Goal: Task Accomplishment & Management: Use online tool/utility

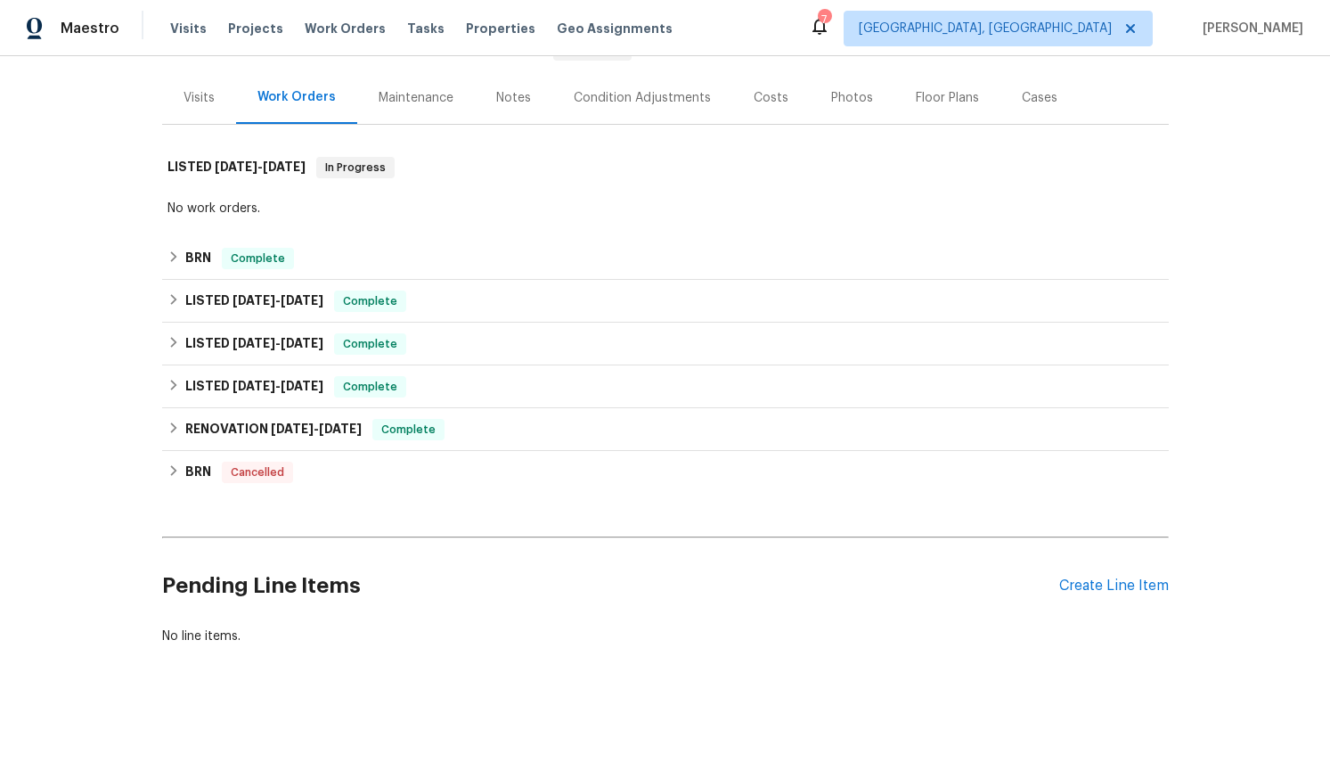
scroll to position [202, 0]
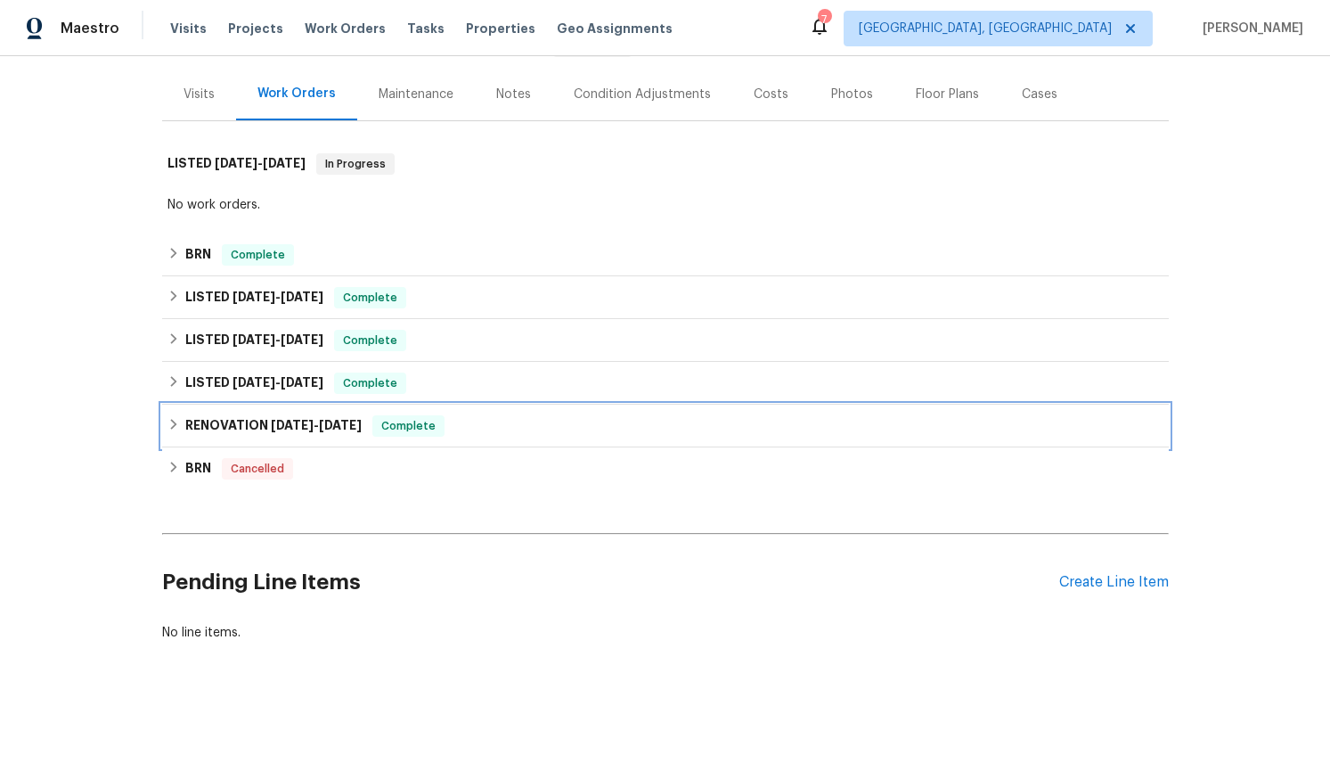
click at [171, 428] on icon at bounding box center [173, 424] width 6 height 11
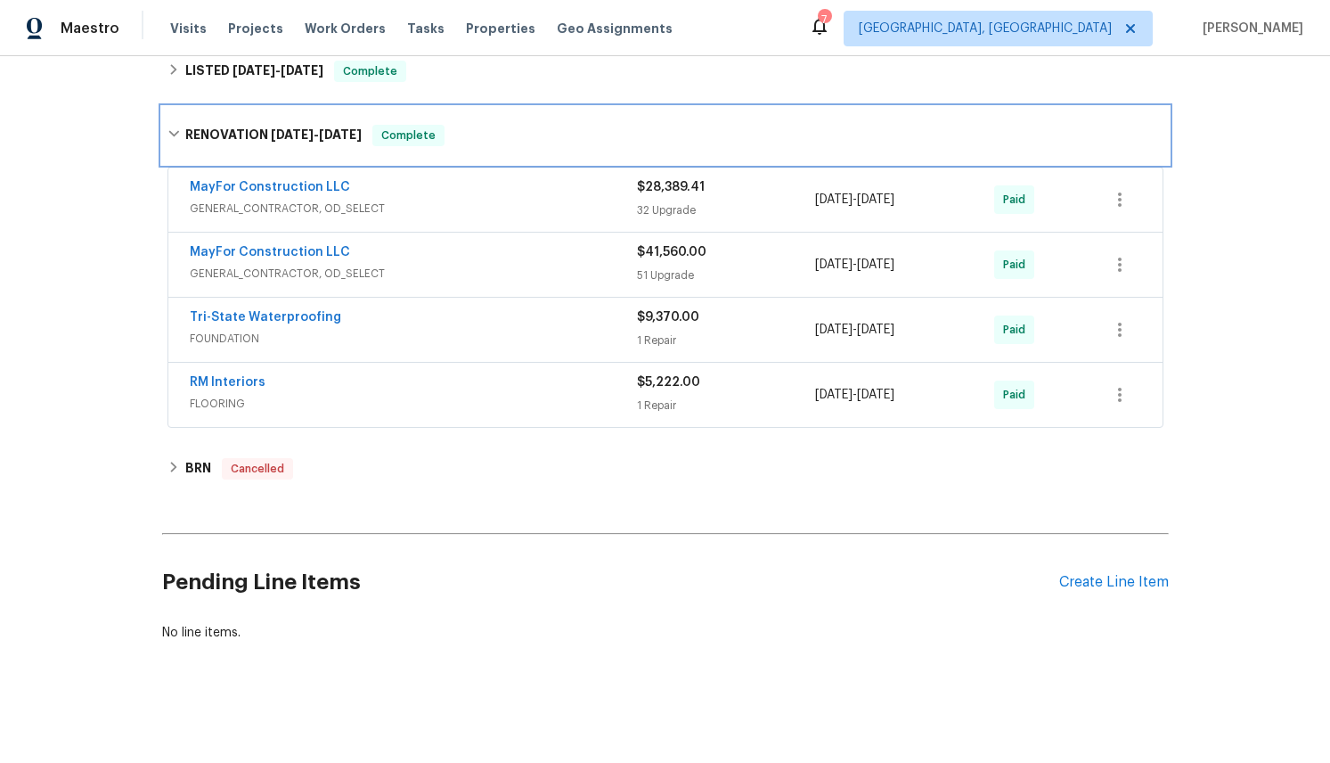
scroll to position [513, 0]
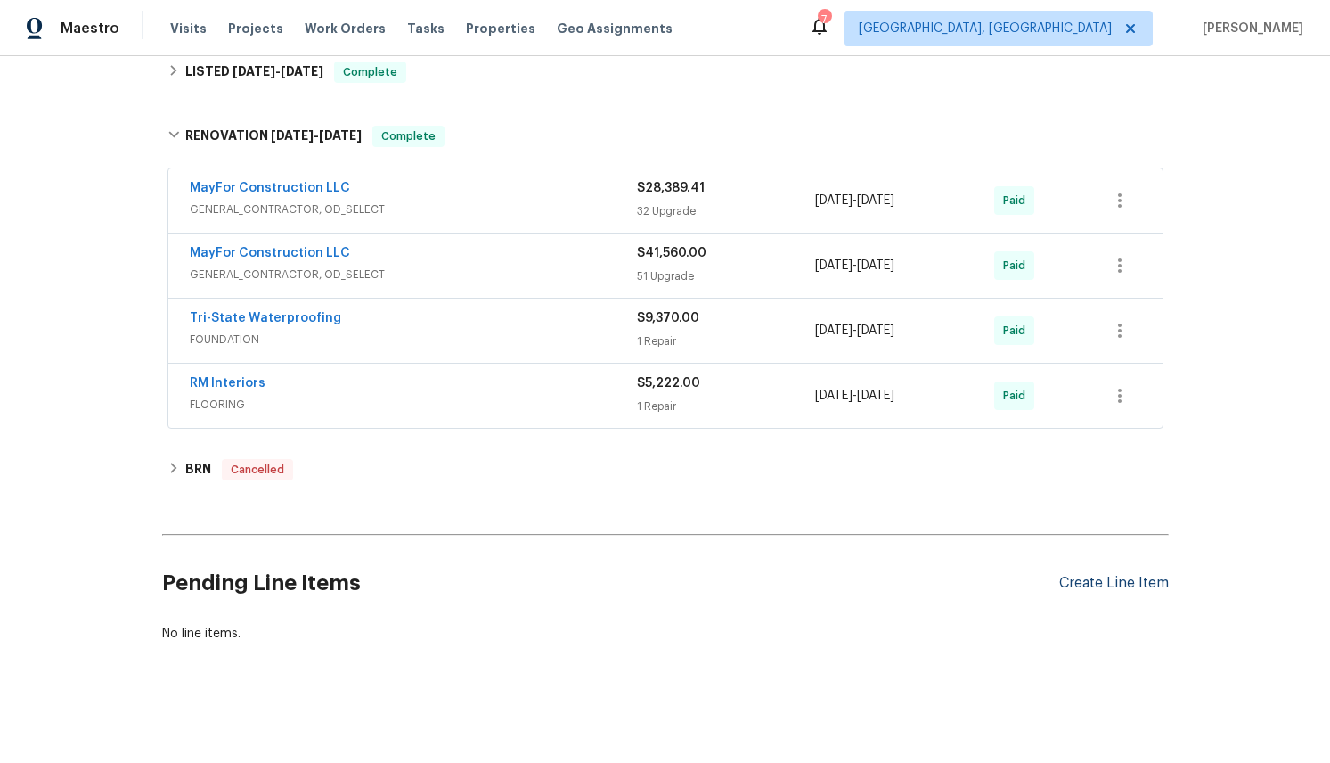
click at [1089, 583] on div "Create Line Item" at bounding box center [1114, 583] width 110 height 17
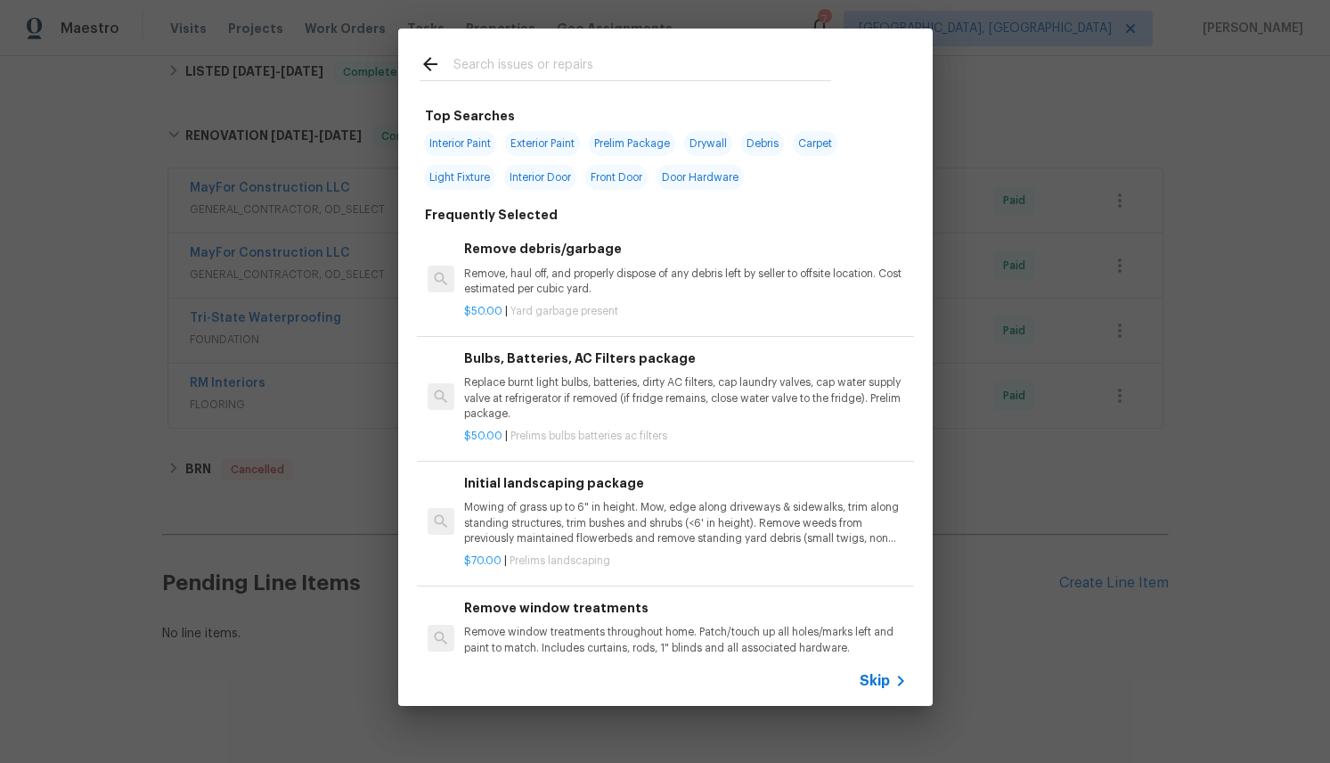
click at [534, 63] on input "text" at bounding box center [642, 66] width 378 height 27
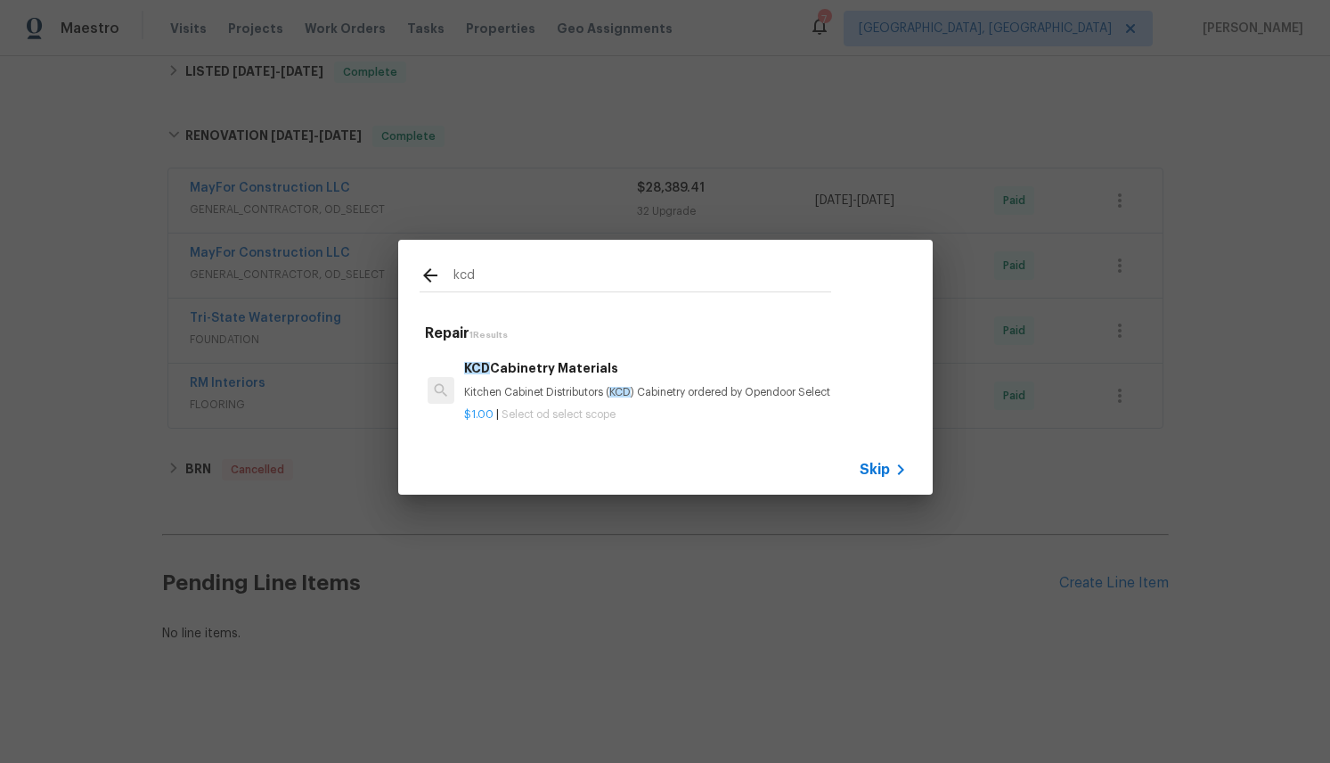
type input "kcd"
click at [553, 363] on h6 "KCD Cabinetry Materials" at bounding box center [685, 368] width 442 height 20
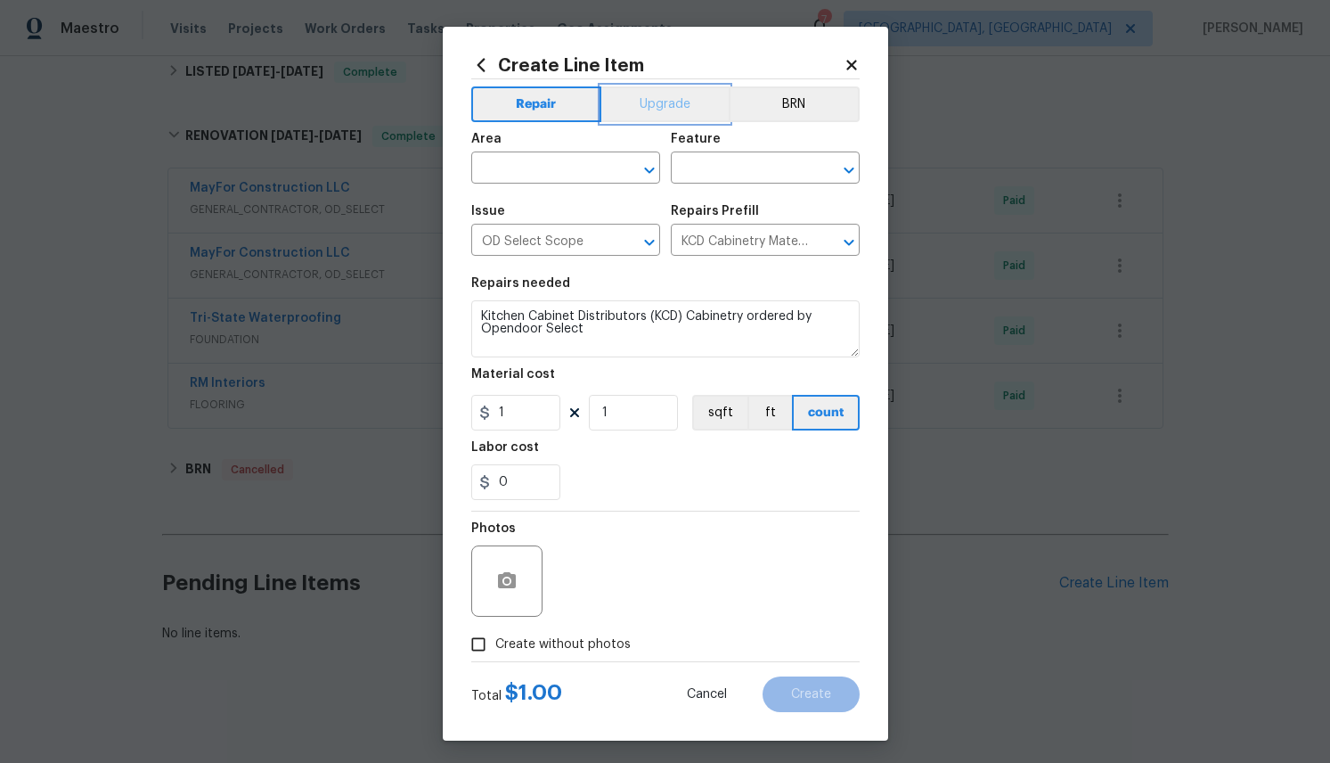
click at [669, 102] on button "Upgrade" at bounding box center [664, 104] width 127 height 36
click at [631, 163] on icon "Clear" at bounding box center [626, 170] width 18 height 18
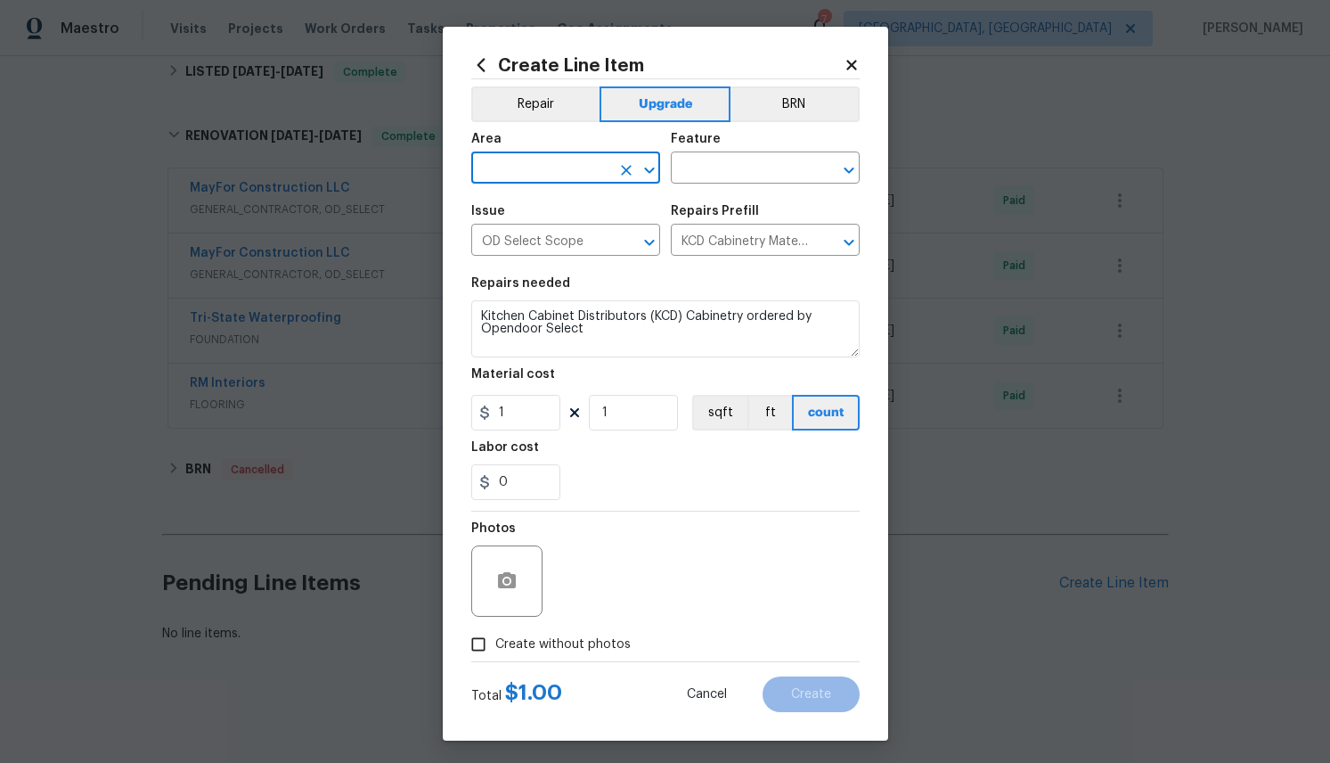
click at [648, 166] on icon "Open" at bounding box center [649, 169] width 21 height 21
click at [526, 208] on li "Kitchen" at bounding box center [565, 209] width 189 height 29
type input "Kitchen"
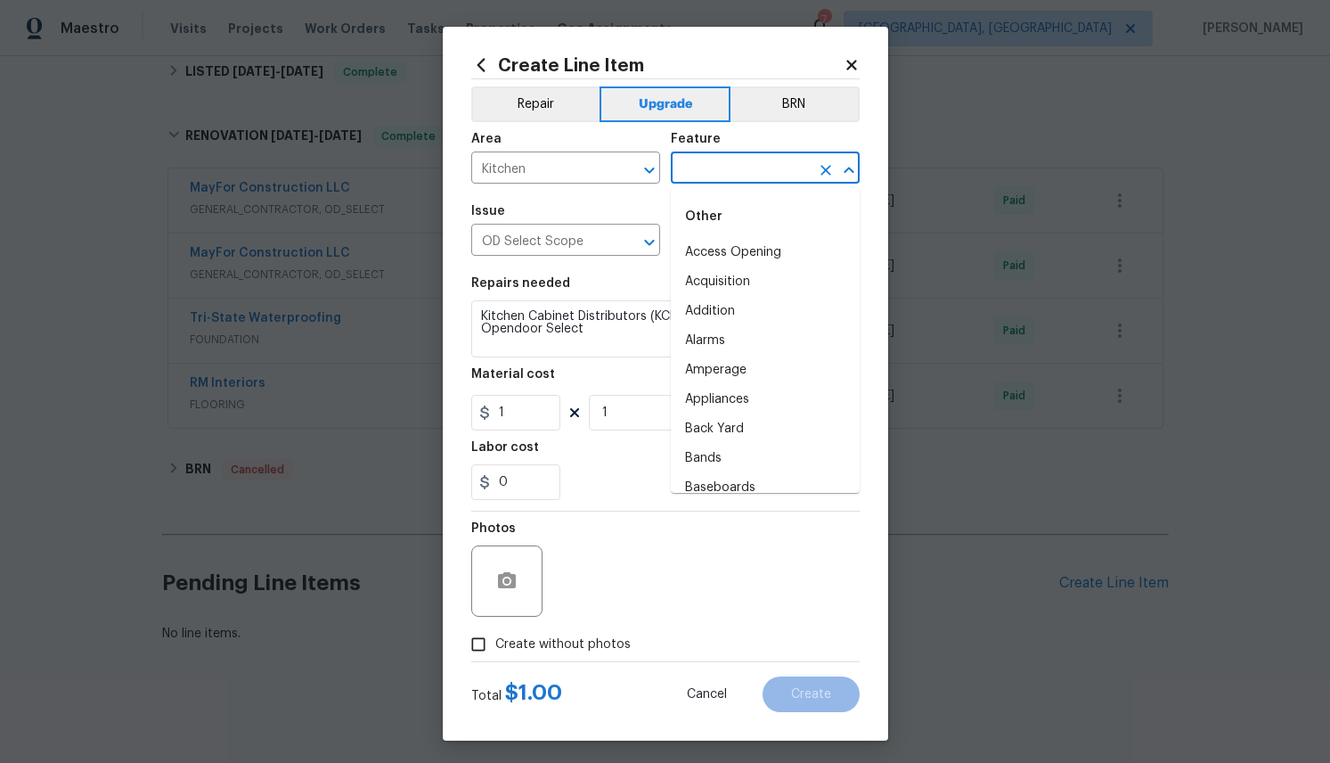
click at [782, 166] on input "text" at bounding box center [740, 170] width 139 height 28
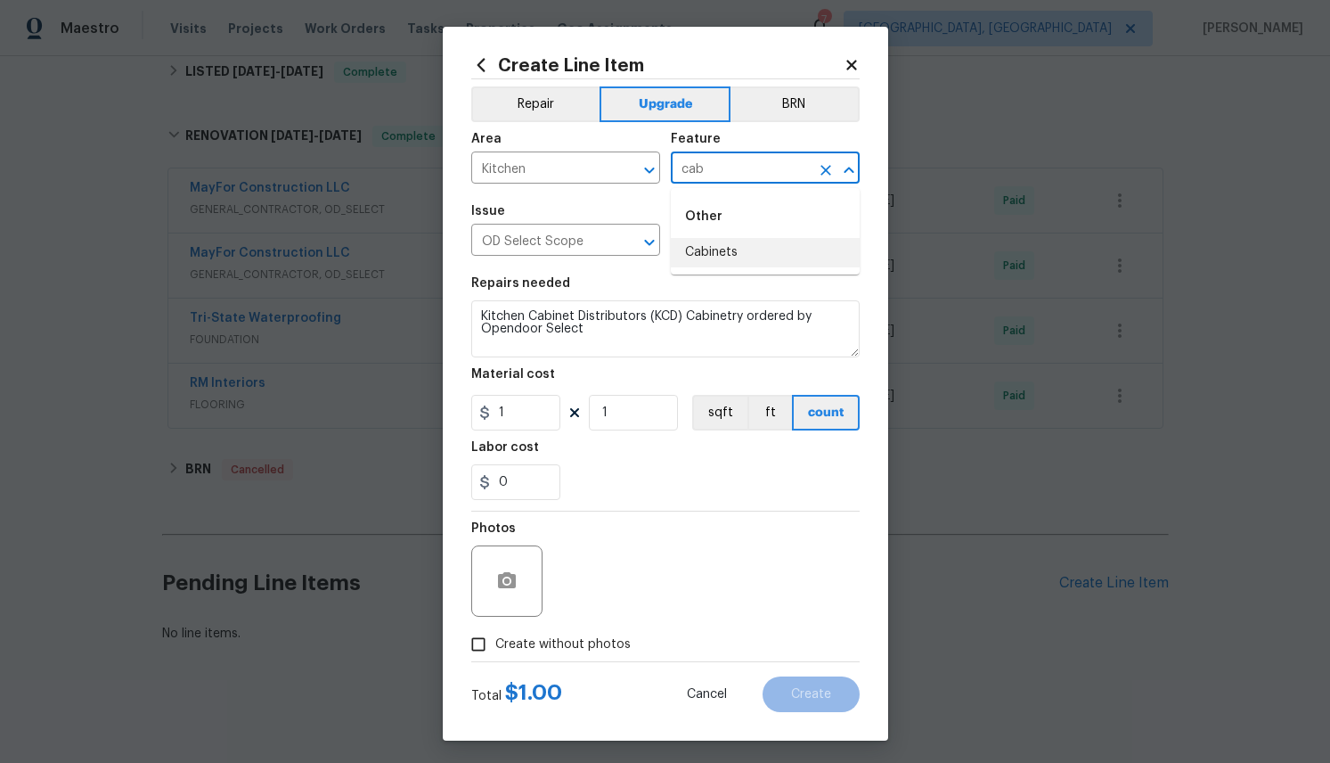
click at [730, 249] on li "Cabinets" at bounding box center [765, 252] width 189 height 29
type input "Cabinets"
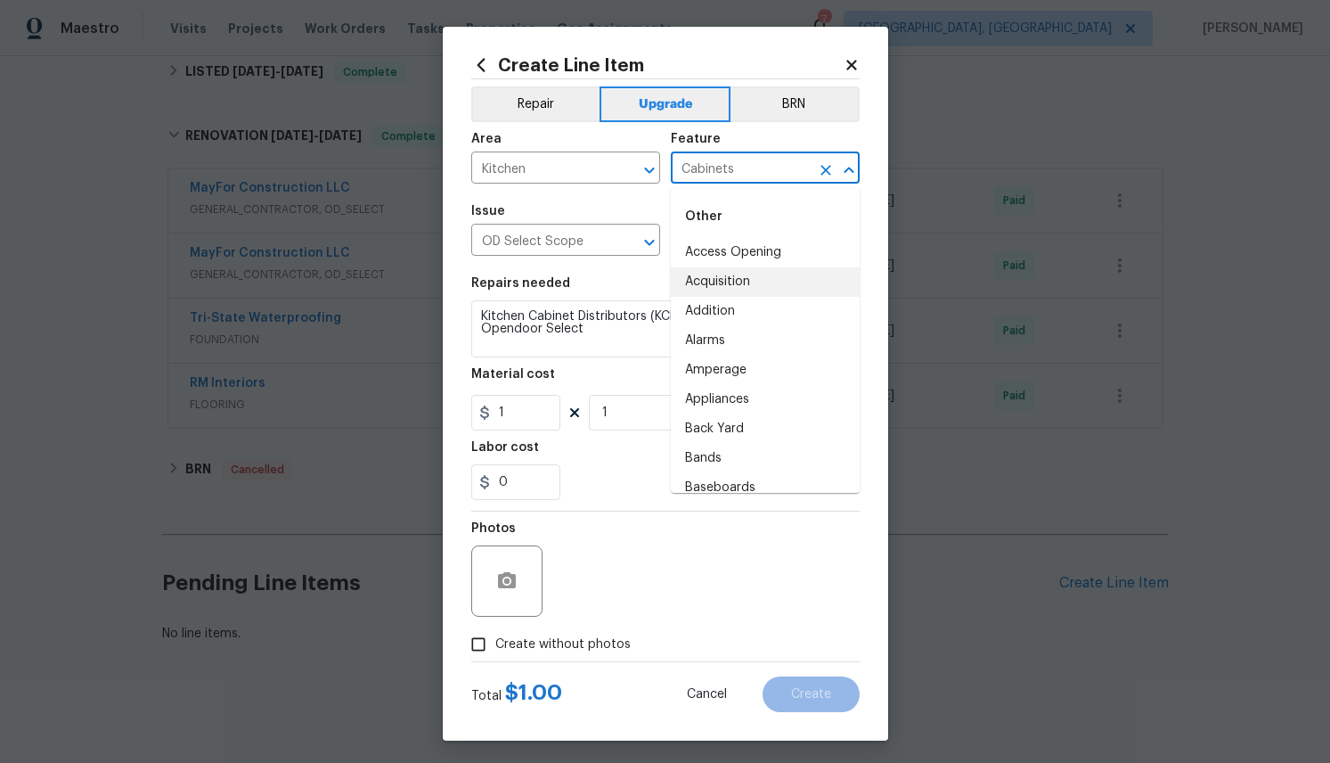
click at [606, 493] on div "0" at bounding box center [665, 482] width 388 height 36
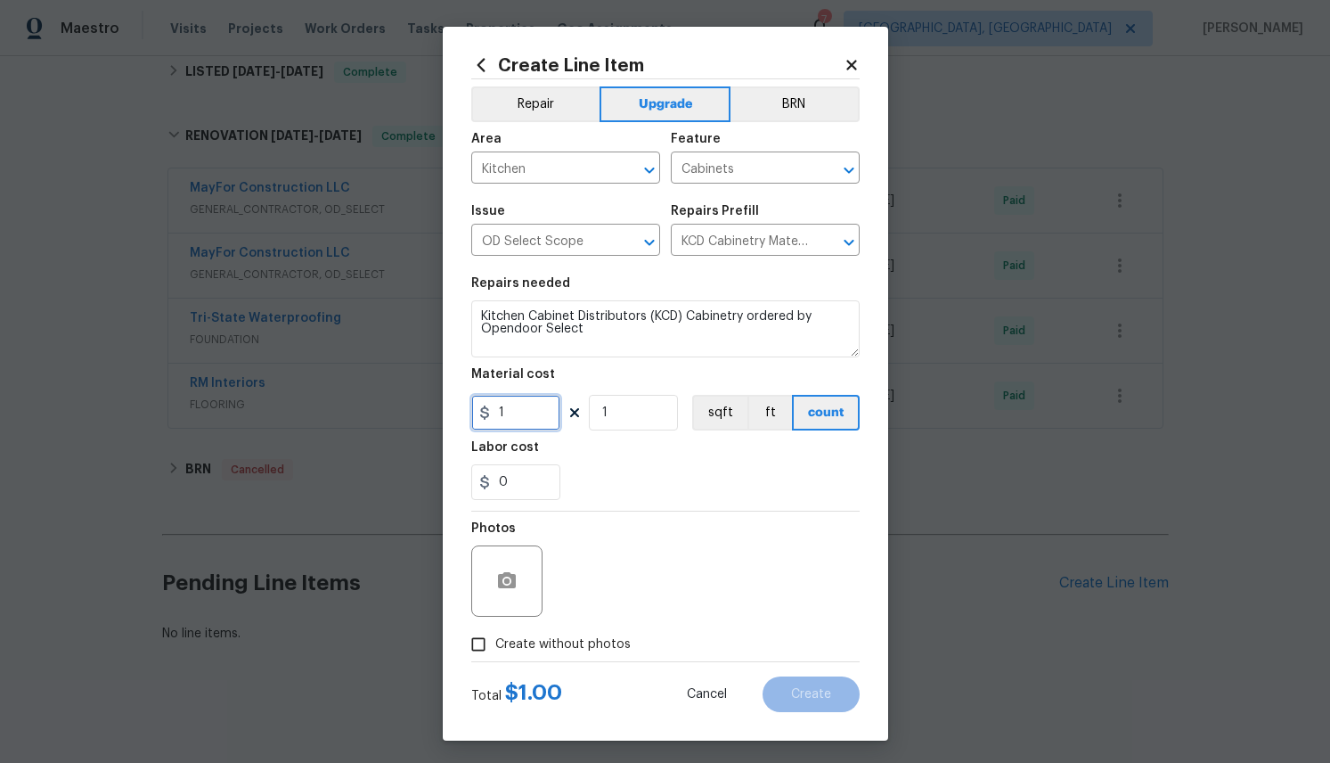
click at [517, 417] on input "1" at bounding box center [515, 413] width 89 height 36
paste input "5800.43"
type input "5800.43"
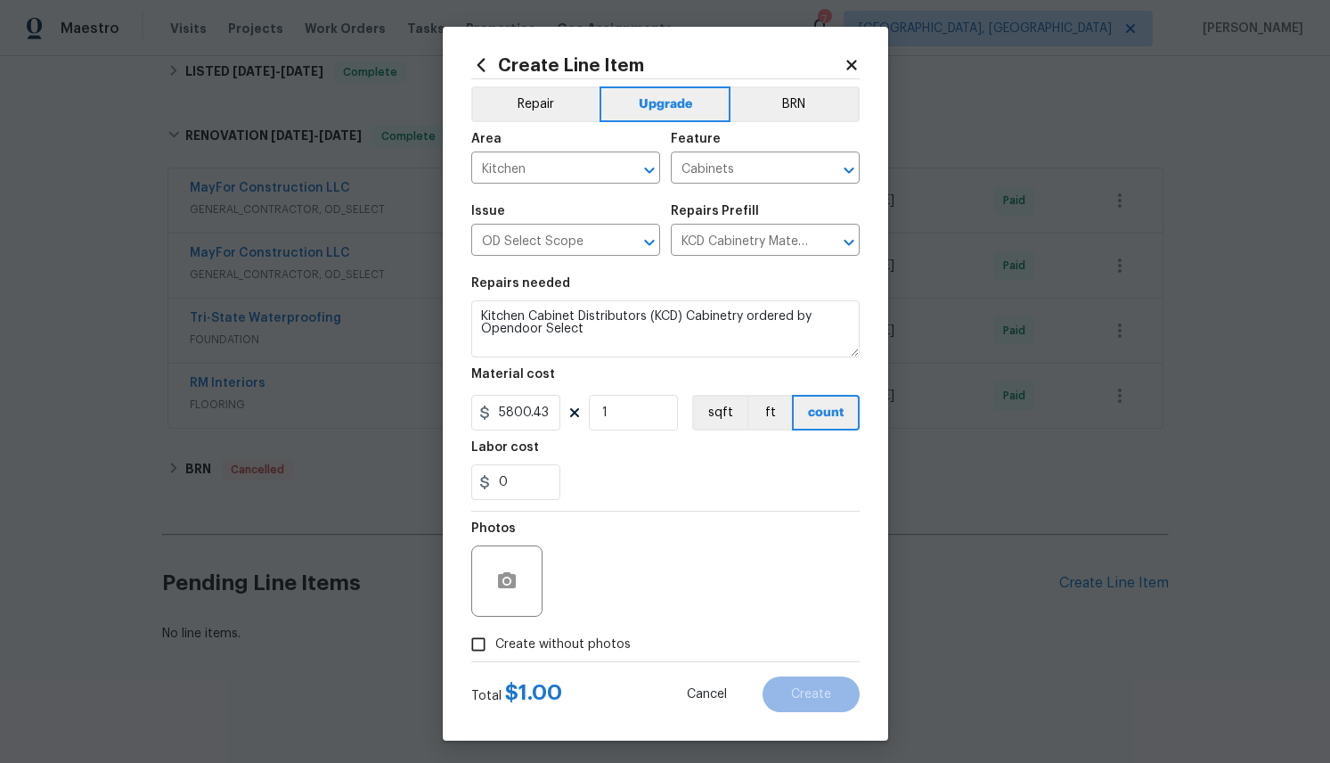
click at [672, 473] on div "0" at bounding box center [665, 482] width 388 height 36
click at [477, 649] on input "Create without photos" at bounding box center [478, 644] width 34 height 34
checkbox input "true"
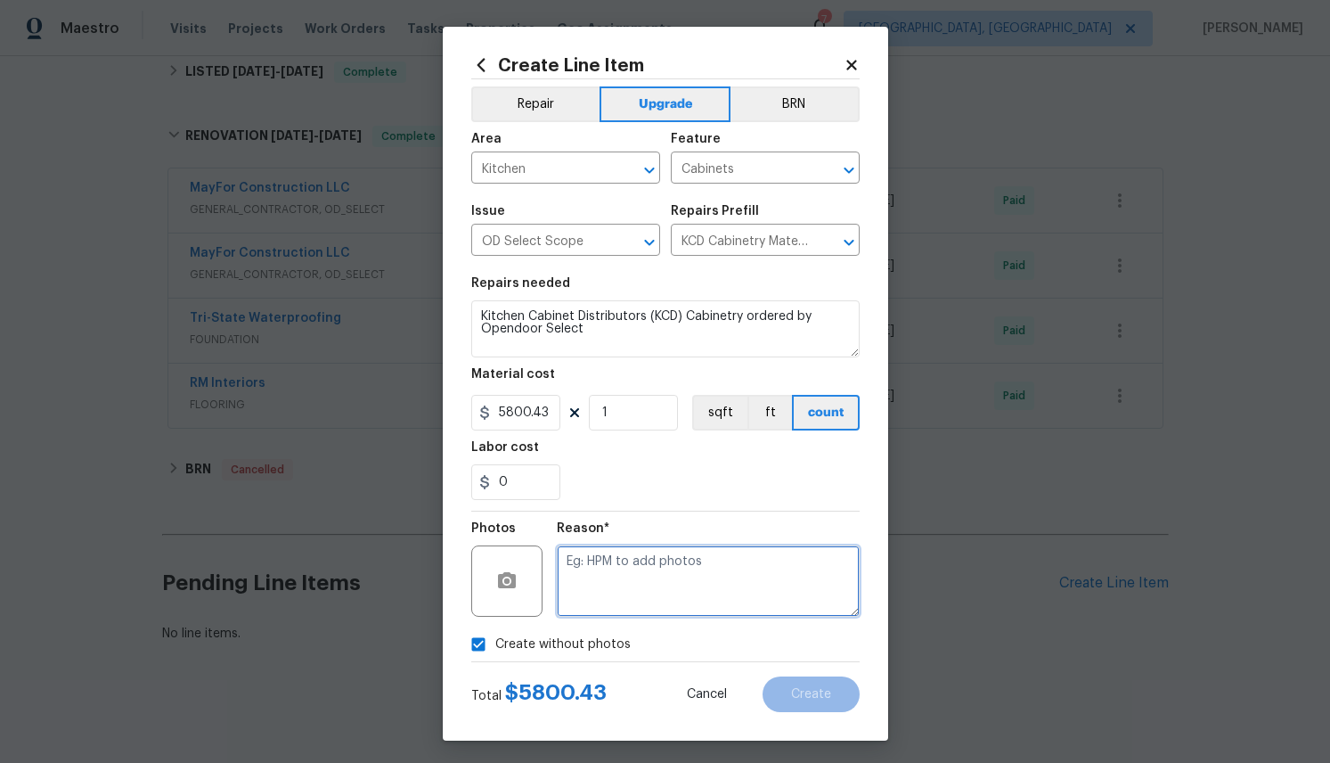
click at [657, 565] on textarea at bounding box center [708, 580] width 303 height 71
type textarea "cp"
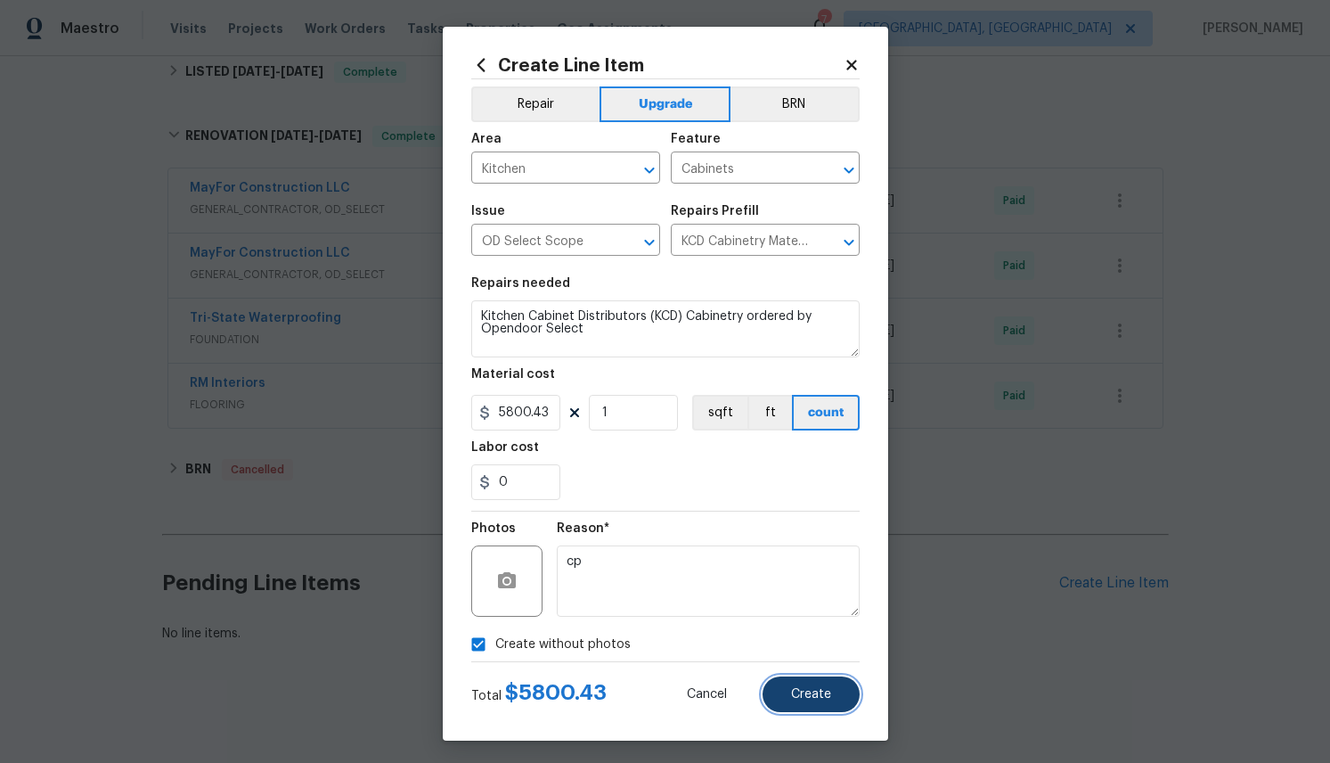
click at [809, 691] on span "Create" at bounding box center [811, 694] width 40 height 13
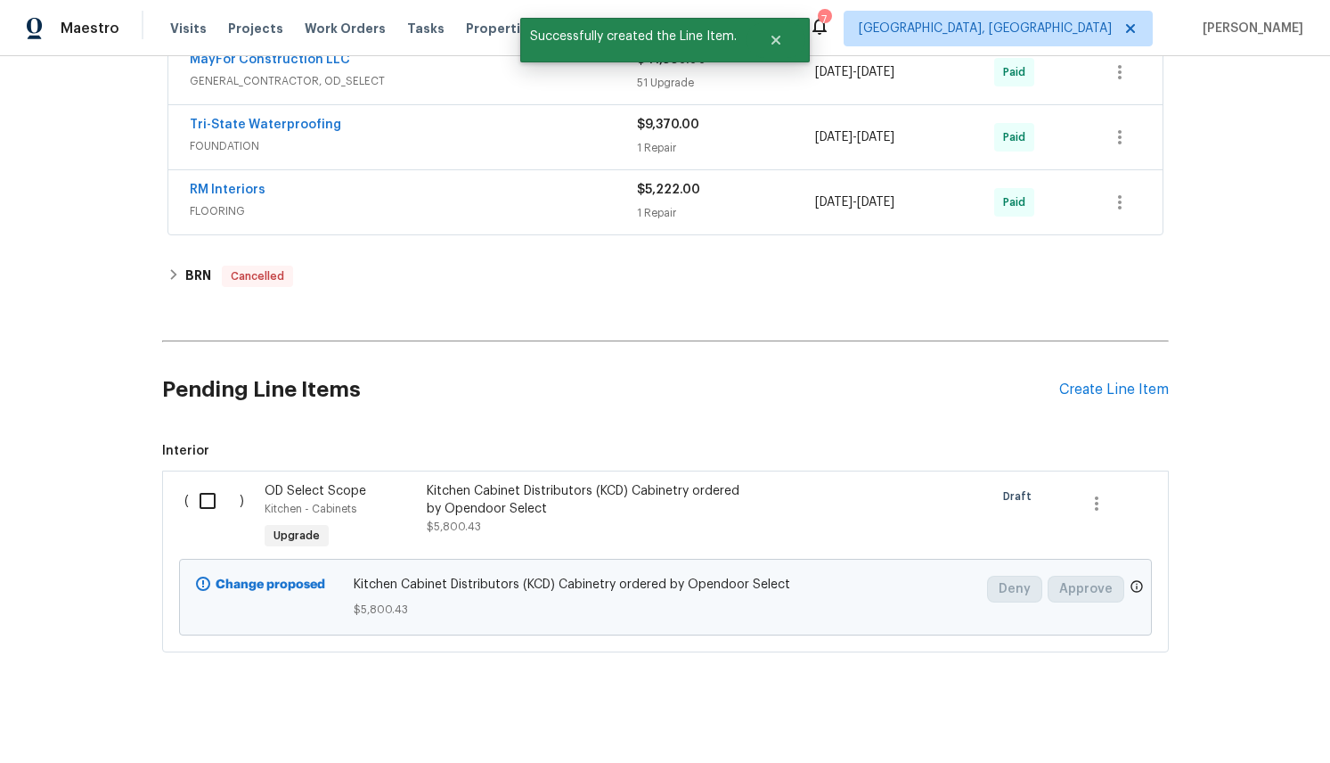
scroll to position [718, 0]
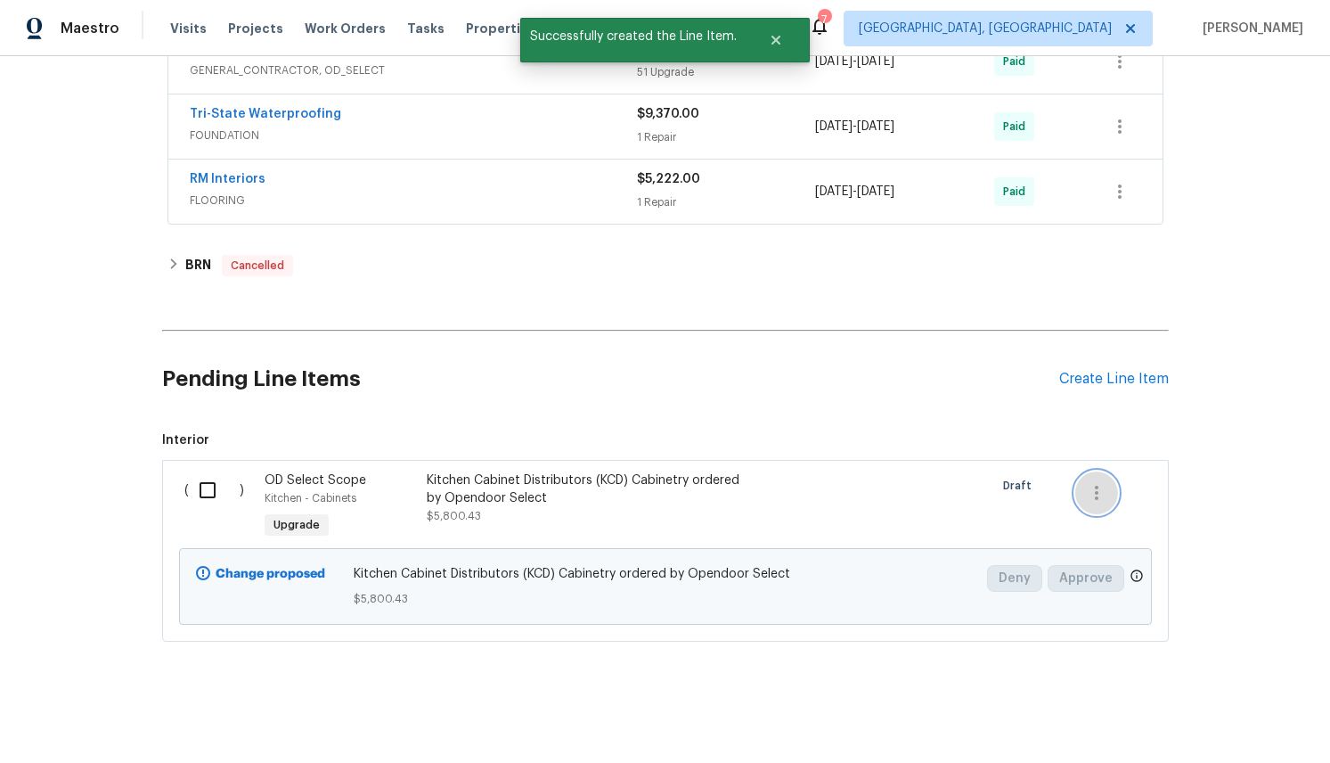
click at [1099, 492] on icon "button" at bounding box center [1096, 492] width 21 height 21
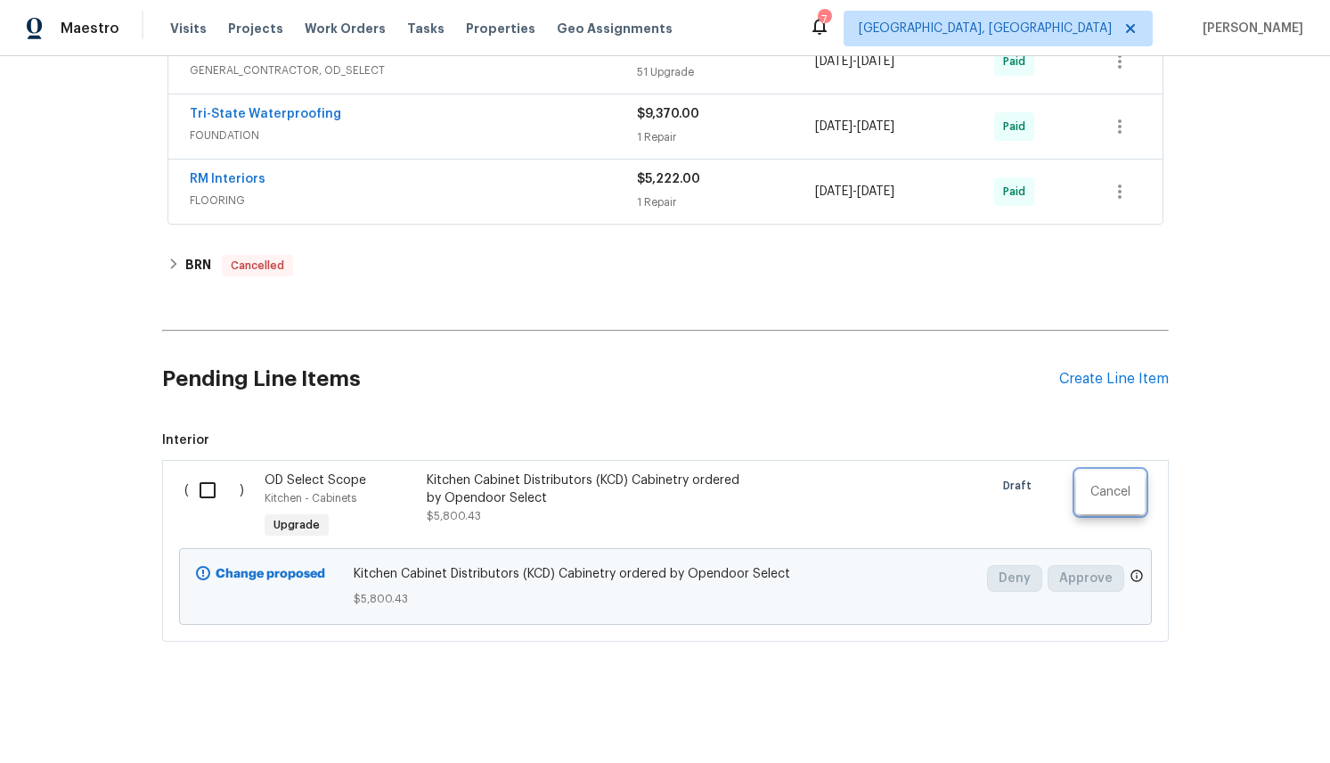
click at [1099, 567] on div at bounding box center [665, 381] width 1330 height 763
click at [208, 493] on input "checkbox" at bounding box center [214, 489] width 51 height 37
checkbox input "true"
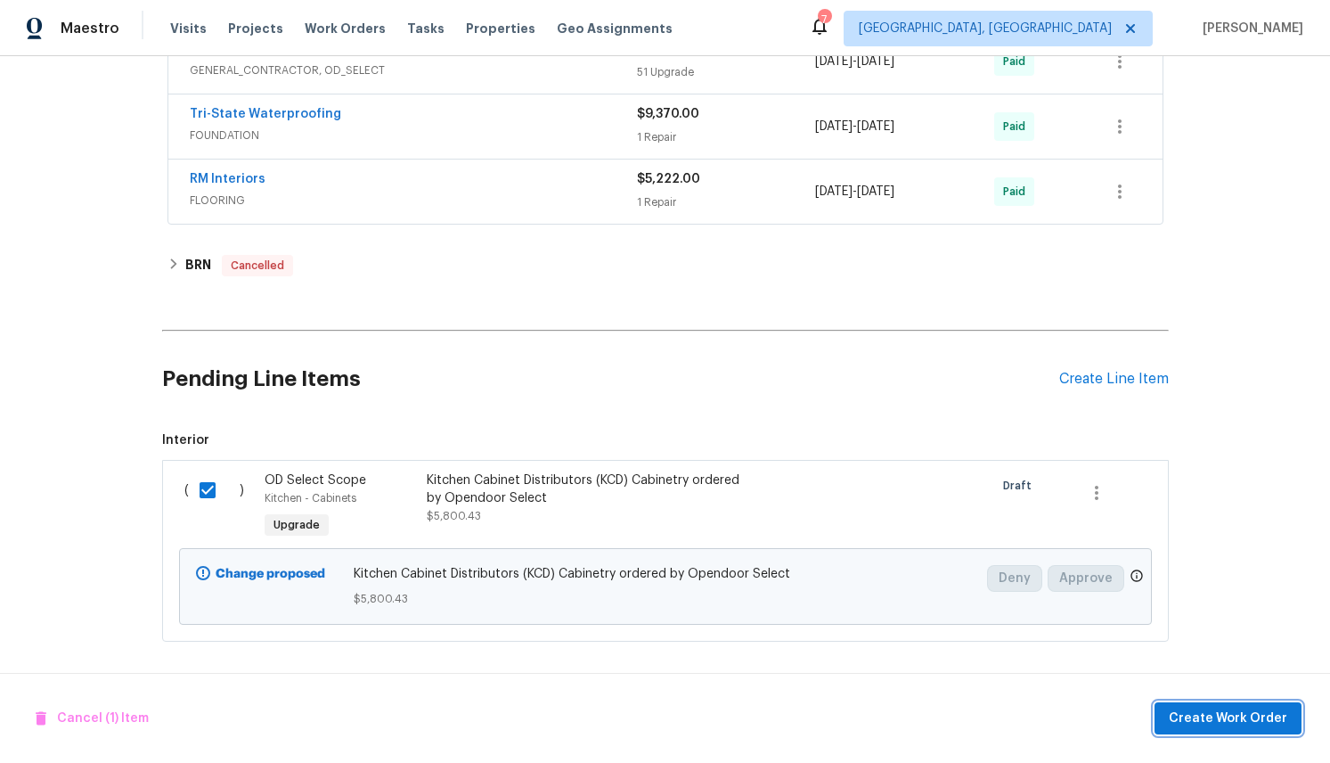
click at [1225, 714] on span "Create Work Order" at bounding box center [1228, 718] width 118 height 22
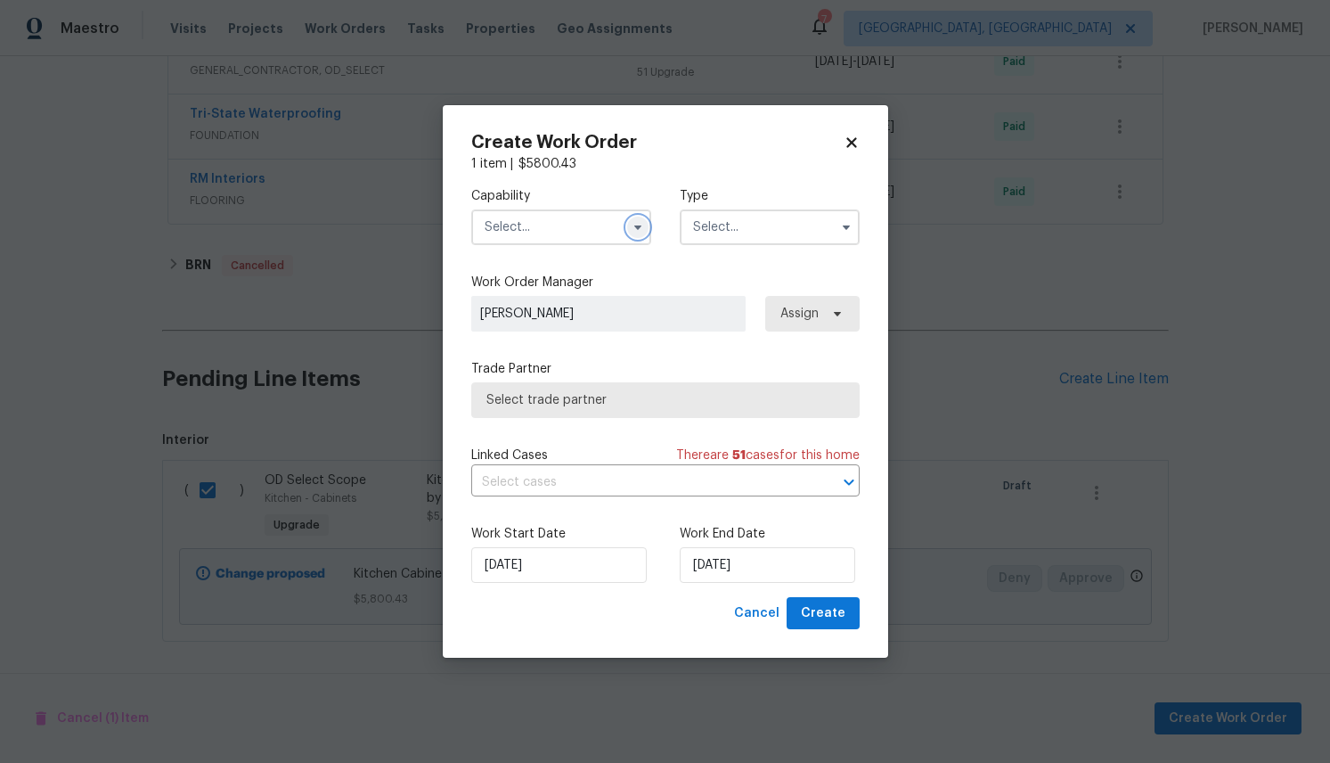
click at [636, 227] on icon "button" at bounding box center [636, 227] width 7 height 4
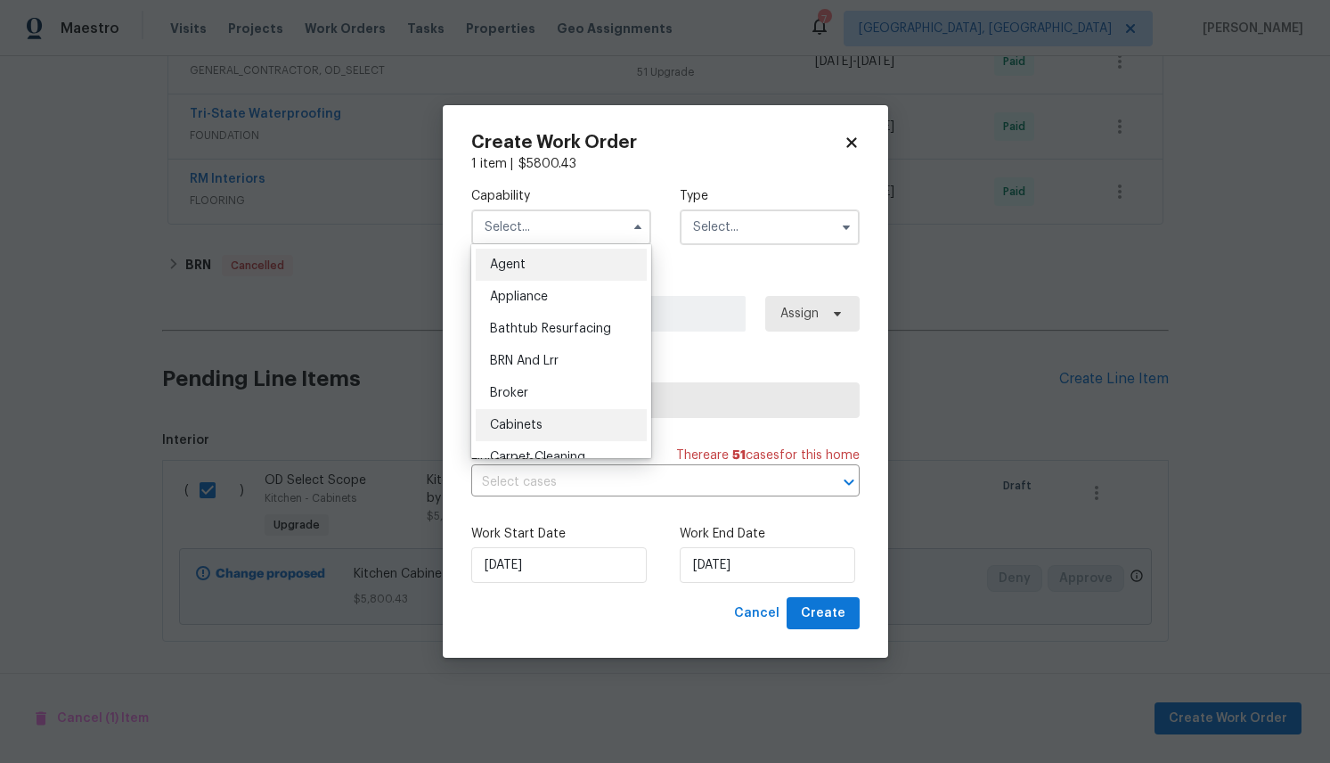
click at [525, 417] on div "Cabinets" at bounding box center [561, 425] width 171 height 32
type input "Cabinets"
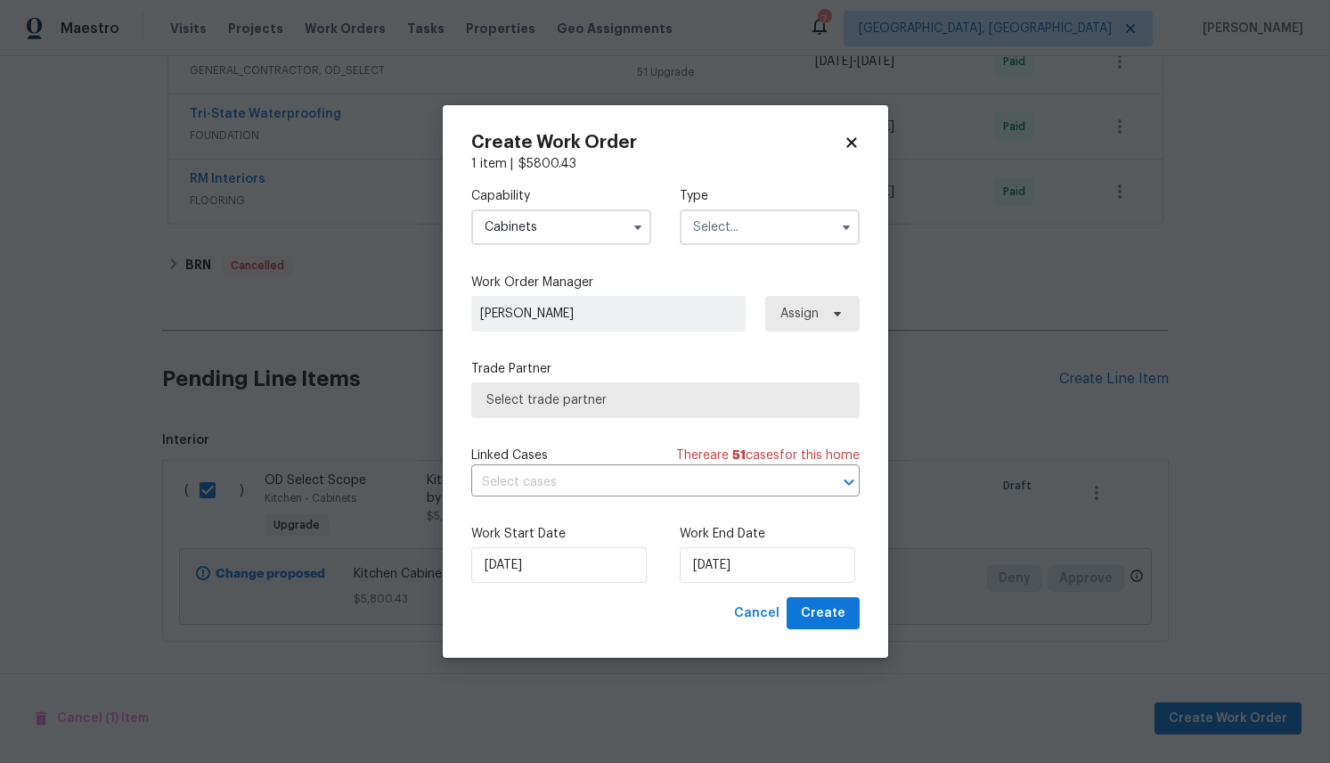
click at [768, 220] on input "text" at bounding box center [770, 227] width 180 height 36
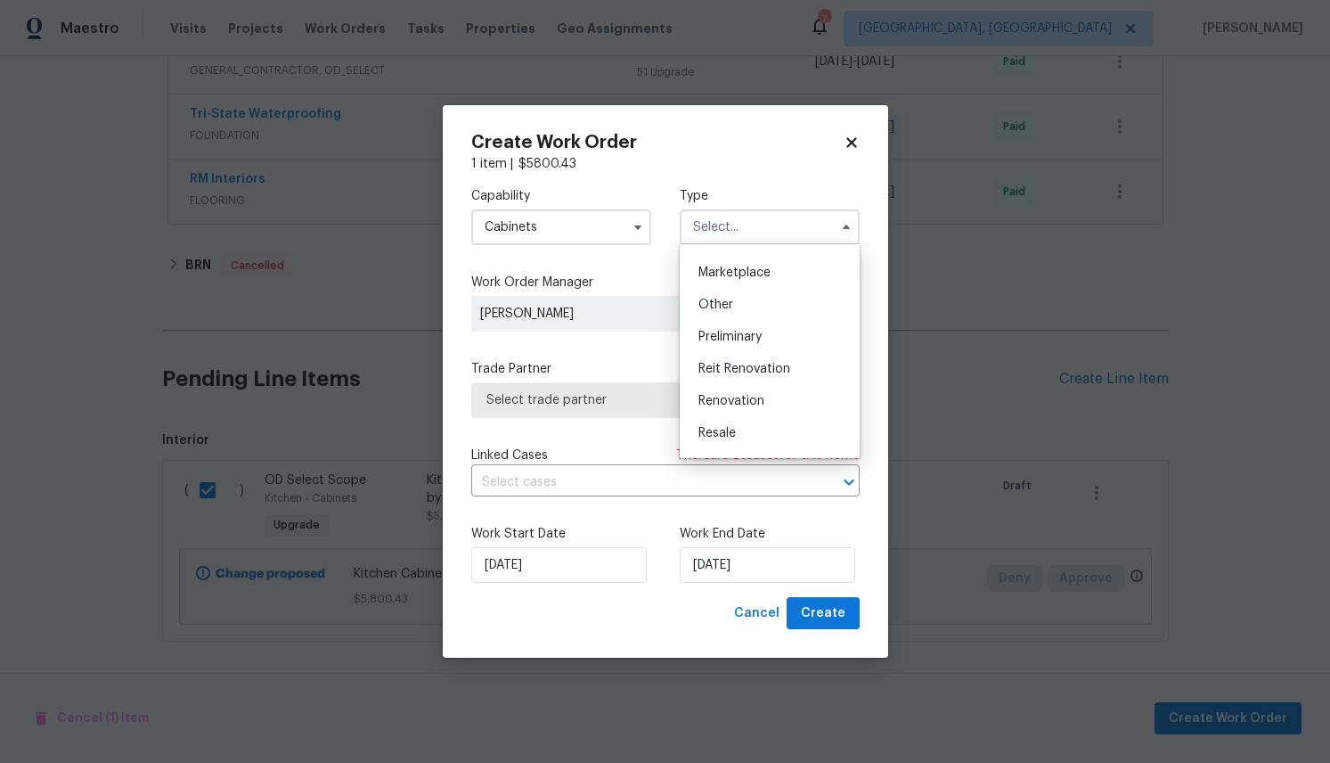
scroll to position [338, 0]
click at [769, 378] on div "Renovation" at bounding box center [769, 375] width 171 height 32
type input "Renovation"
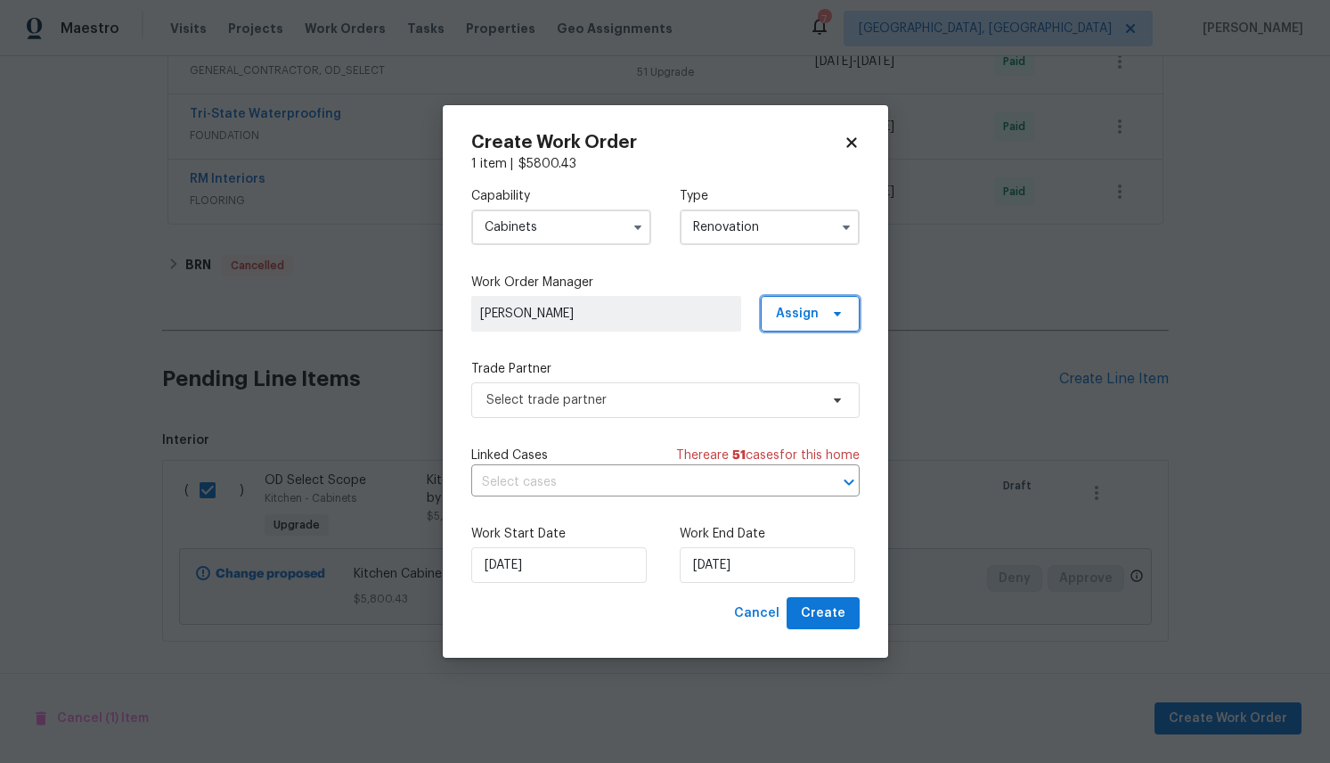
click at [844, 309] on span "Assign" at bounding box center [810, 314] width 99 height 36
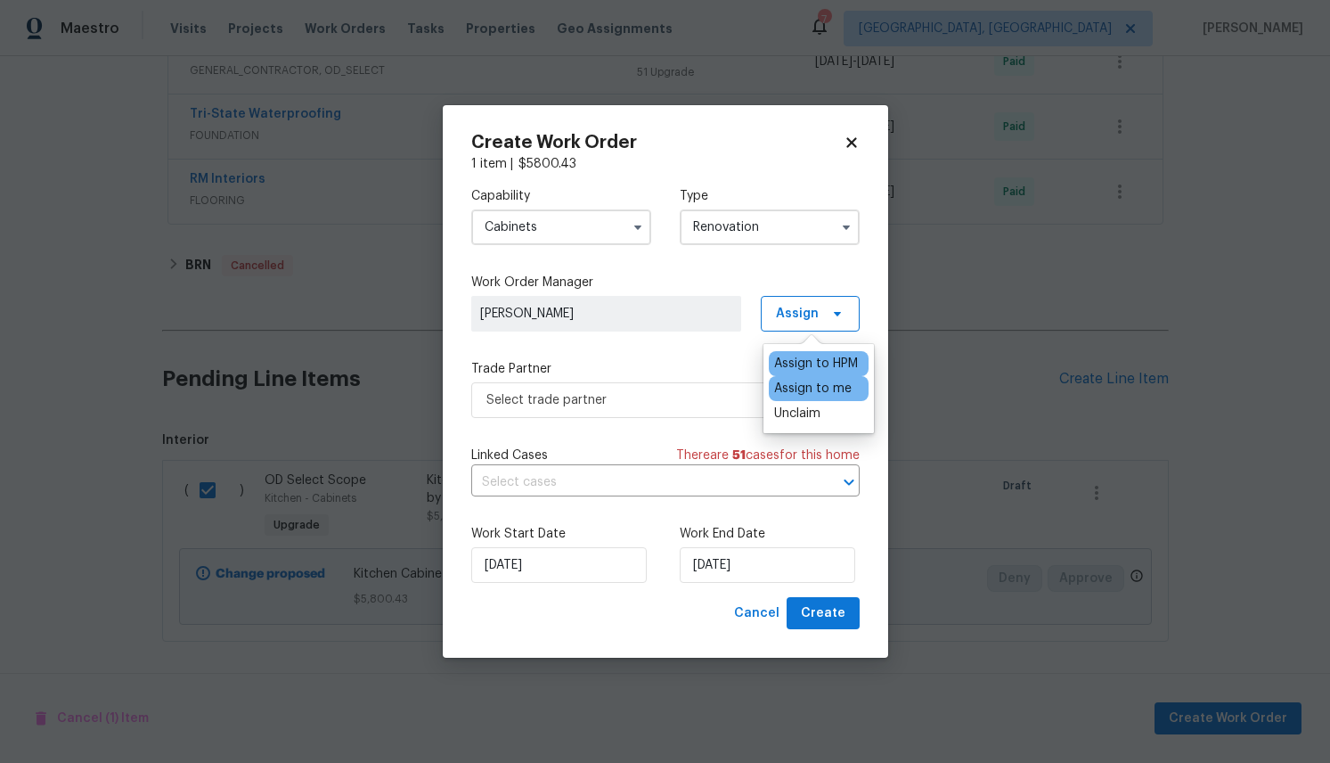
click at [837, 383] on div "Assign to me" at bounding box center [812, 388] width 77 height 18
click at [453, 389] on div "Create Work Order 1 item | $ 5800.43 Capability Cabinets Type Renovation Work O…" at bounding box center [665, 381] width 445 height 553
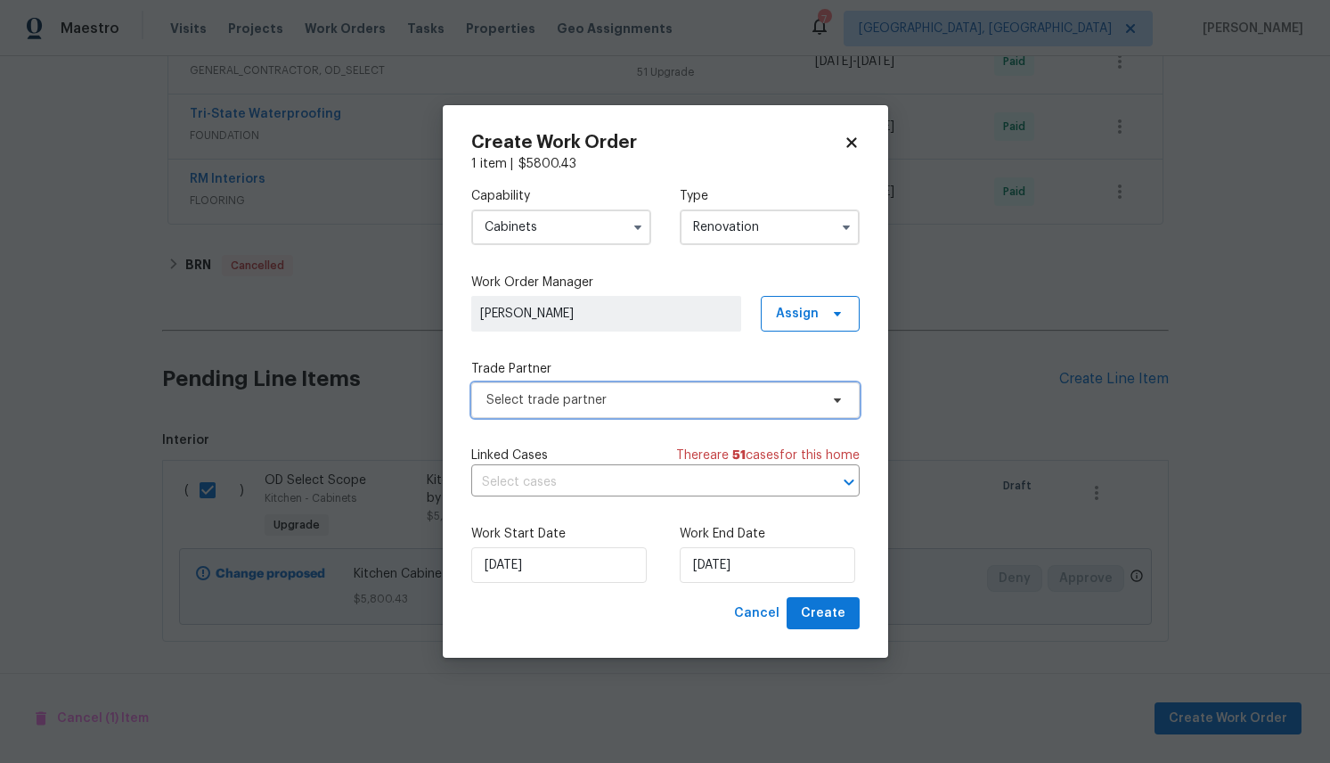
click at [640, 389] on span "Select trade partner" at bounding box center [665, 400] width 388 height 36
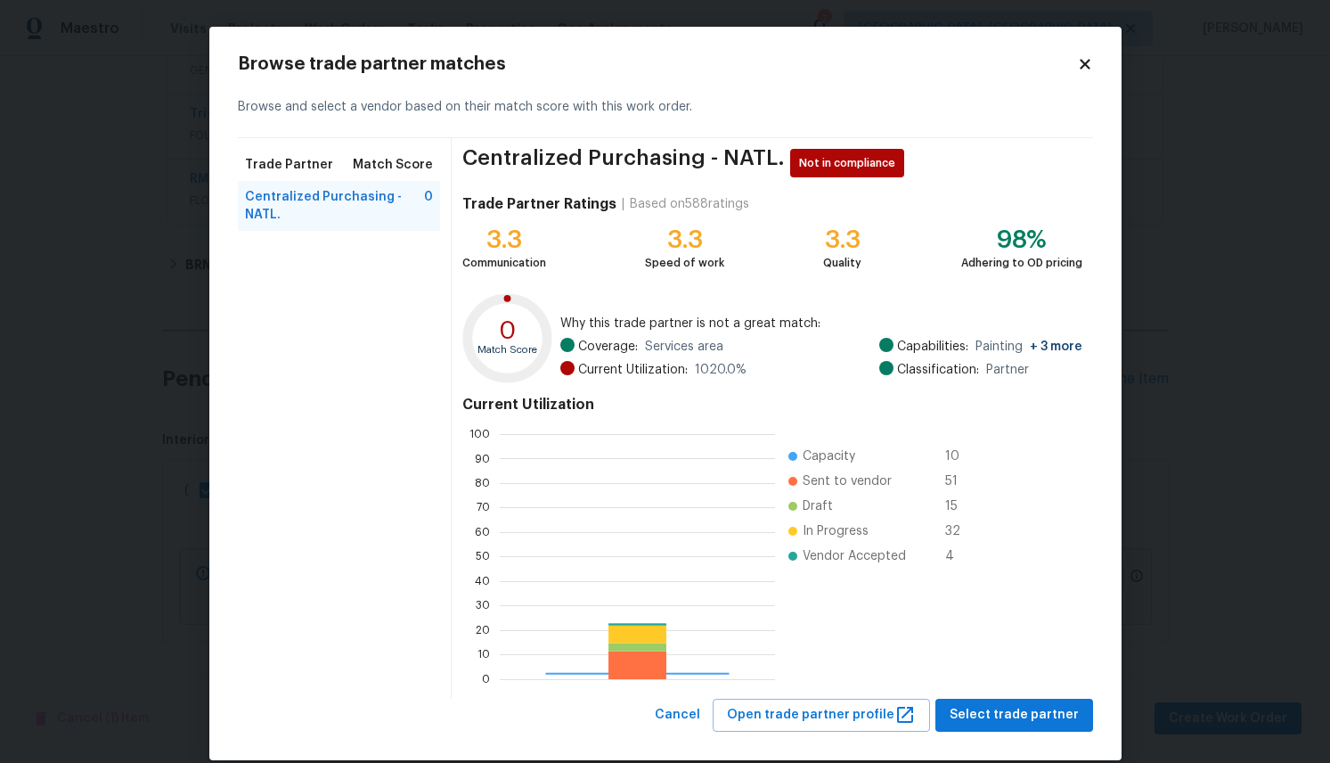
scroll to position [249, 274]
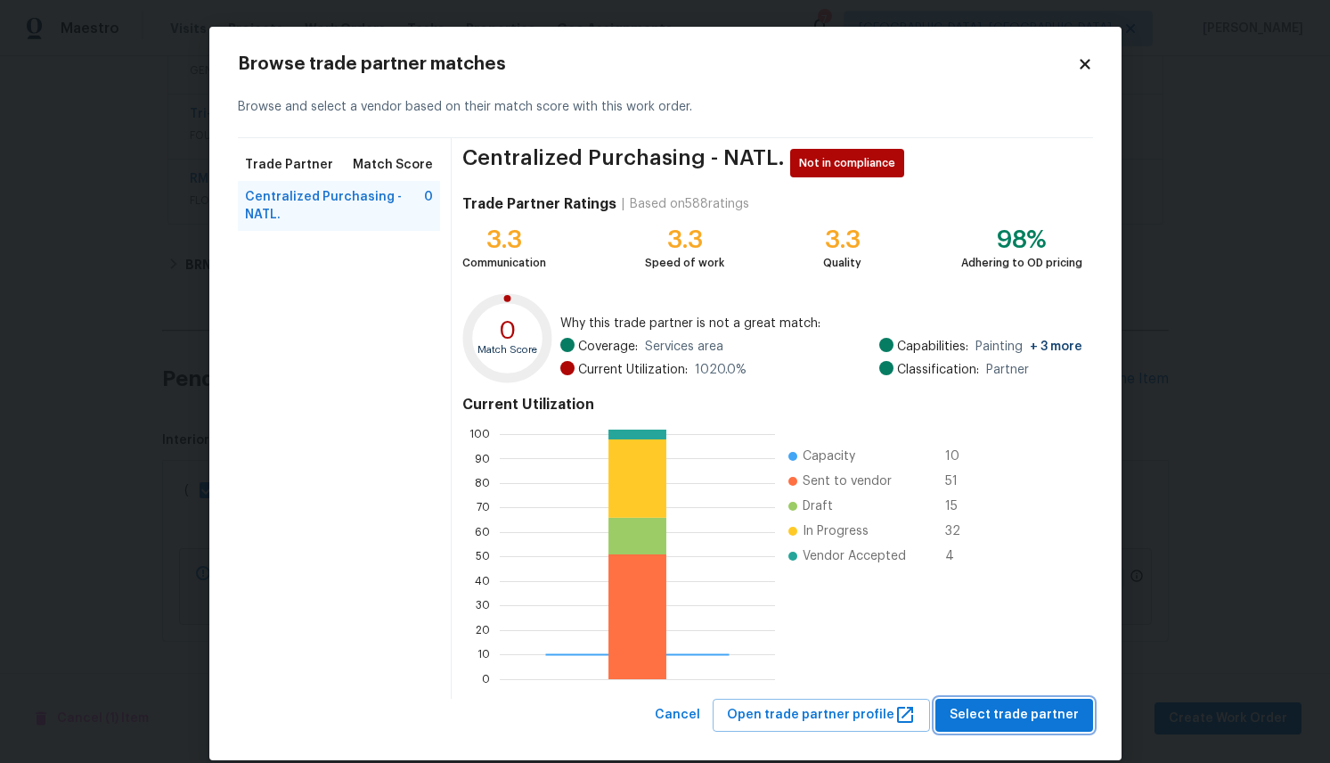
click at [1024, 709] on span "Select trade partner" at bounding box center [1014, 715] width 129 height 22
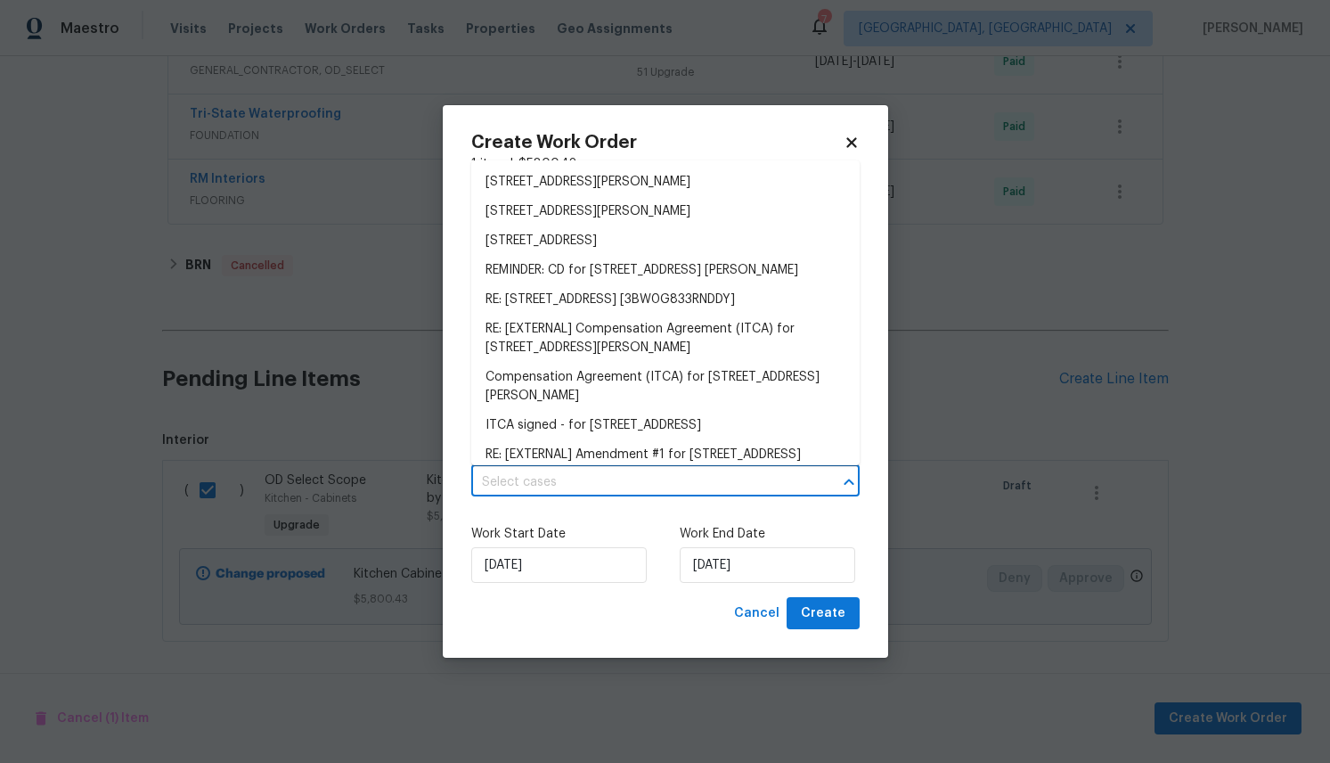
click at [595, 477] on input "text" at bounding box center [640, 483] width 338 height 28
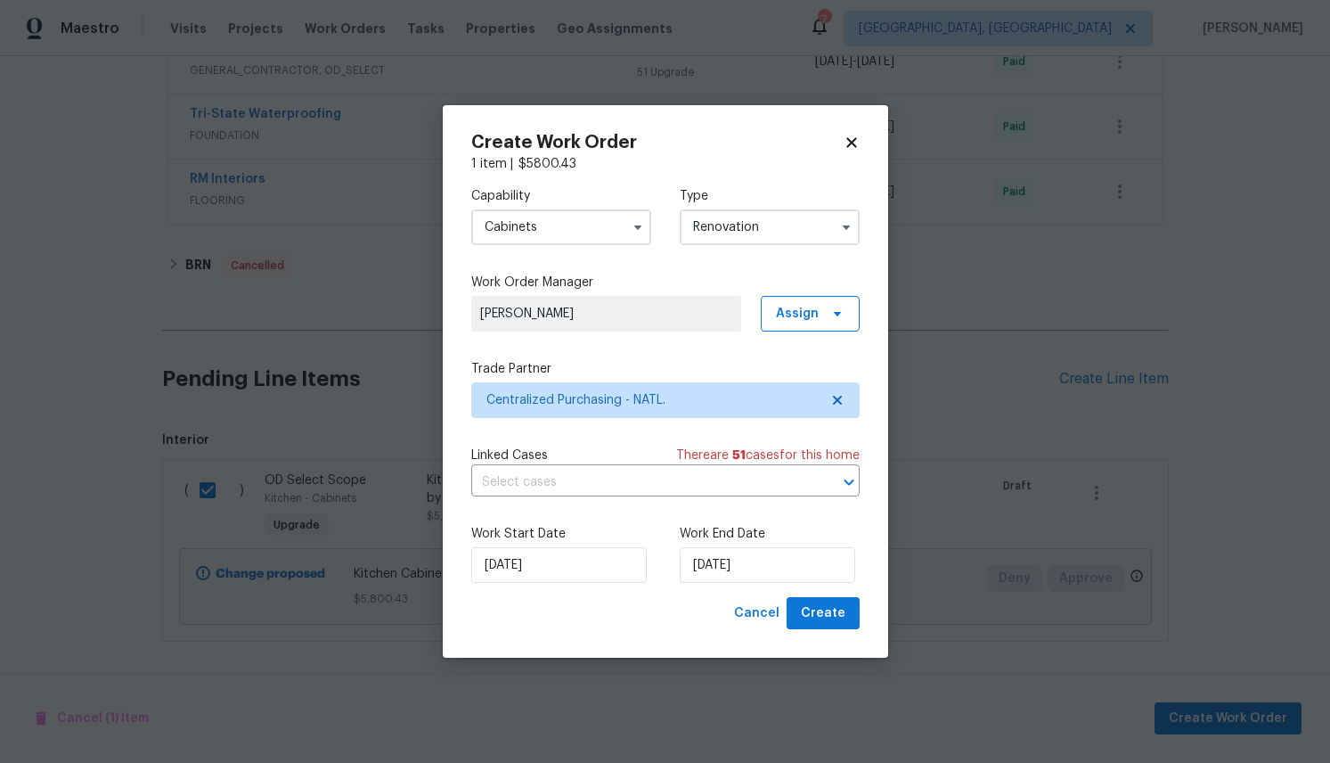
click at [447, 505] on div "Create Work Order 1 item | $ 5800.43 Capability Cabinets Type Renovation Work O…" at bounding box center [665, 381] width 445 height 553
click at [824, 613] on span "Create" at bounding box center [823, 613] width 45 height 22
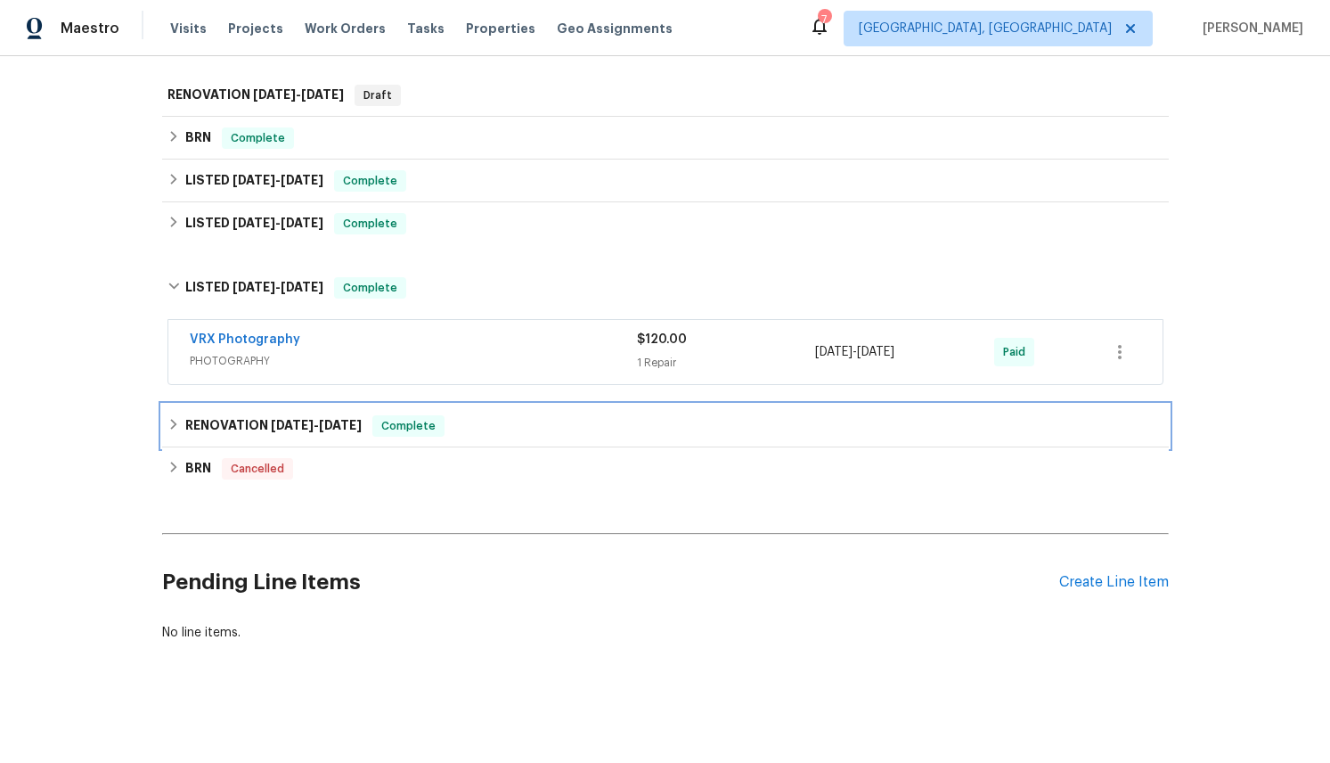
click at [173, 420] on icon at bounding box center [173, 424] width 12 height 12
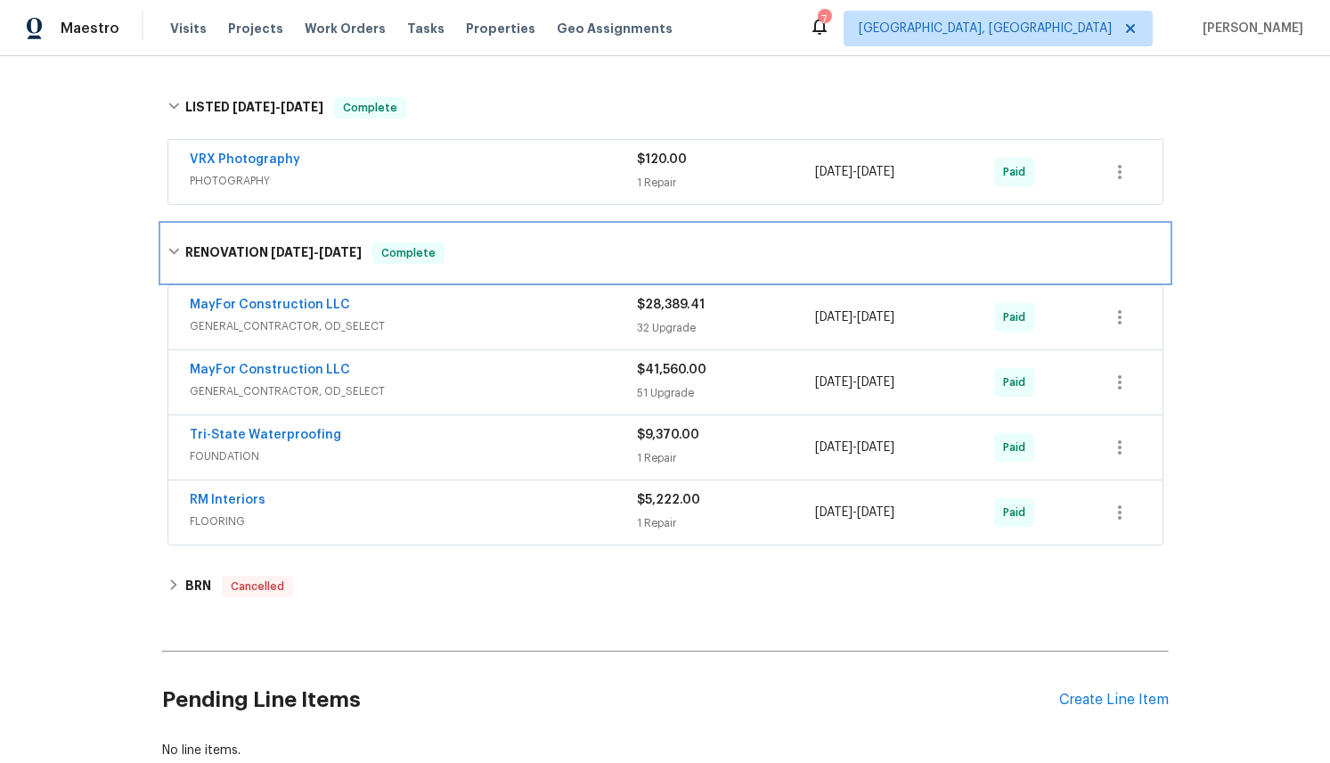
scroll to position [510, 0]
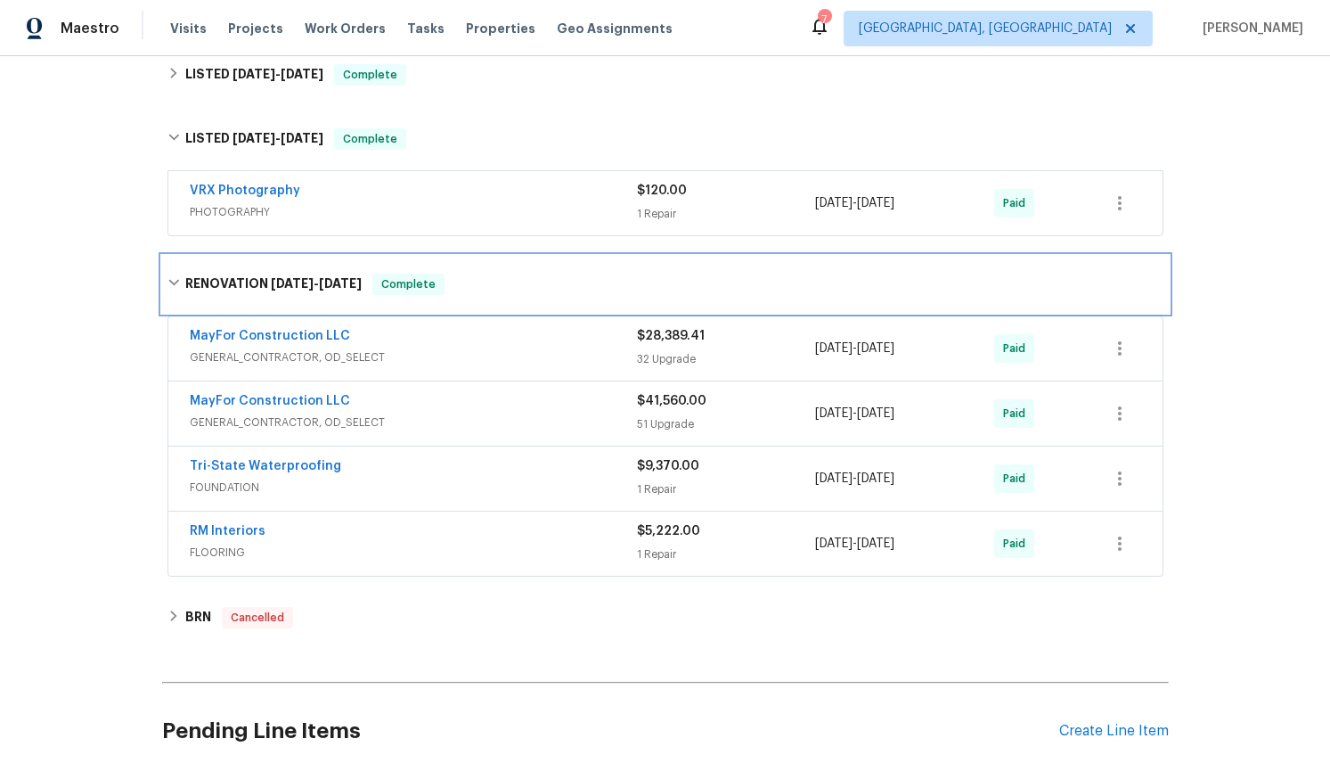
click at [178, 279] on icon at bounding box center [173, 282] width 12 height 12
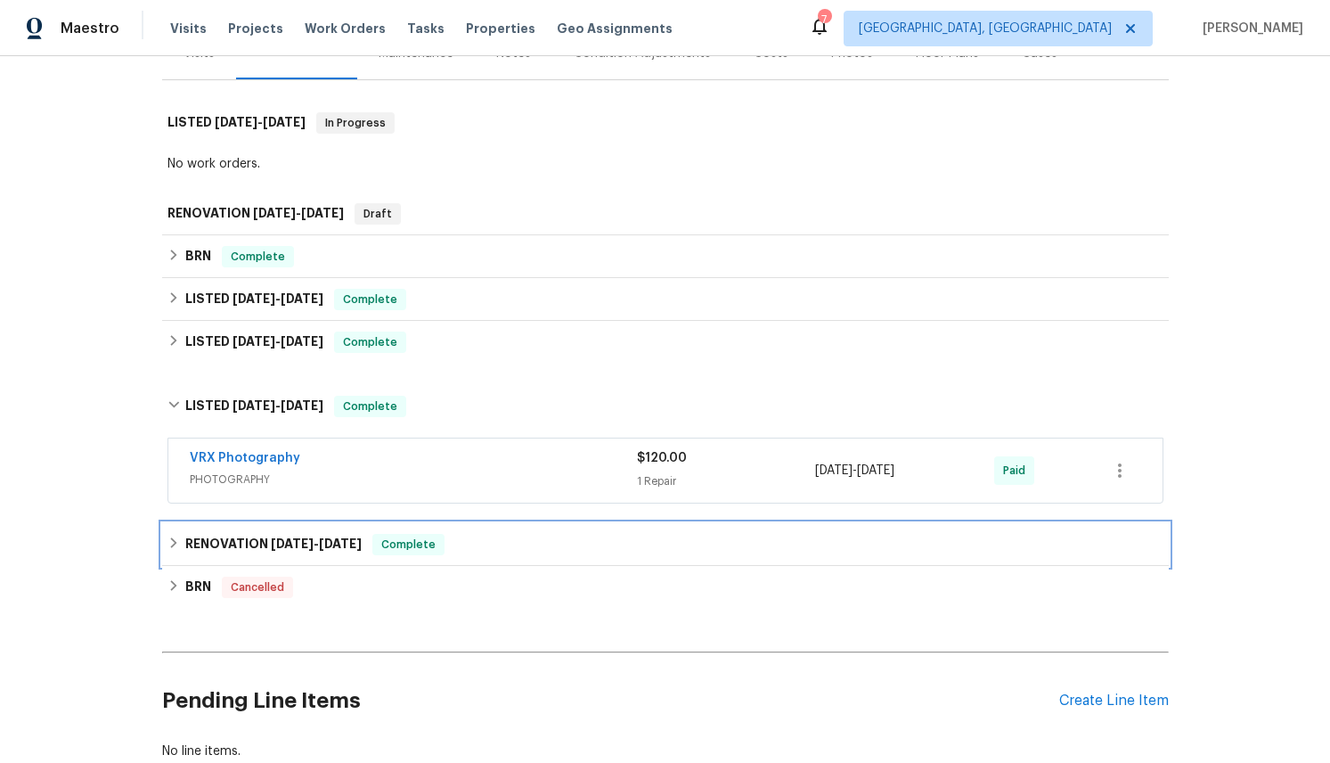
scroll to position [242, 0]
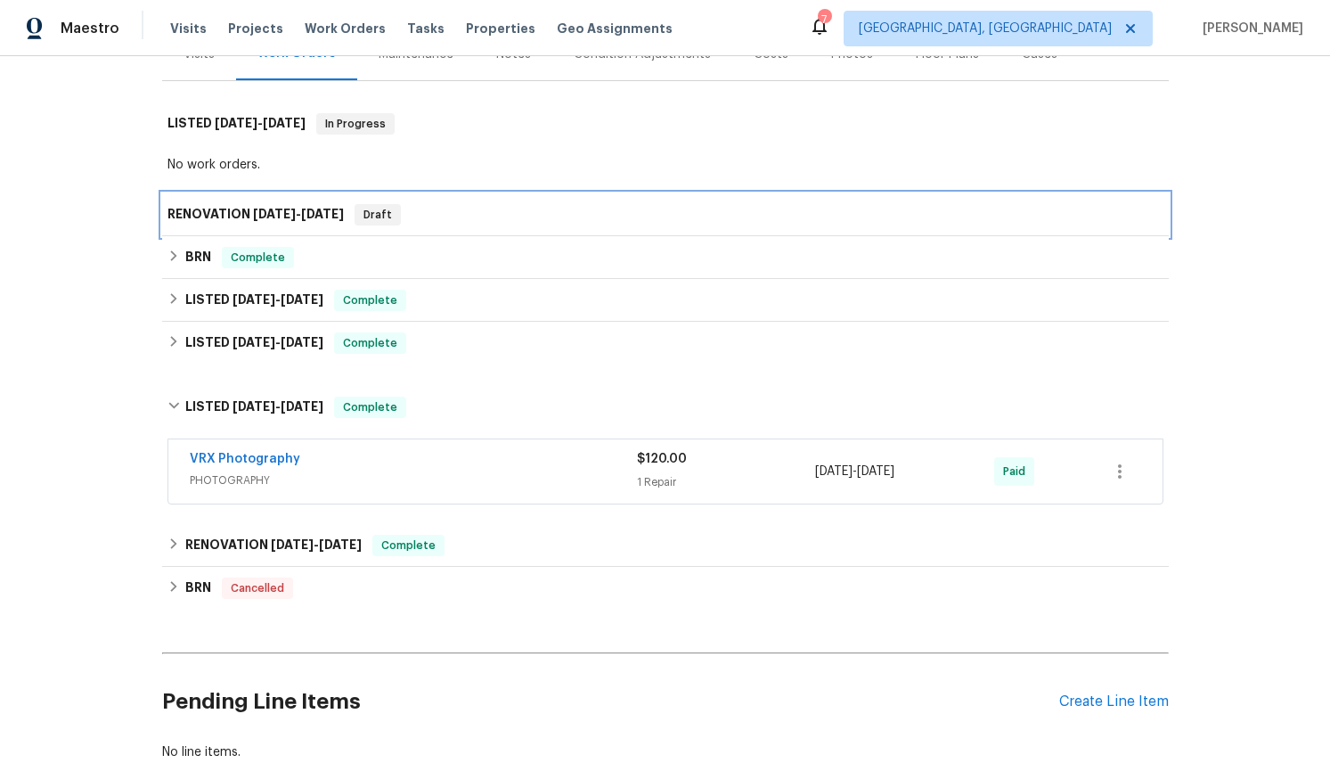
click at [184, 219] on h6 "RENOVATION 8/20/25 - 8/20/25" at bounding box center [255, 214] width 176 height 21
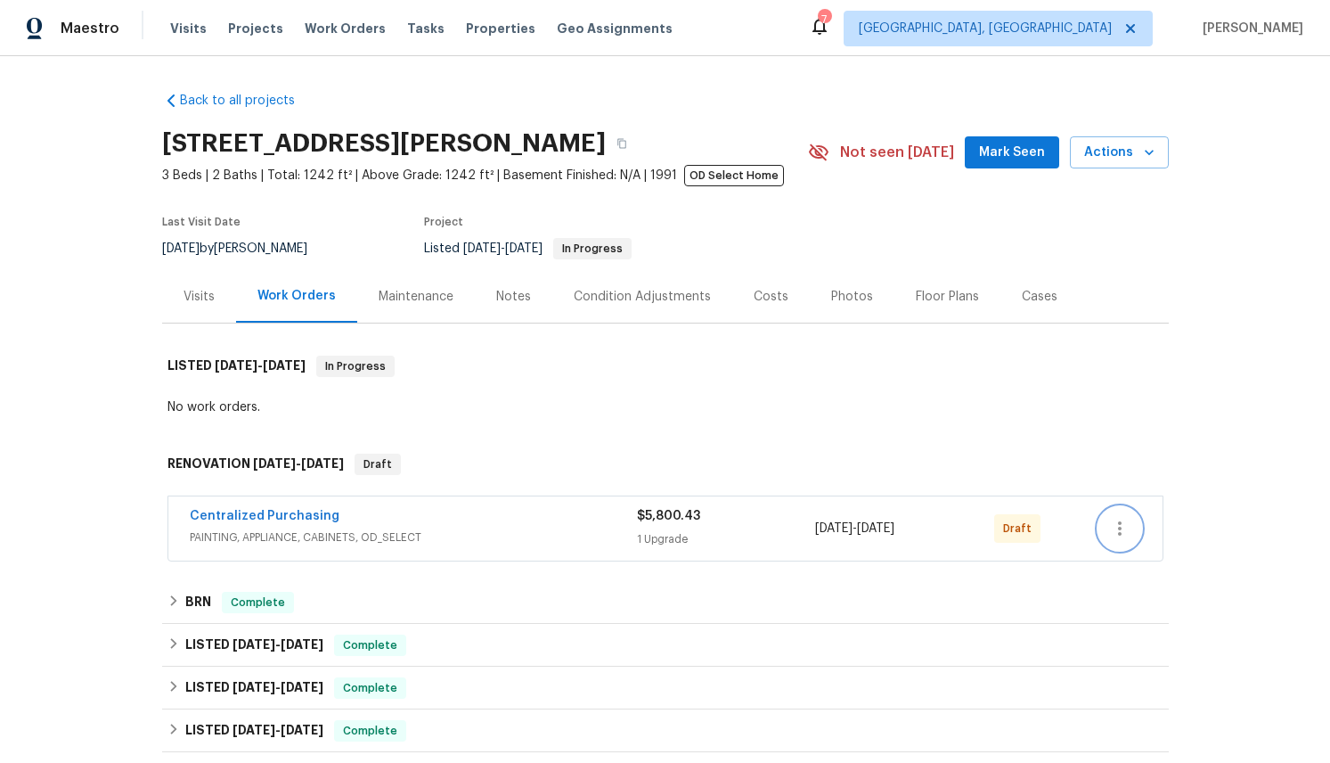
click at [1129, 526] on icon "button" at bounding box center [1119, 528] width 21 height 21
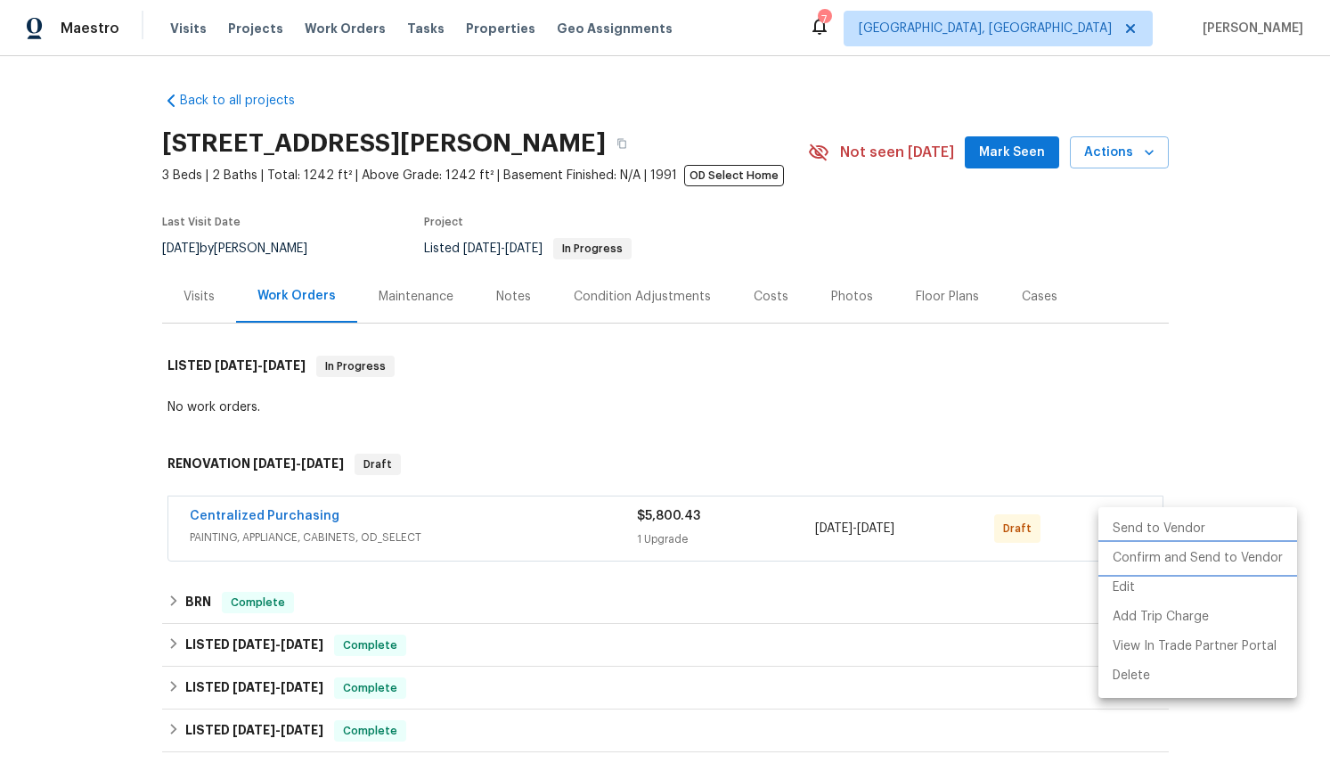
click at [1173, 559] on li "Confirm and Send to Vendor" at bounding box center [1197, 557] width 199 height 29
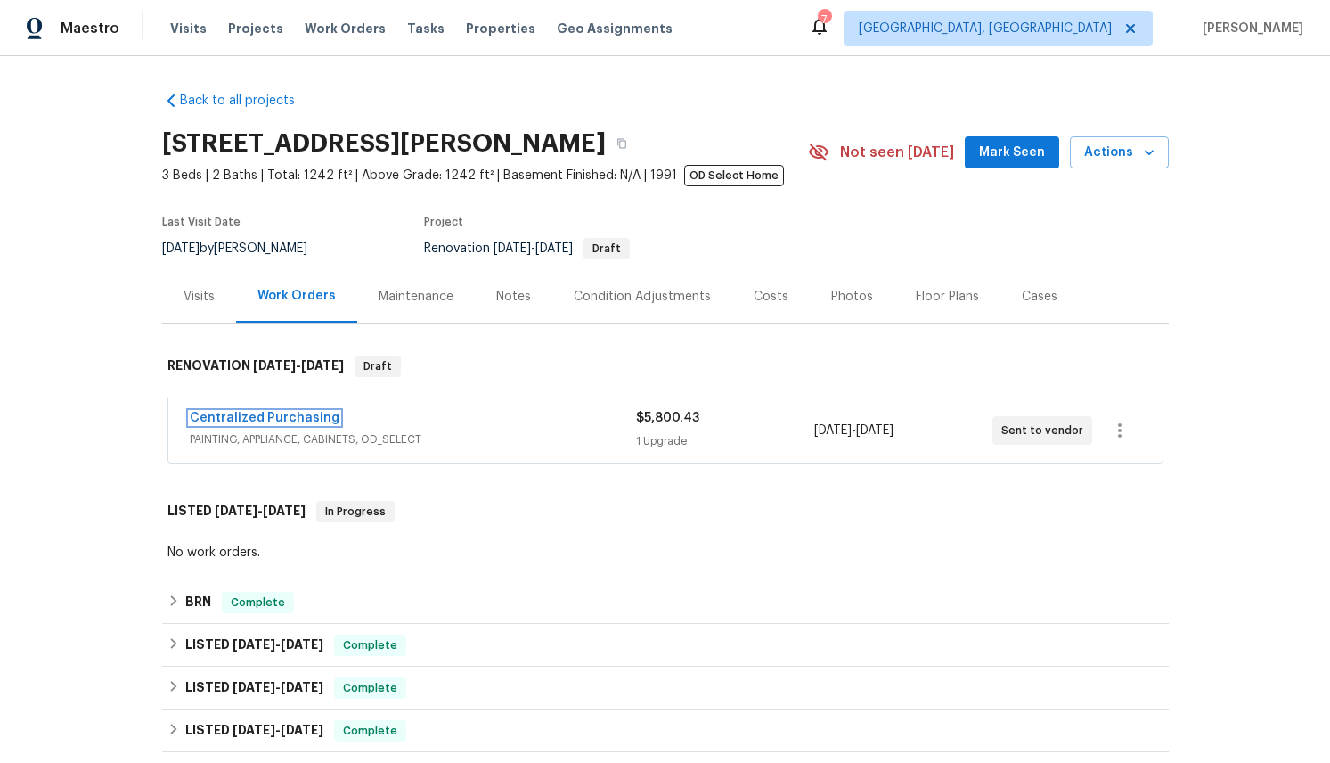
click at [241, 415] on link "Centralized Purchasing" at bounding box center [265, 418] width 150 height 12
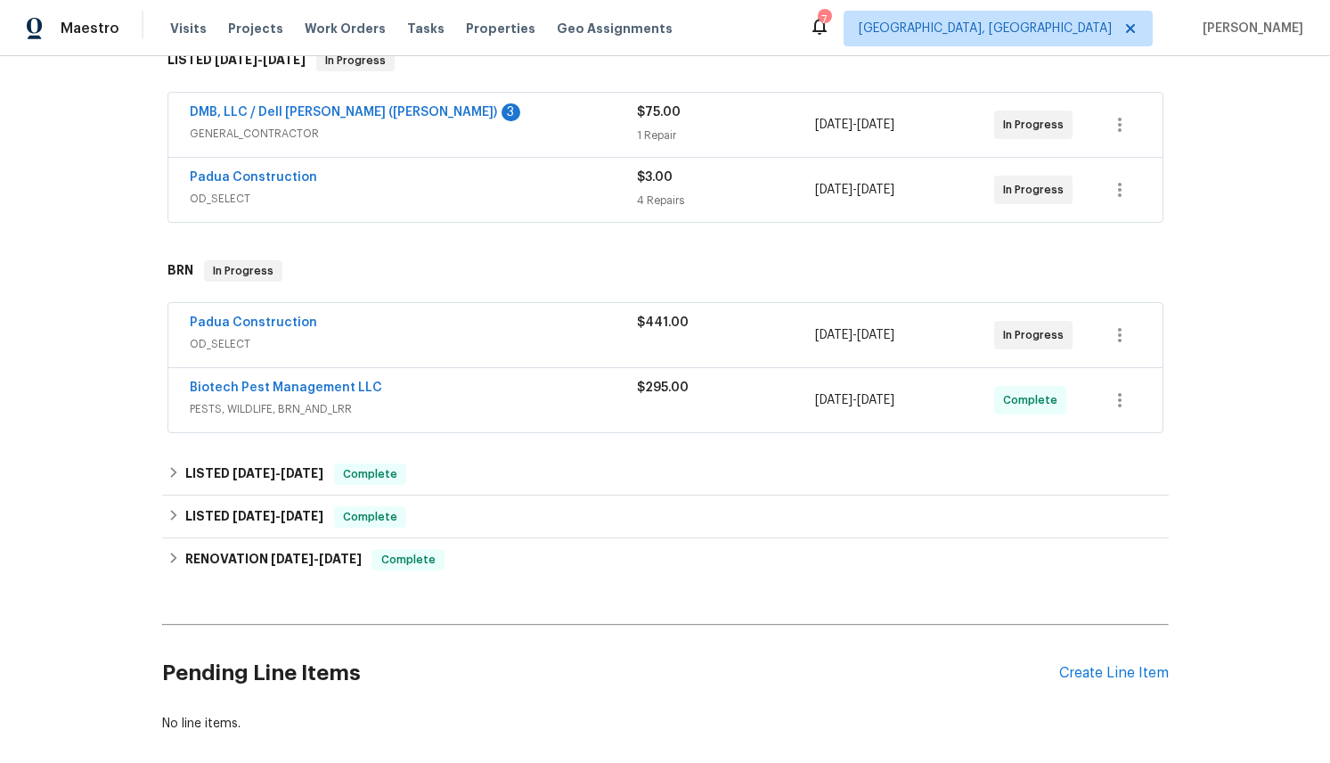
scroll to position [327, 0]
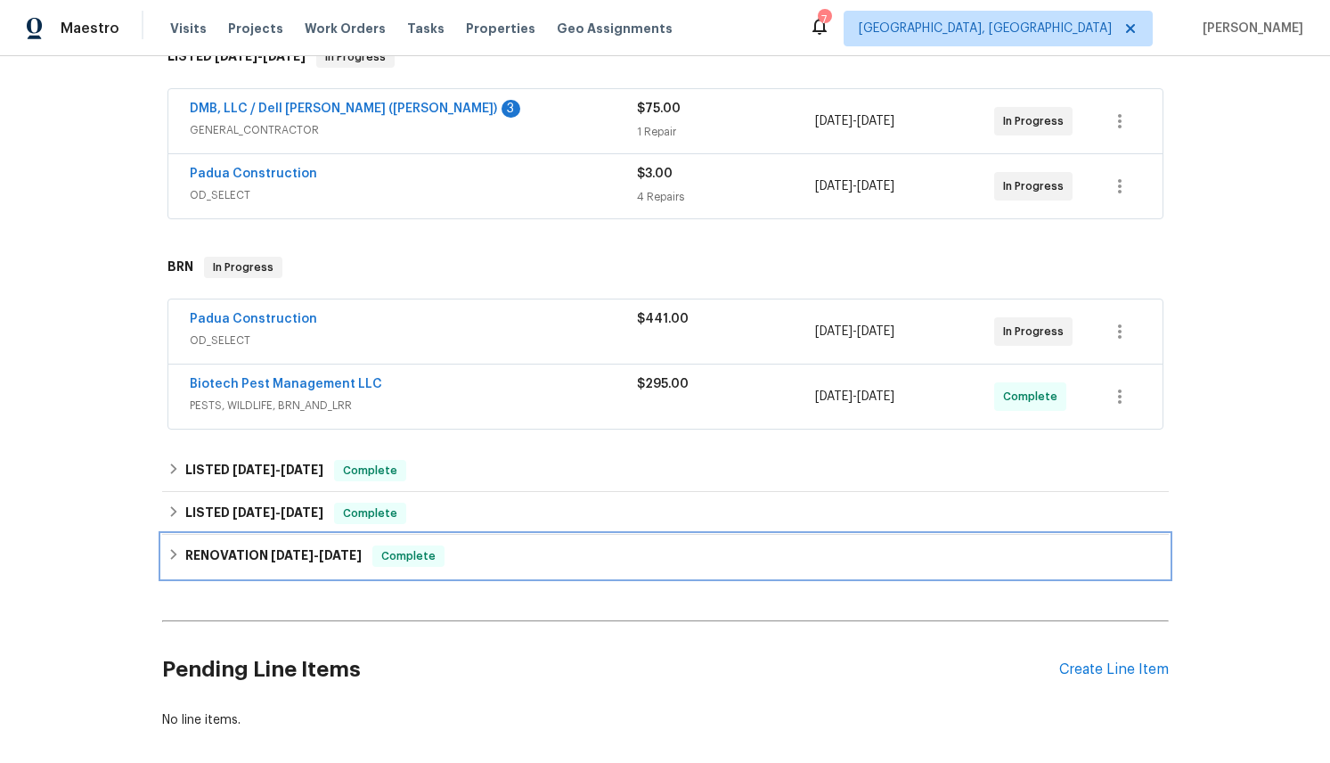
click at [238, 545] on h6 "RENOVATION 11/13/24 - 6/21/25" at bounding box center [273, 555] width 176 height 21
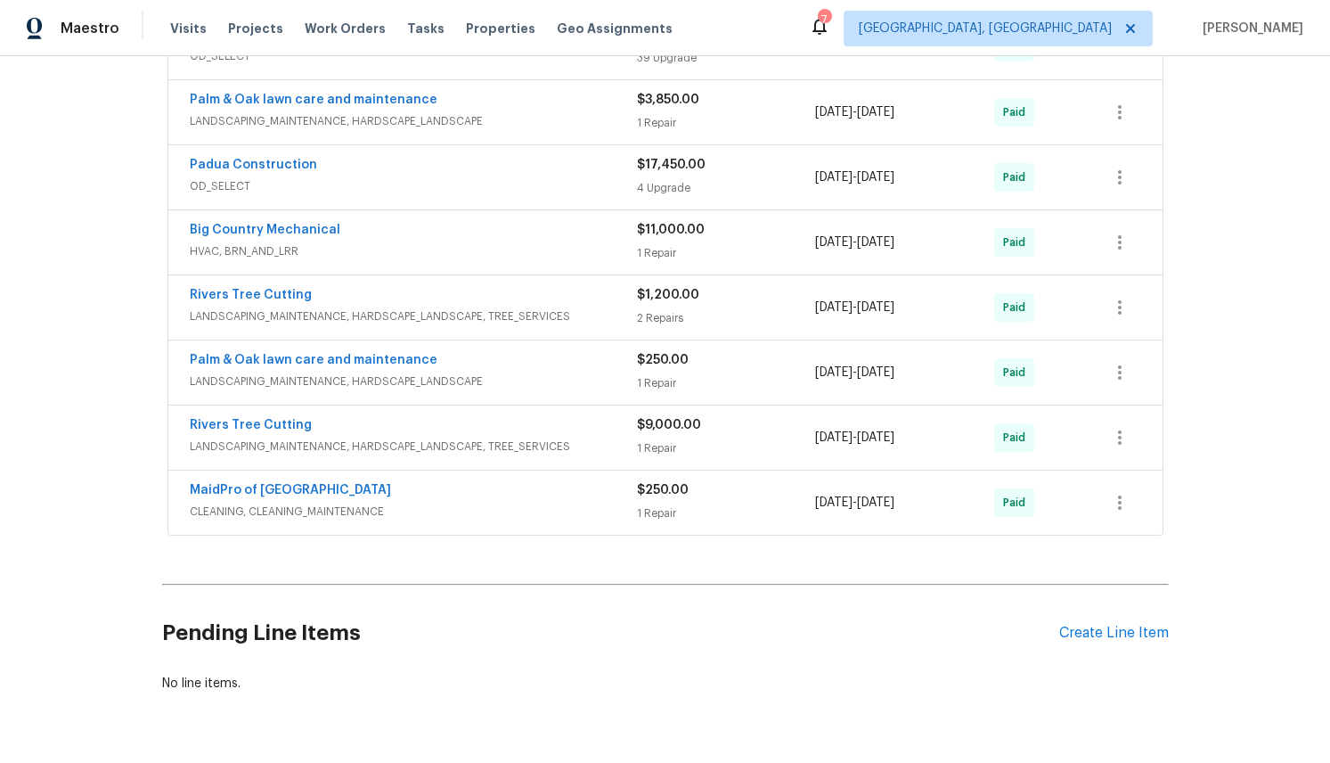
scroll to position [1344, 0]
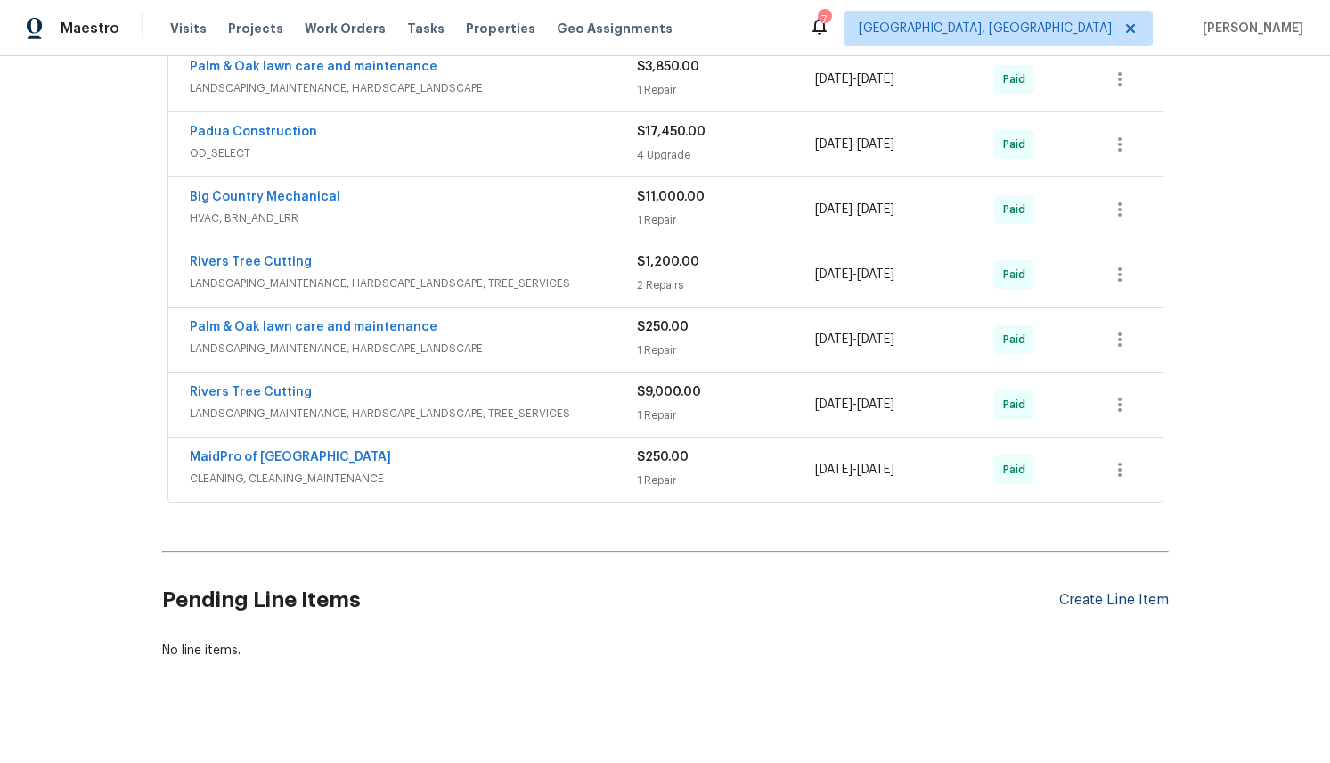
click at [1092, 591] on div "Create Line Item" at bounding box center [1114, 599] width 110 height 17
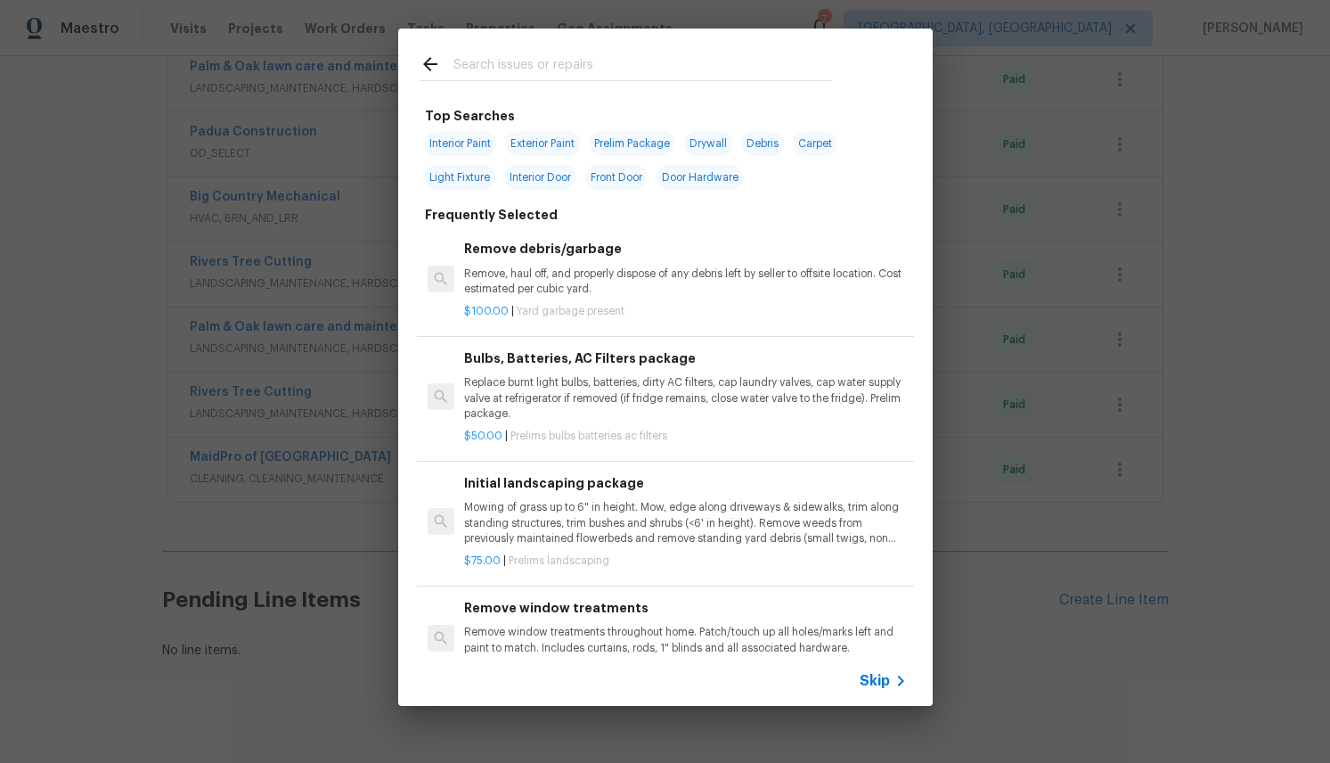
click at [519, 58] on input "text" at bounding box center [642, 66] width 378 height 27
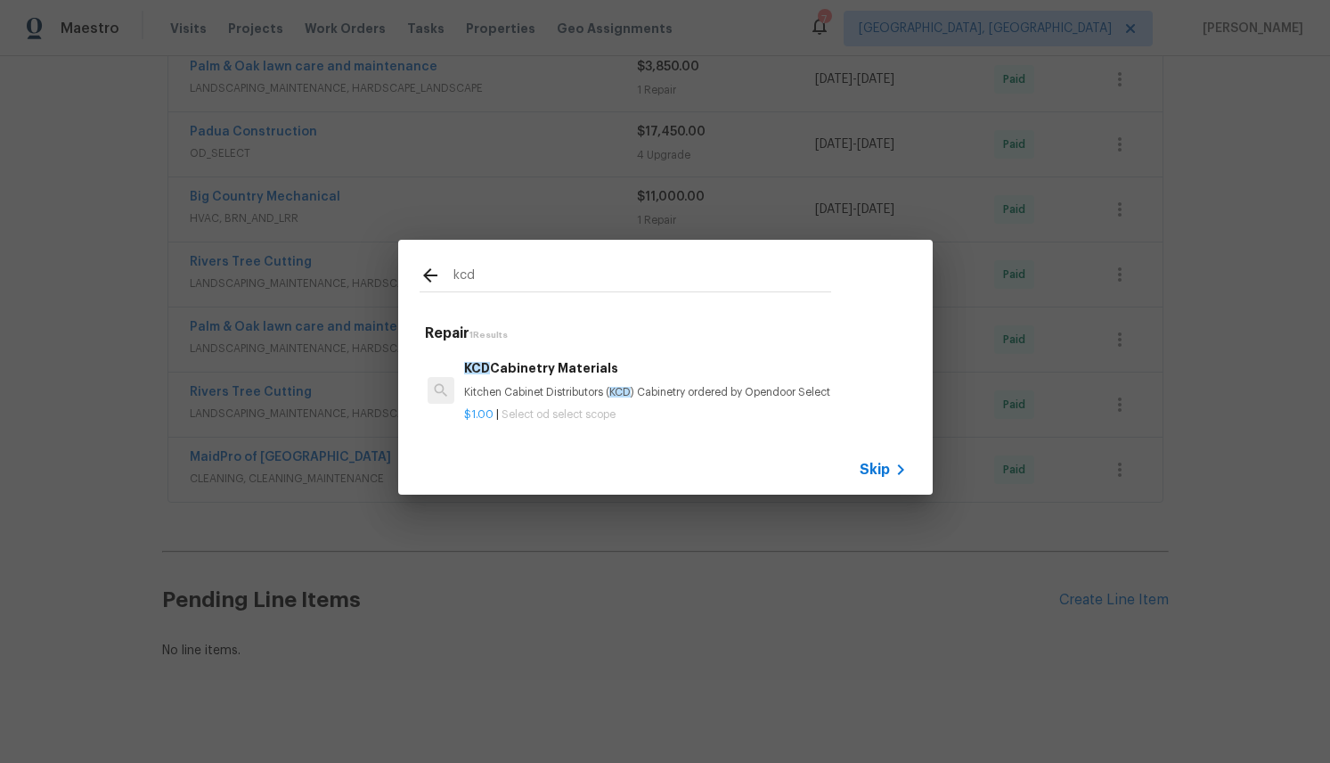
type input "kcd"
click at [554, 372] on h6 "KCD Cabinetry Materials" at bounding box center [685, 368] width 442 height 20
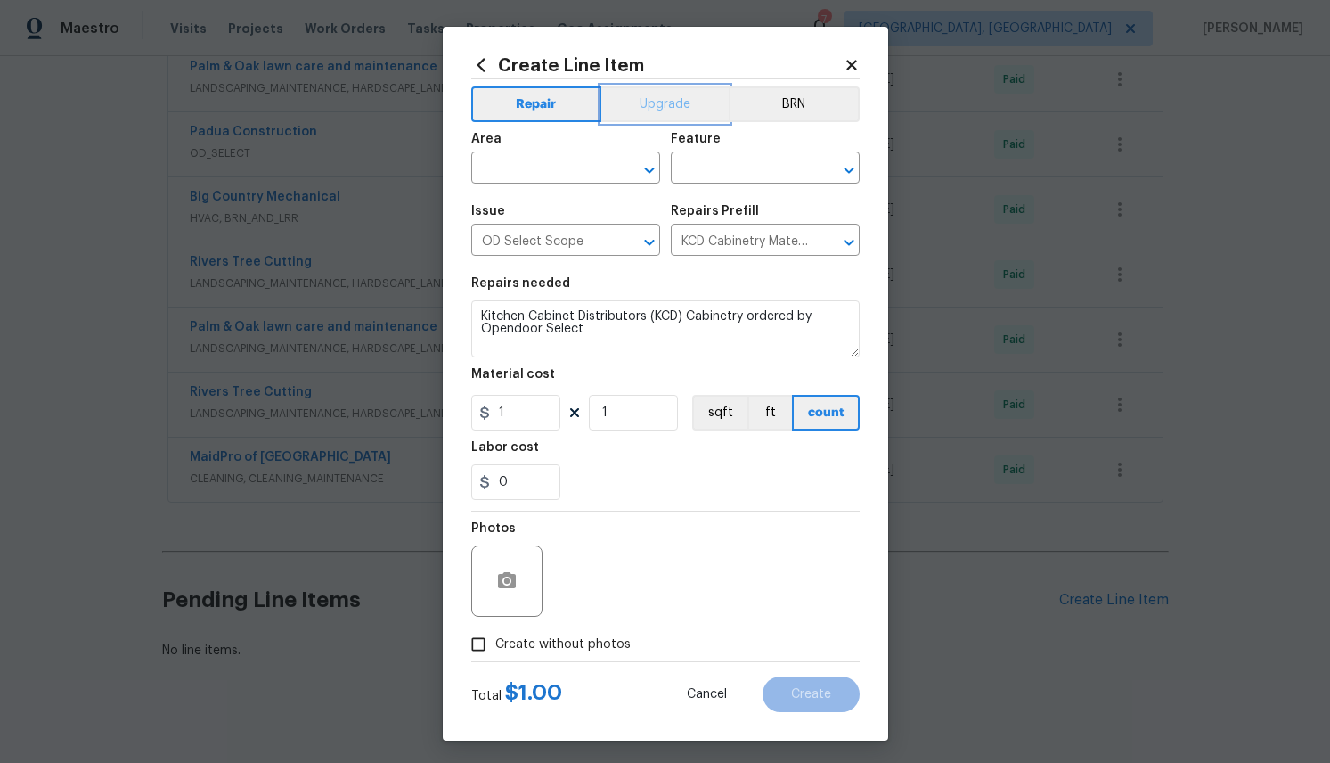
click at [664, 94] on button "Upgrade" at bounding box center [664, 104] width 127 height 36
click at [632, 168] on icon "Clear" at bounding box center [626, 170] width 18 height 18
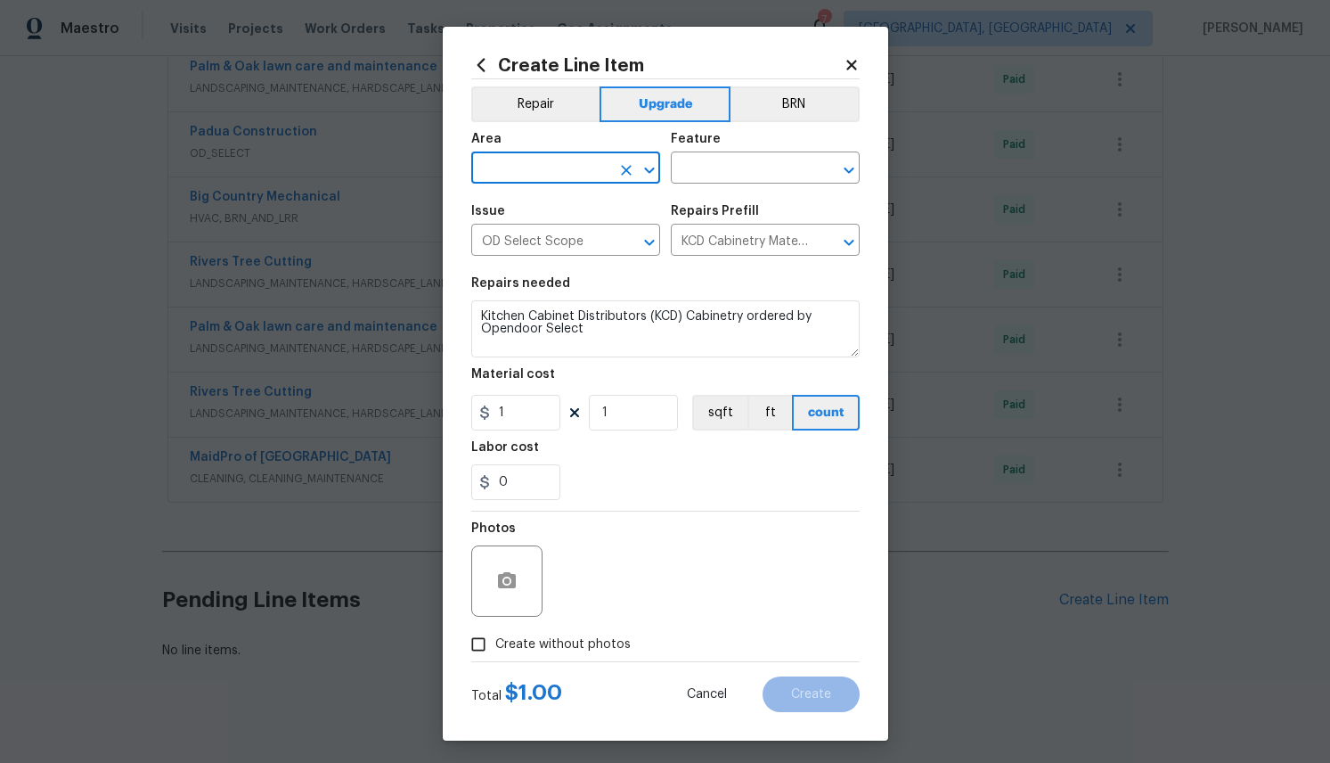
click at [650, 166] on icon "Open" at bounding box center [649, 169] width 21 height 21
click at [557, 209] on li "Kitchen" at bounding box center [565, 209] width 189 height 29
type input "Kitchen"
click at [725, 175] on input "text" at bounding box center [740, 170] width 139 height 28
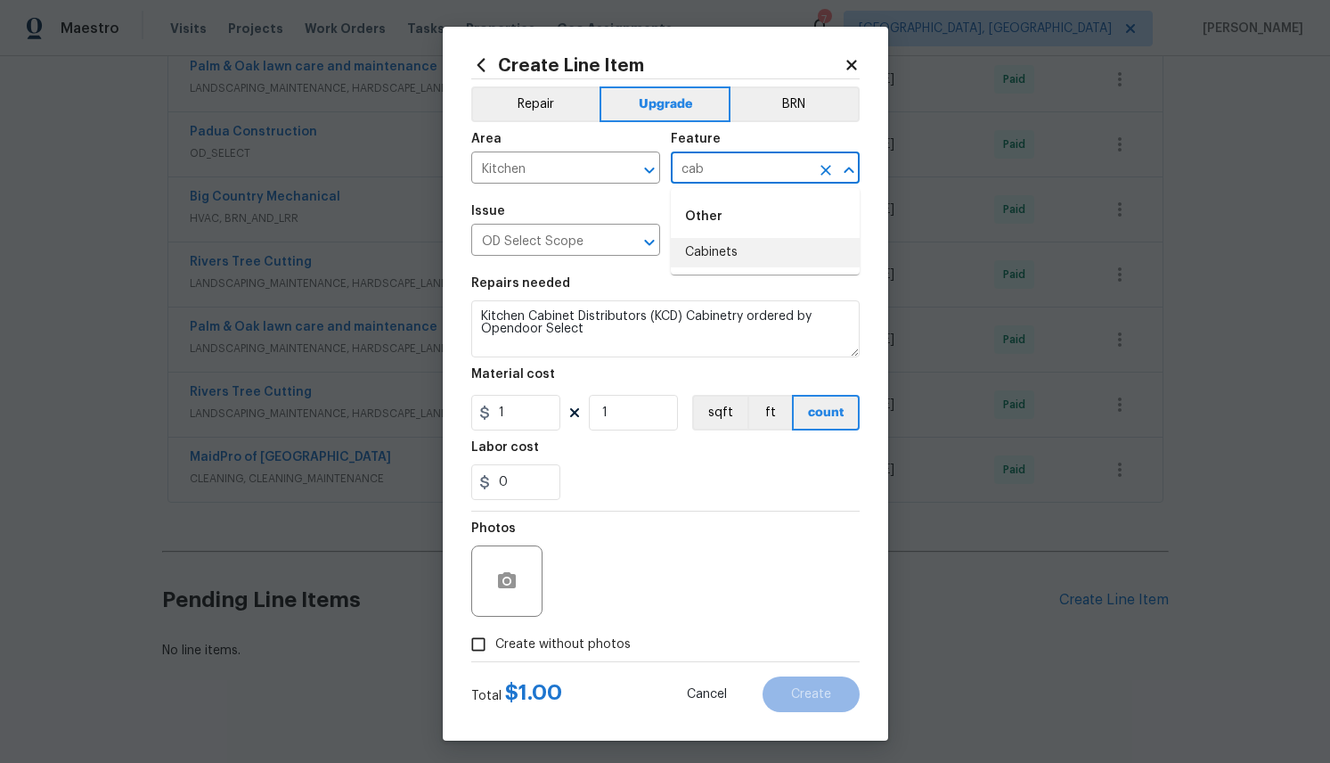
click at [725, 254] on li "Cabinets" at bounding box center [765, 252] width 189 height 29
type input "Cabinets"
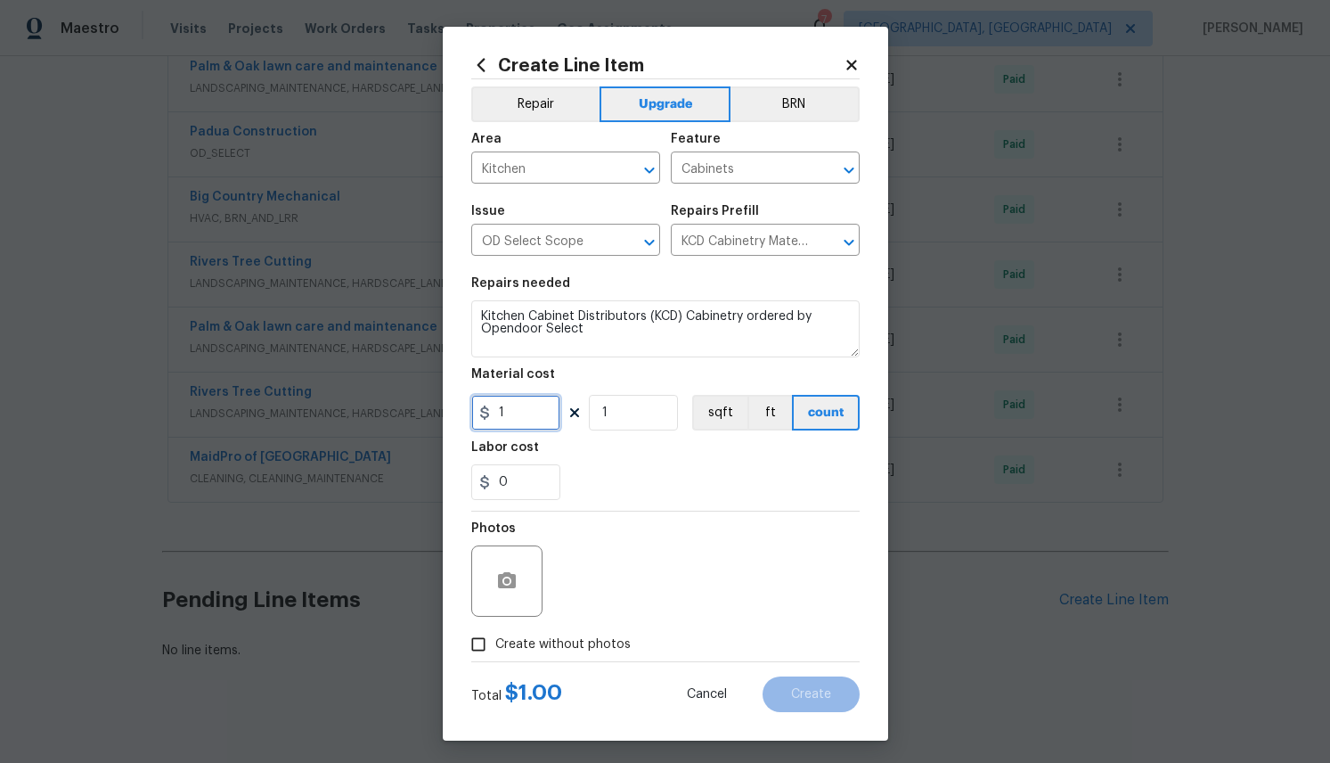
click at [513, 412] on input "1" at bounding box center [515, 413] width 89 height 36
click at [516, 414] on input "1" at bounding box center [515, 413] width 89 height 36
paste input "7904.2"
type input "7904.2"
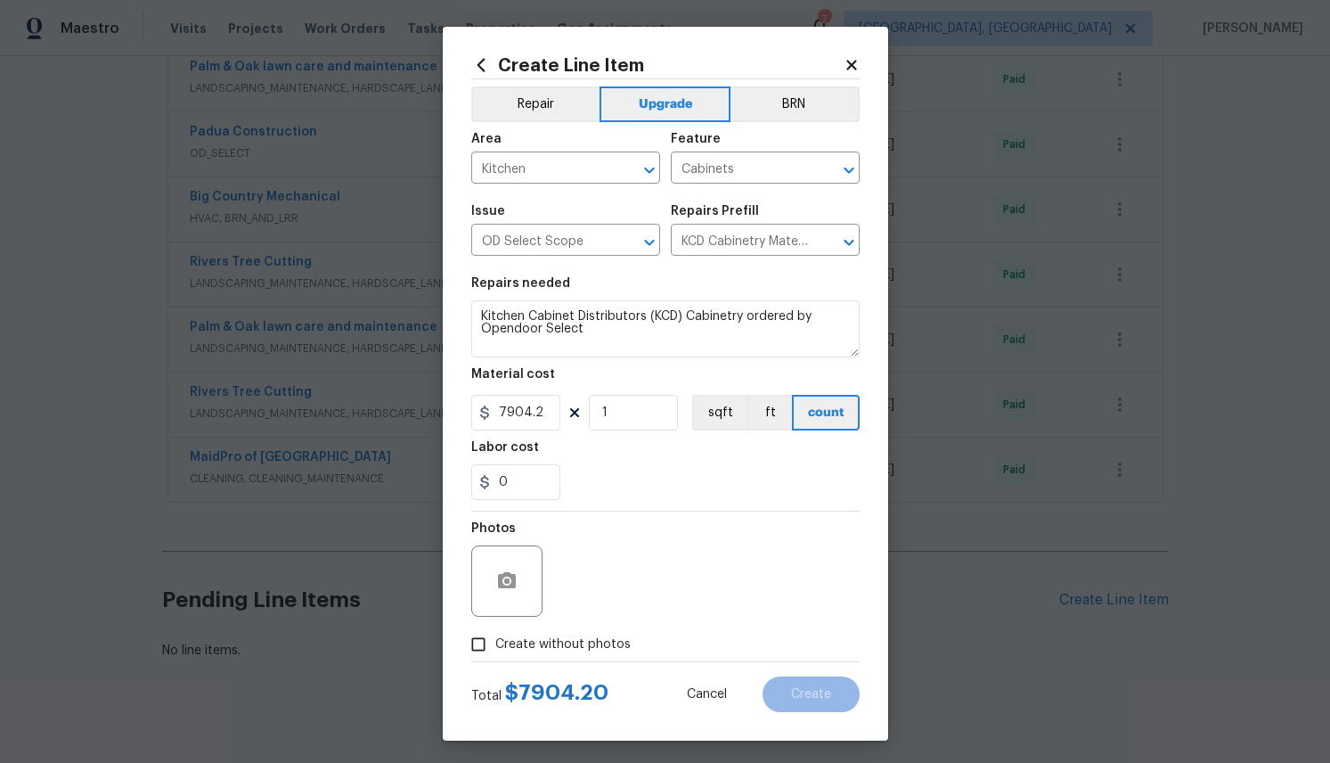
click at [646, 513] on div "Photos" at bounding box center [665, 569] width 388 height 116
click at [473, 646] on input "Create without photos" at bounding box center [478, 644] width 34 height 34
checkbox input "true"
click at [630, 569] on textarea at bounding box center [708, 580] width 303 height 71
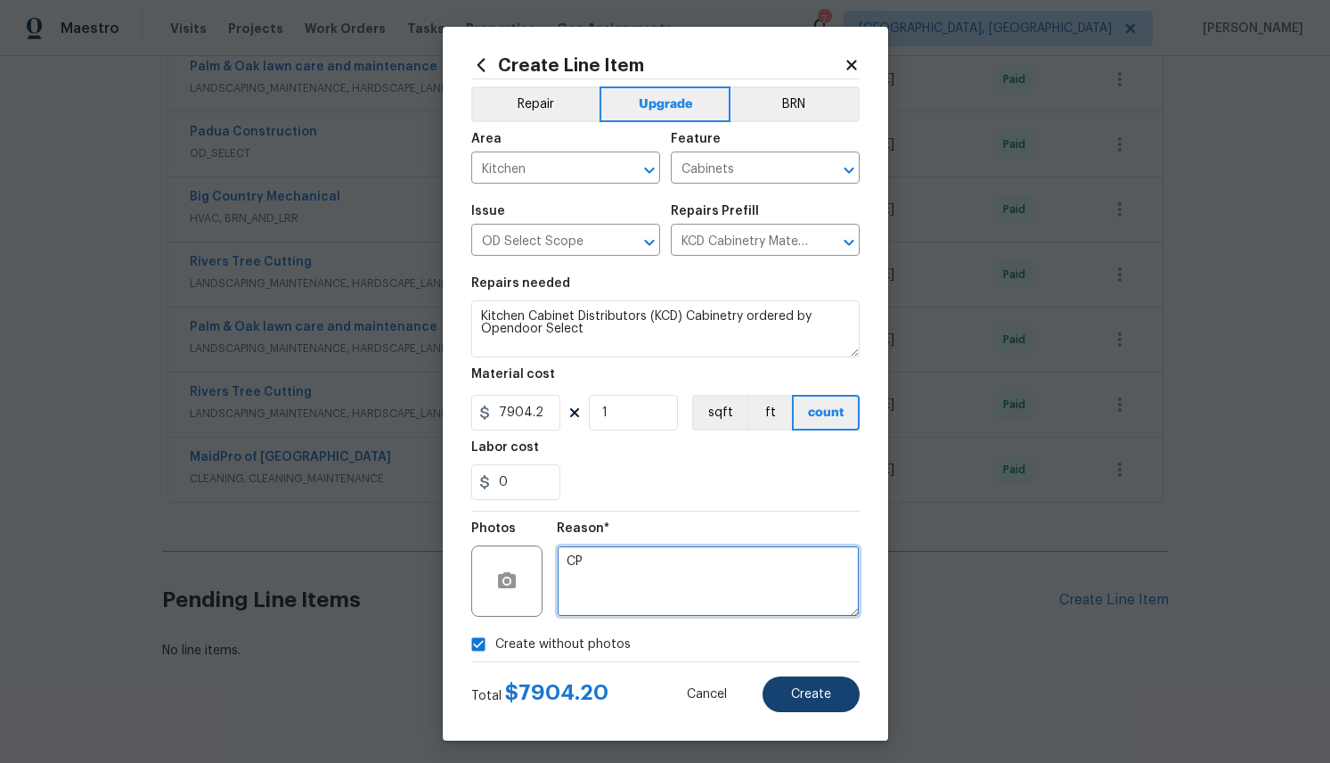
type textarea "CP"
click at [815, 693] on span "Create" at bounding box center [811, 694] width 40 height 13
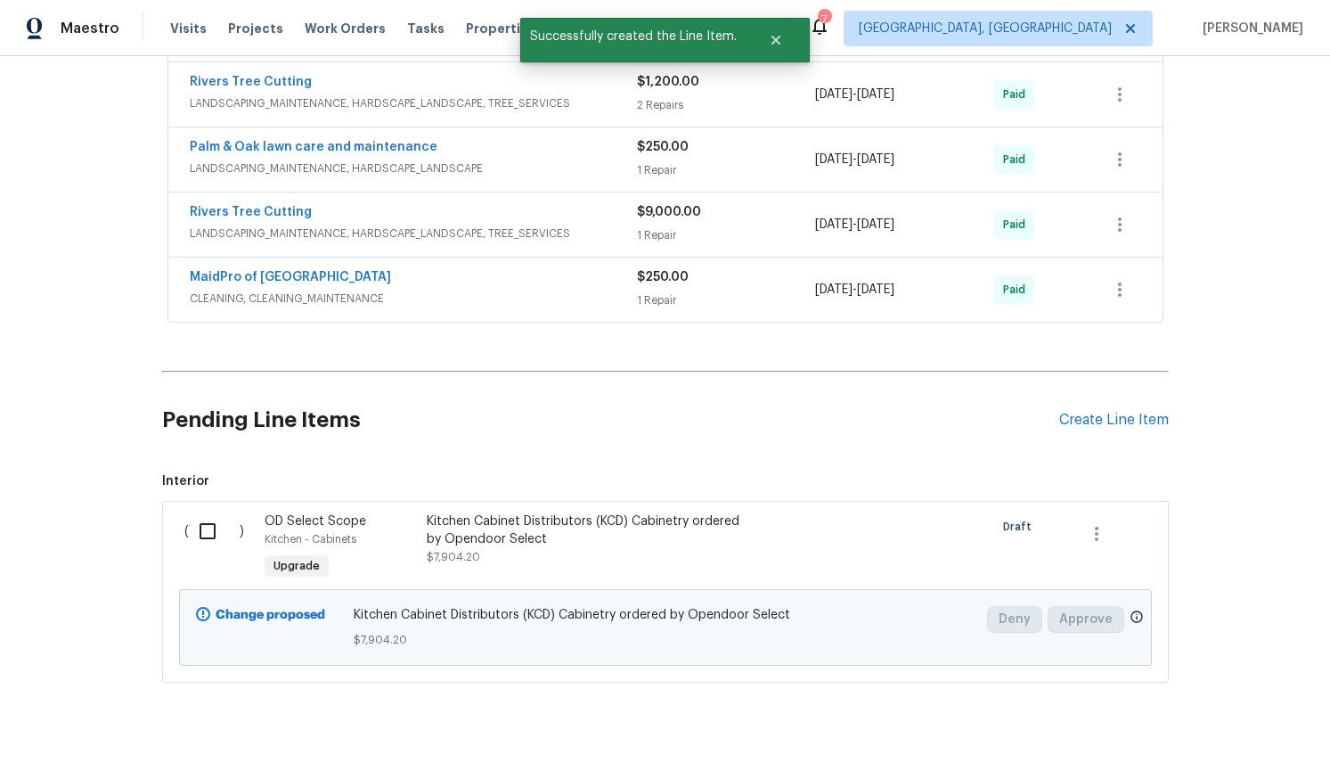
scroll to position [1548, 0]
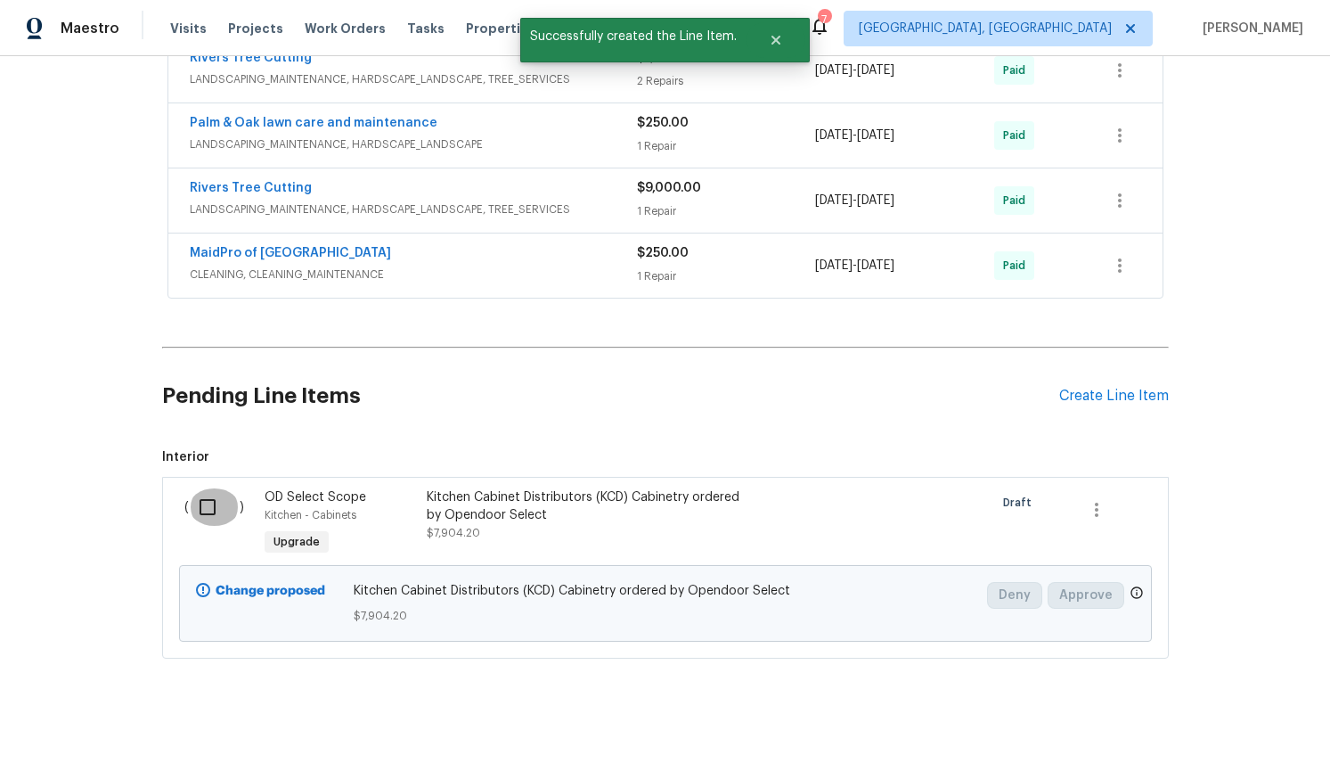
click at [211, 488] on input "checkbox" at bounding box center [214, 506] width 51 height 37
checkbox input "true"
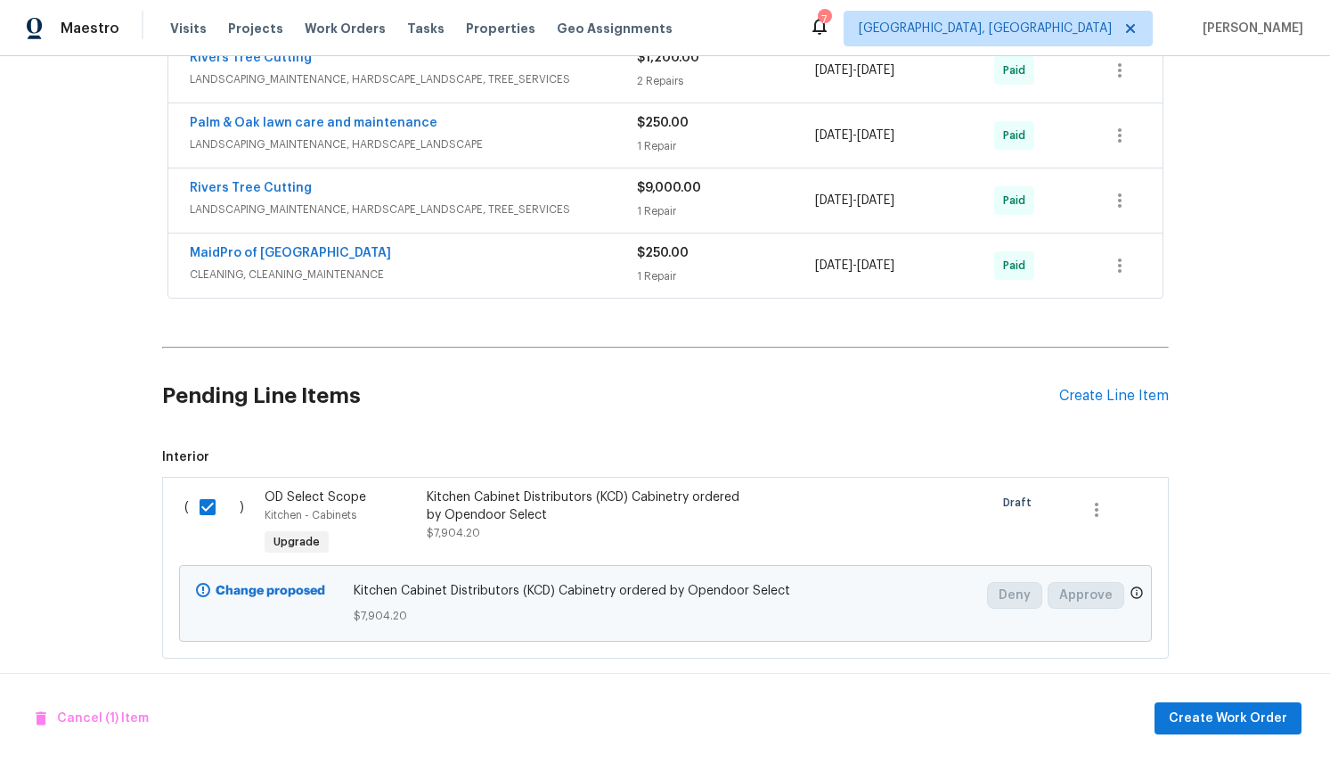
click at [1226, 698] on div "Cancel (1) Item Create Work Order" at bounding box center [665, 718] width 1330 height 91
click at [1227, 720] on span "Create Work Order" at bounding box center [1228, 718] width 118 height 22
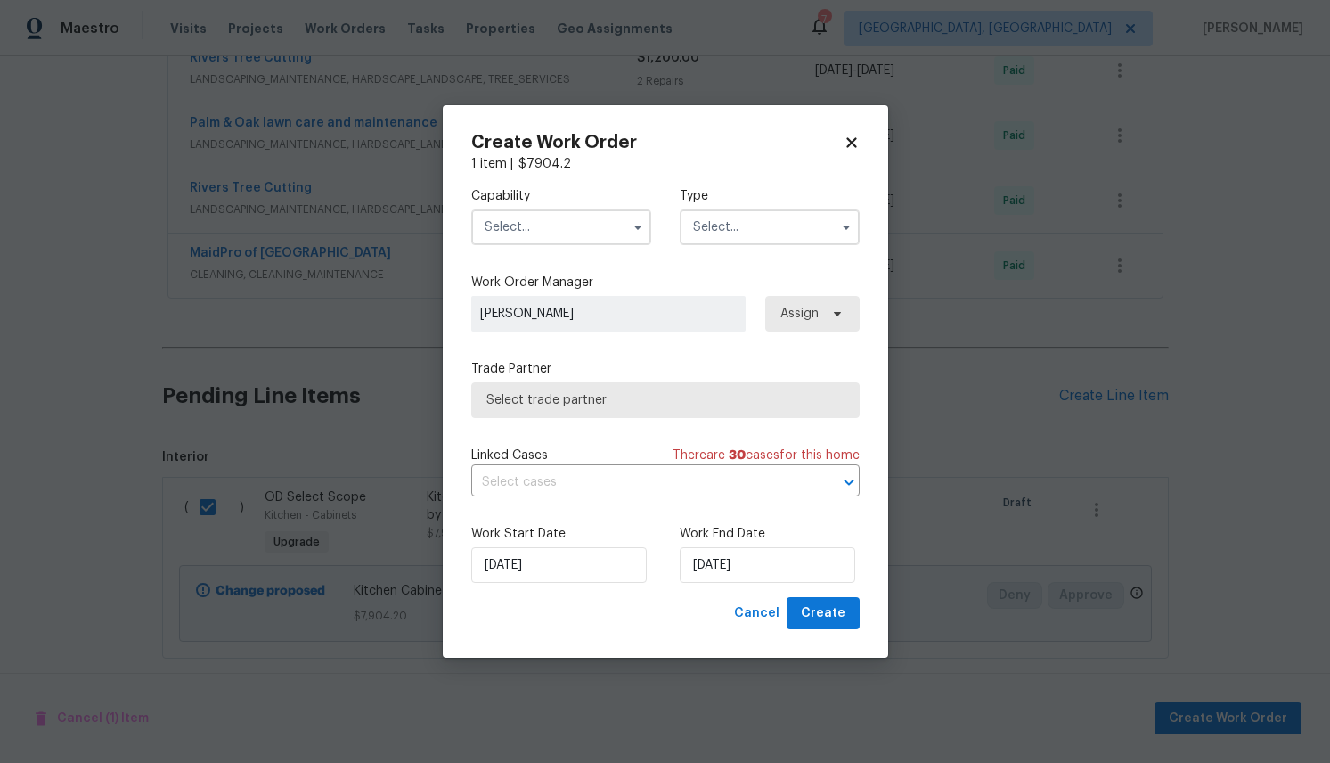
click at [573, 217] on input "text" at bounding box center [561, 227] width 180 height 36
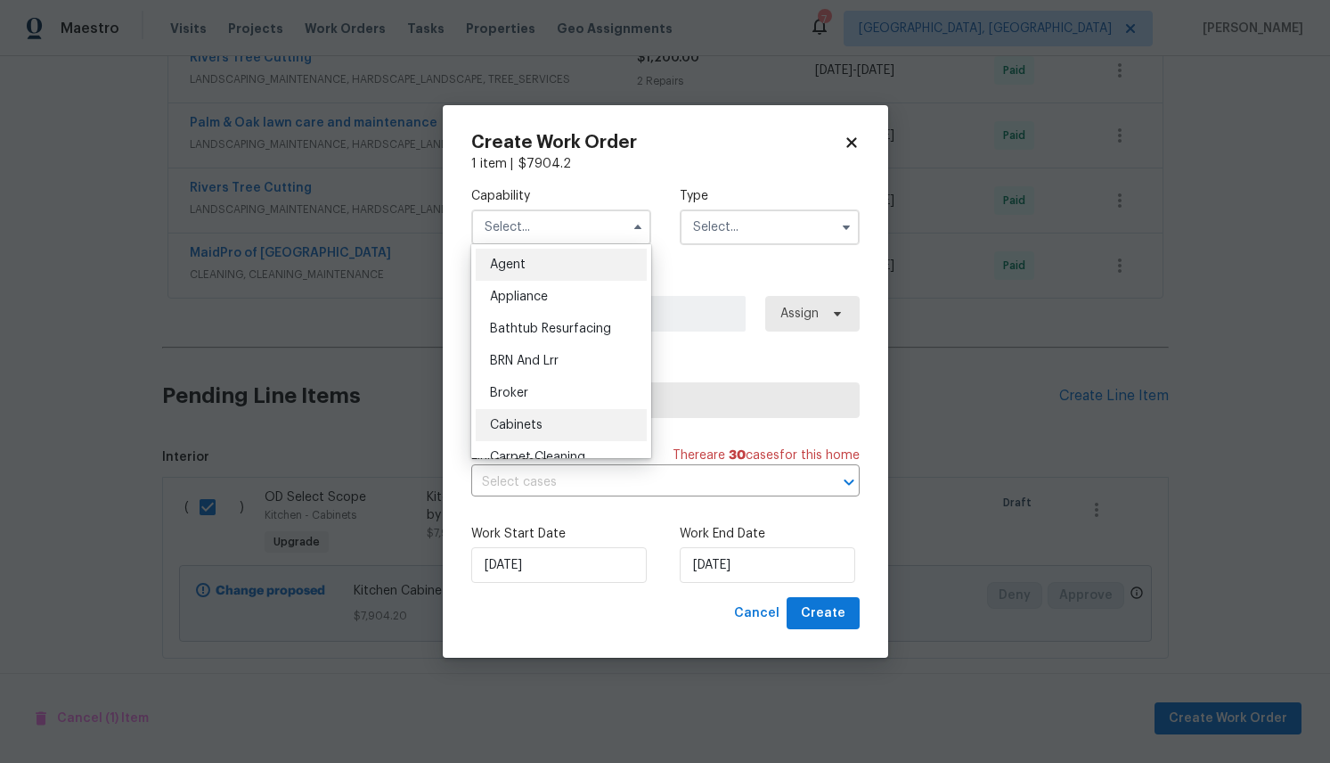
click at [506, 423] on span "Cabinets" at bounding box center [516, 425] width 53 height 12
type input "Cabinets"
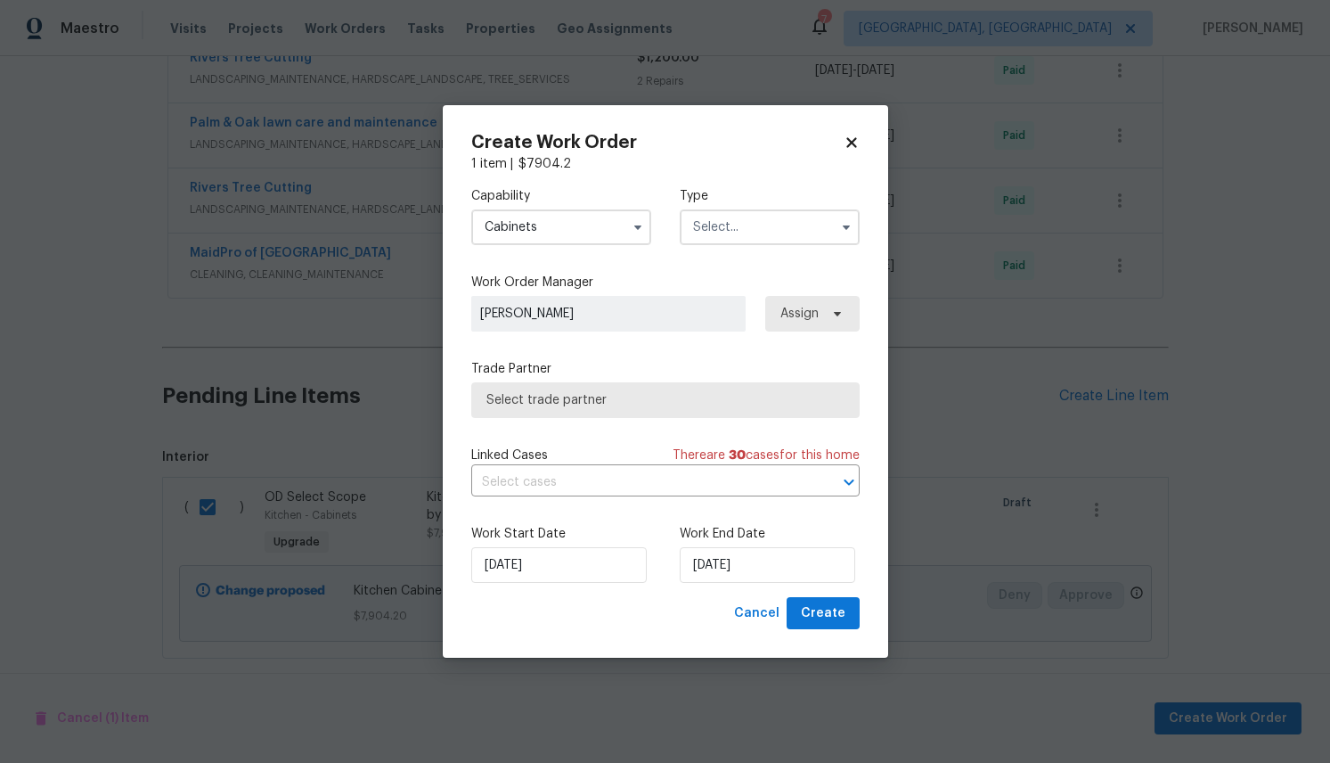
click at [736, 225] on input "text" at bounding box center [770, 227] width 180 height 36
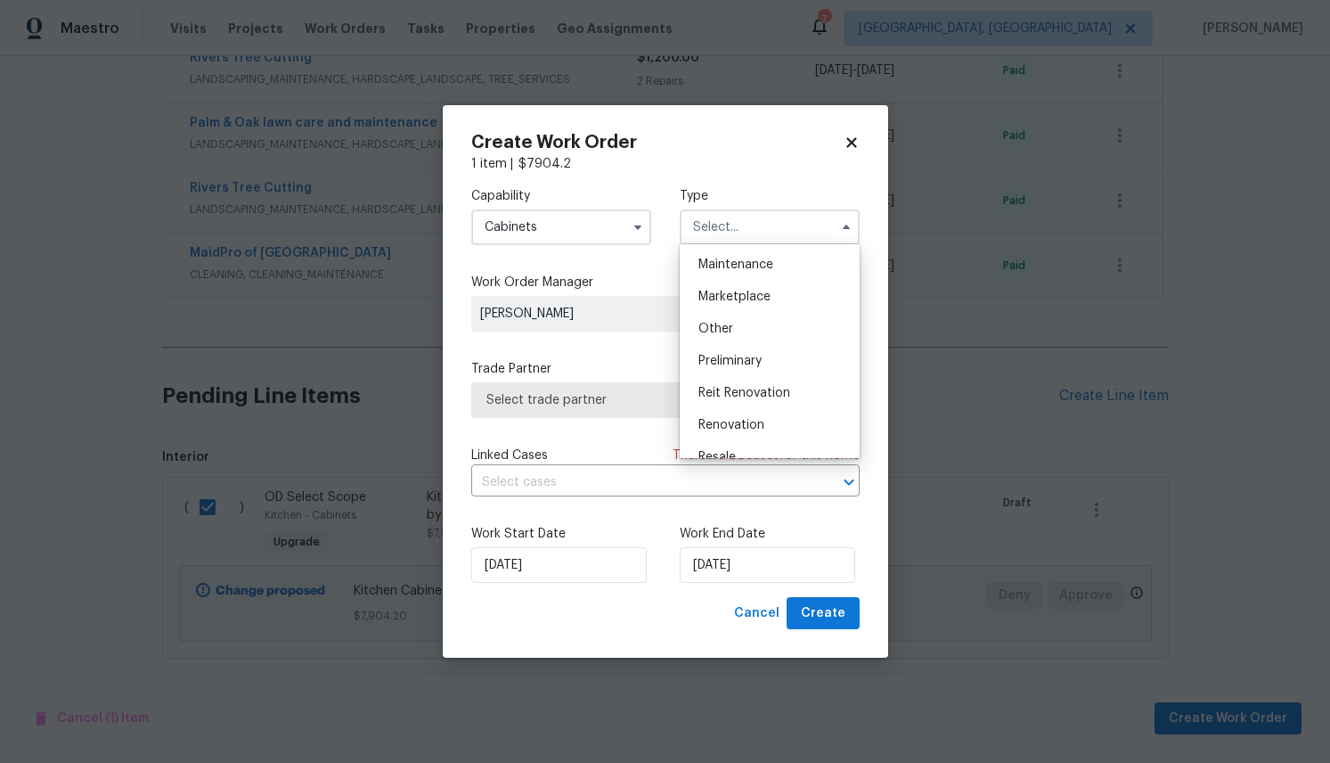
scroll to position [296, 0]
click at [758, 408] on div "Renovation" at bounding box center [769, 418] width 171 height 32
type input "Renovation"
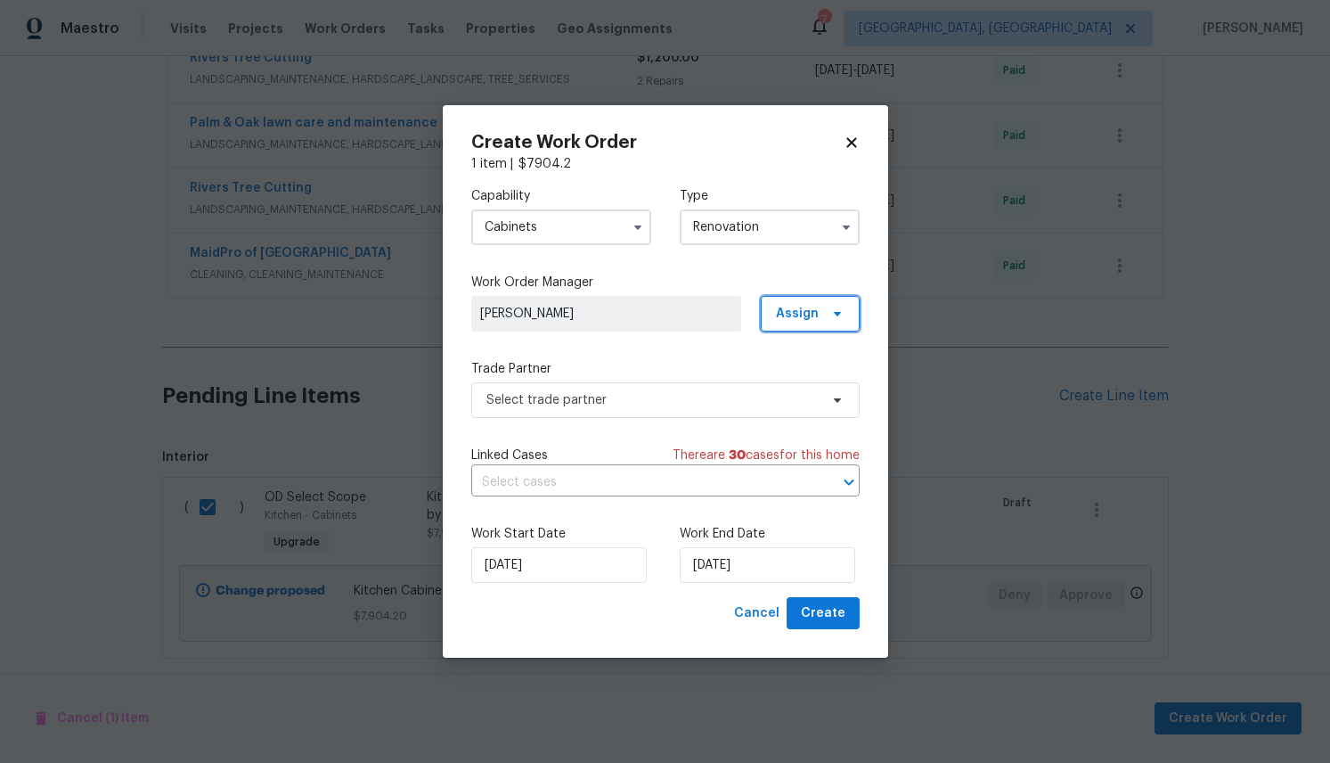
click at [854, 306] on span "Assign" at bounding box center [810, 314] width 99 height 36
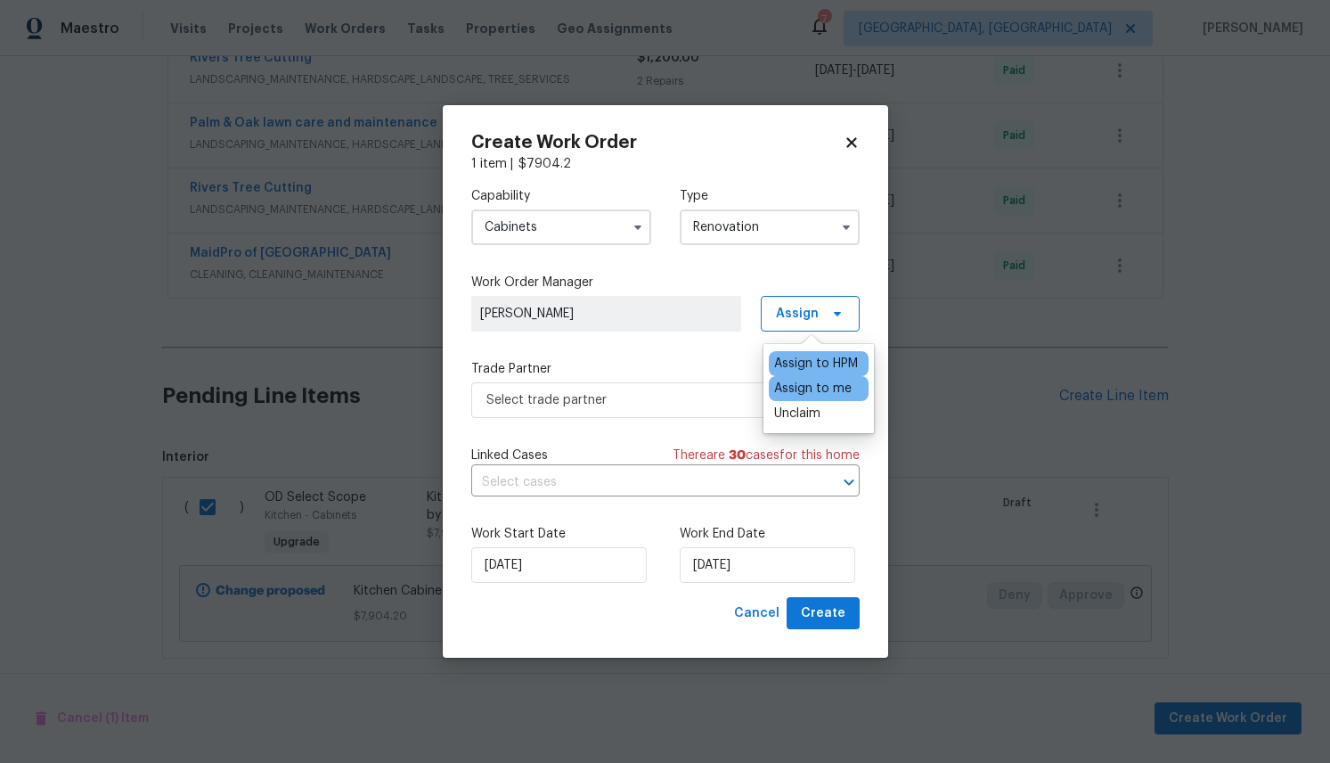
click at [820, 392] on div "Assign to me" at bounding box center [812, 388] width 77 height 18
click at [524, 431] on div "Capability Cabinets Type Renovation Work Order Manager Alexia Kerr Assign Trade…" at bounding box center [665, 385] width 388 height 424
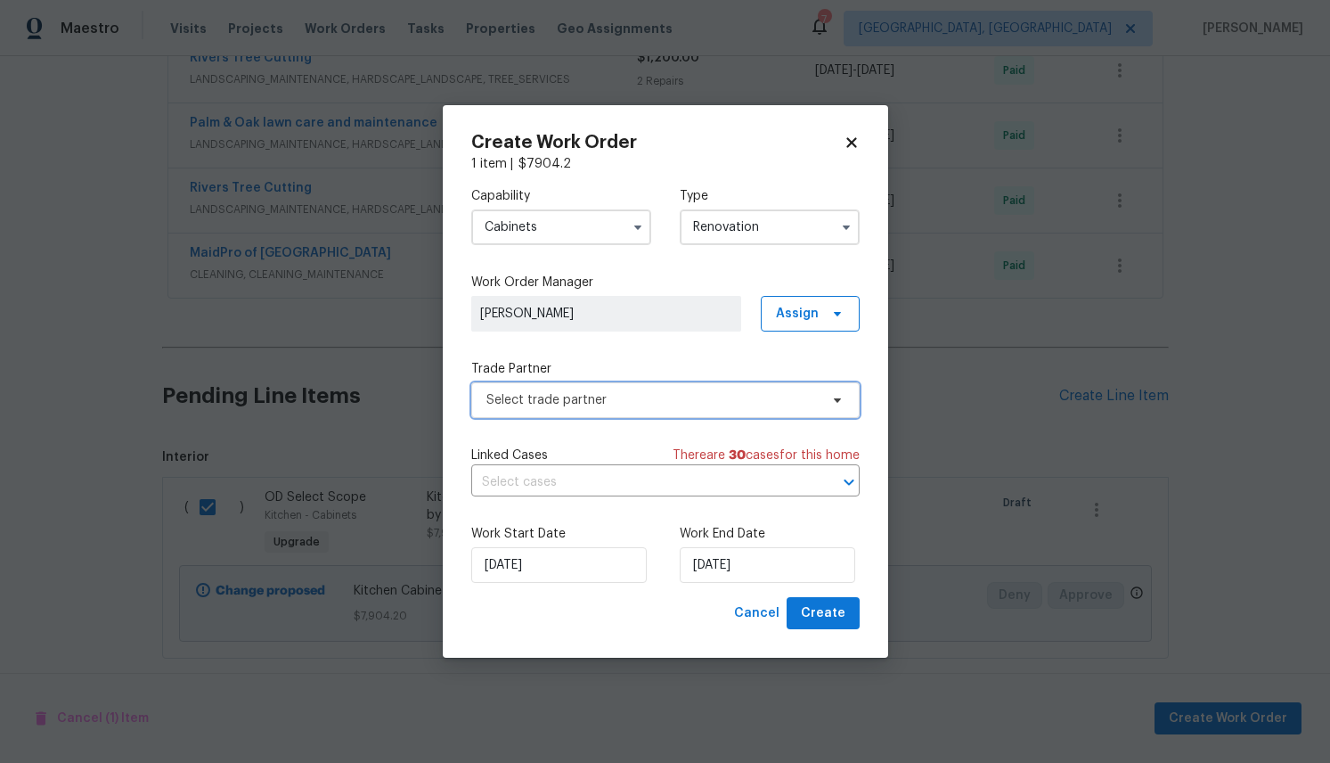
click at [836, 396] on icon at bounding box center [837, 400] width 14 height 14
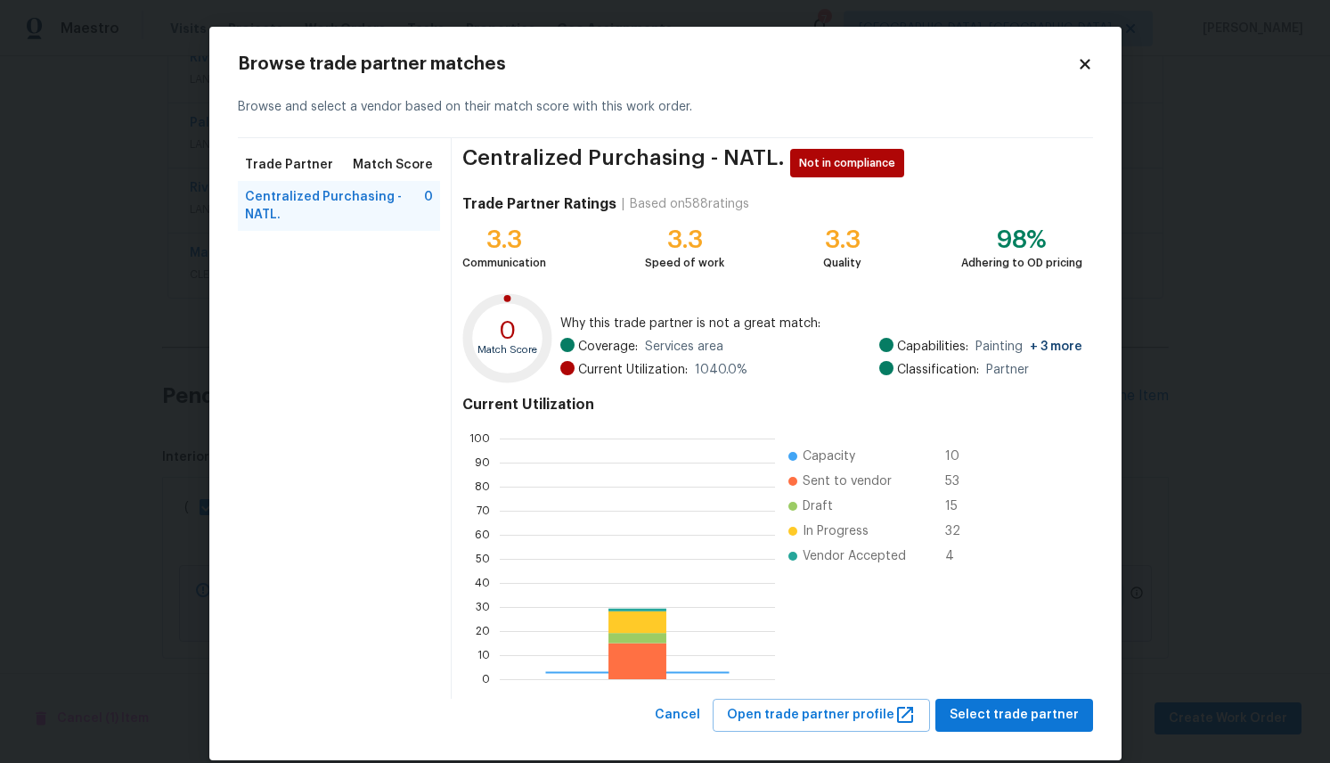
scroll to position [249, 274]
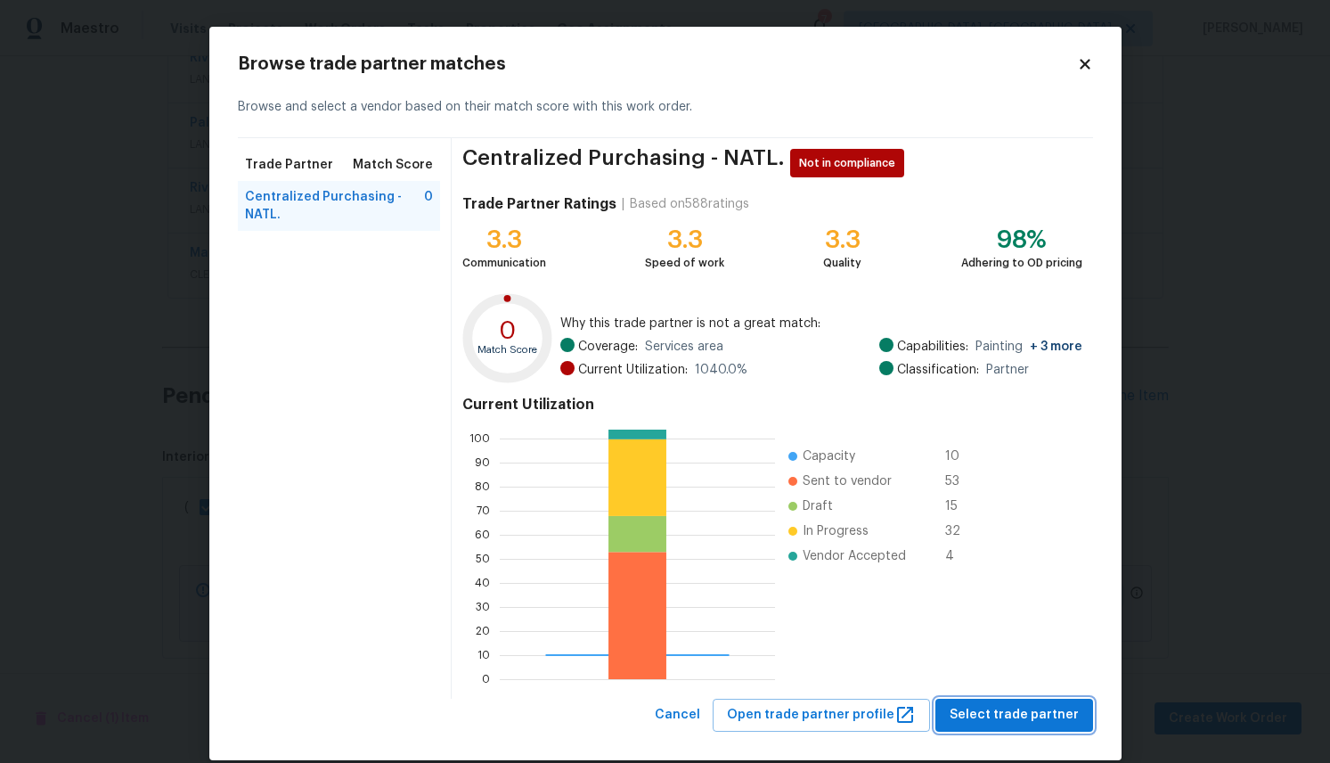
click at [982, 709] on span "Select trade partner" at bounding box center [1014, 715] width 129 height 22
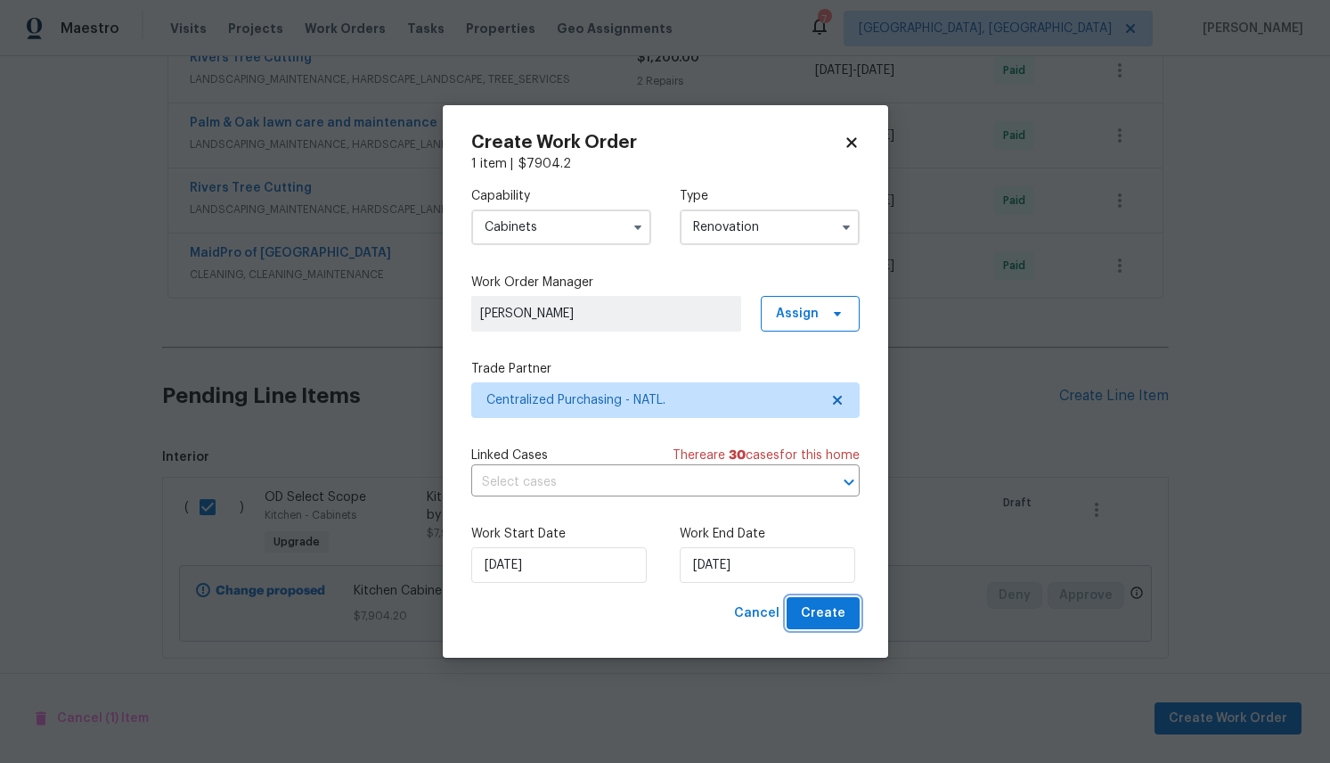
click at [832, 607] on span "Create" at bounding box center [823, 613] width 45 height 22
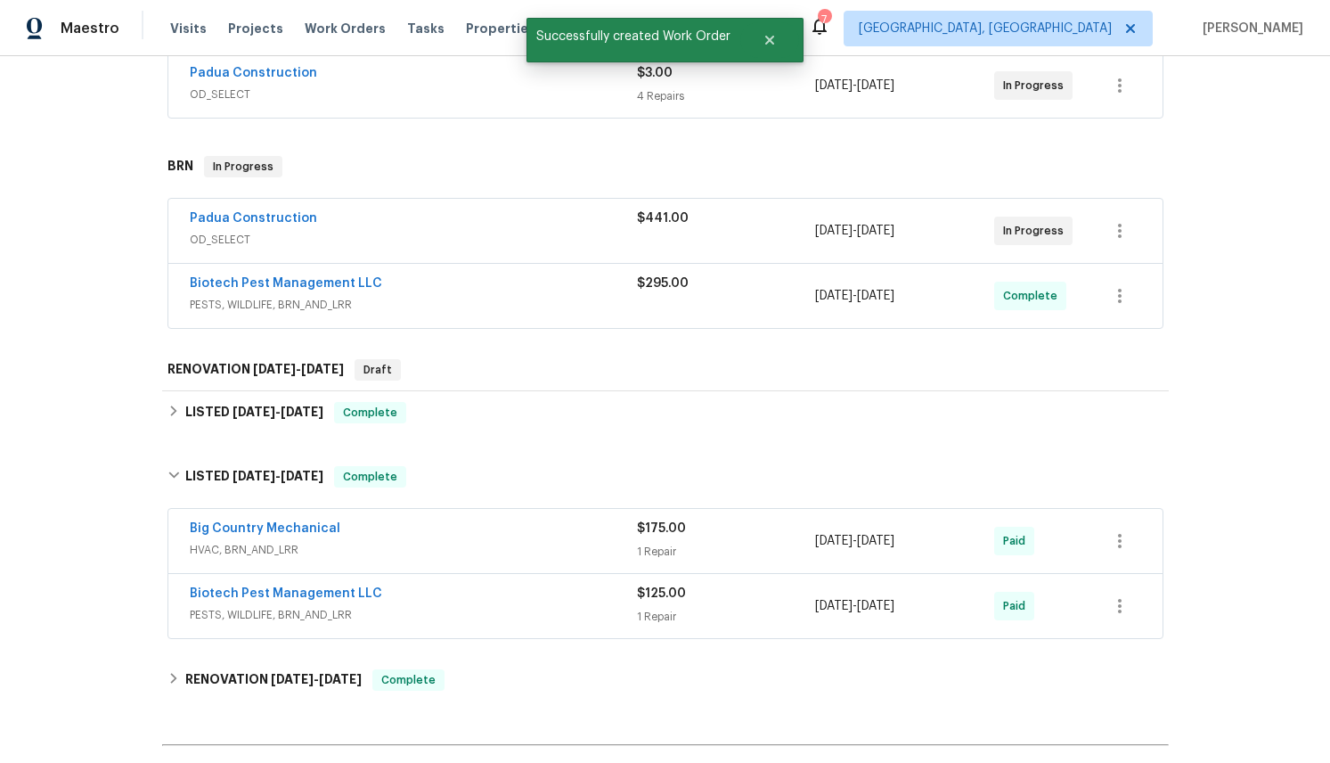
scroll to position [396, 0]
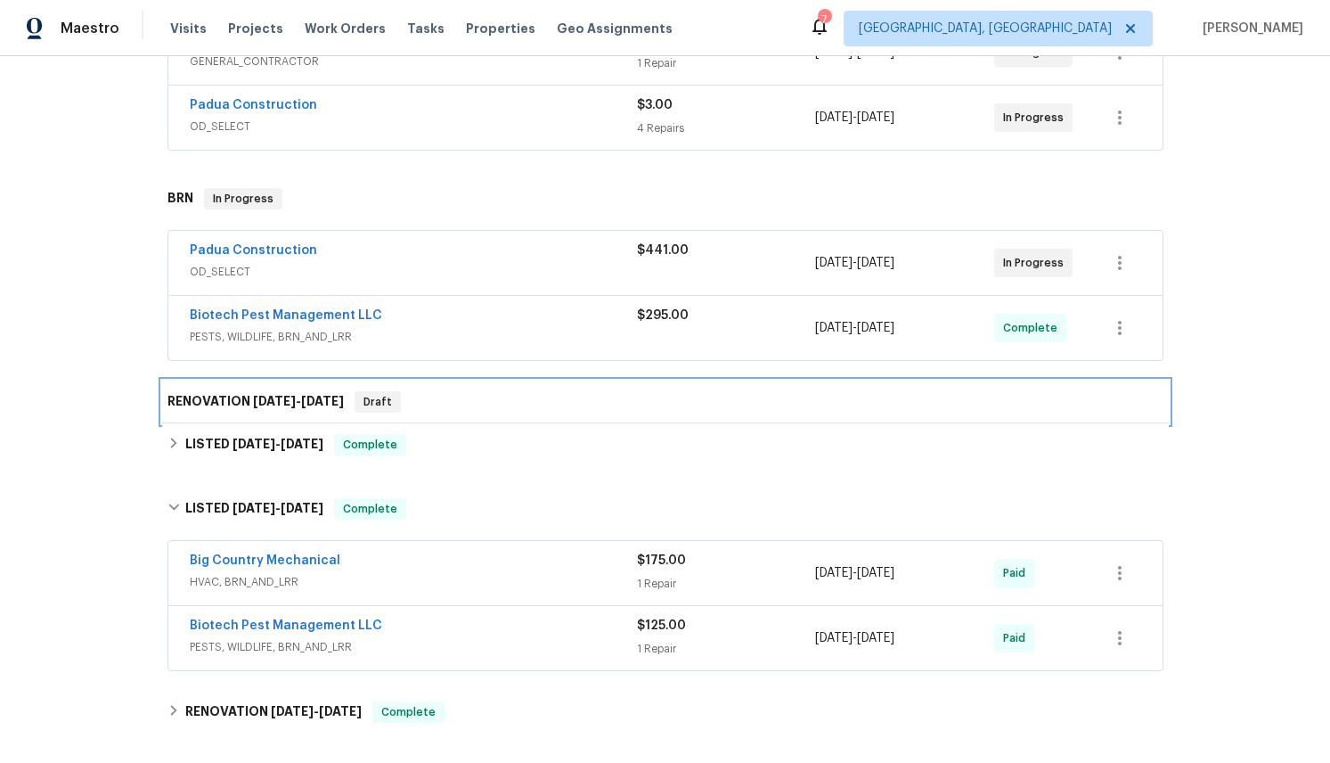
click at [182, 391] on h6 "RENOVATION 8/20/25 - 8/20/25" at bounding box center [255, 401] width 176 height 21
click at [187, 391] on h6 "RENOVATION 8/20/25 - 8/20/25" at bounding box center [255, 401] width 176 height 21
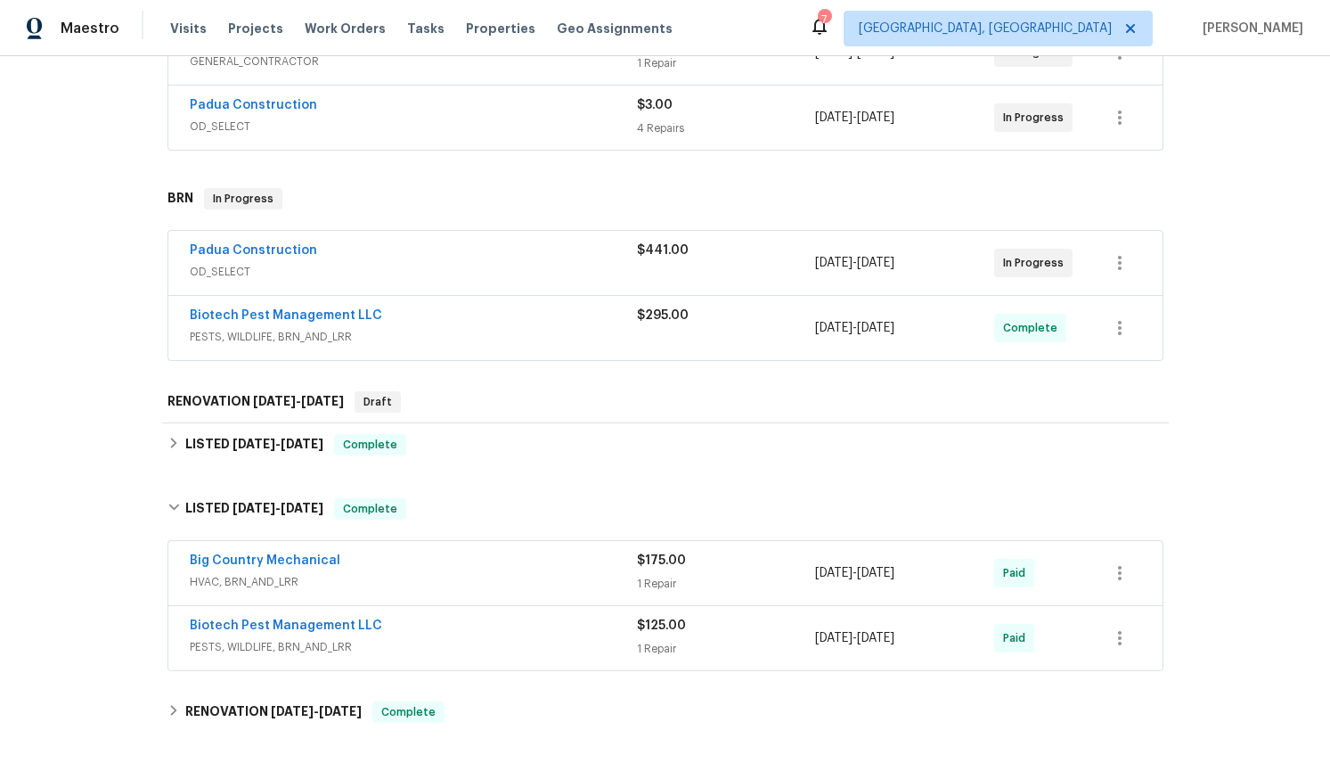
click at [89, 396] on div "Back to all projects 702 Spark St, Mount Pleasant, SC 29464 4 Beds | 2 1/2 Bath…" at bounding box center [665, 409] width 1330 height 706
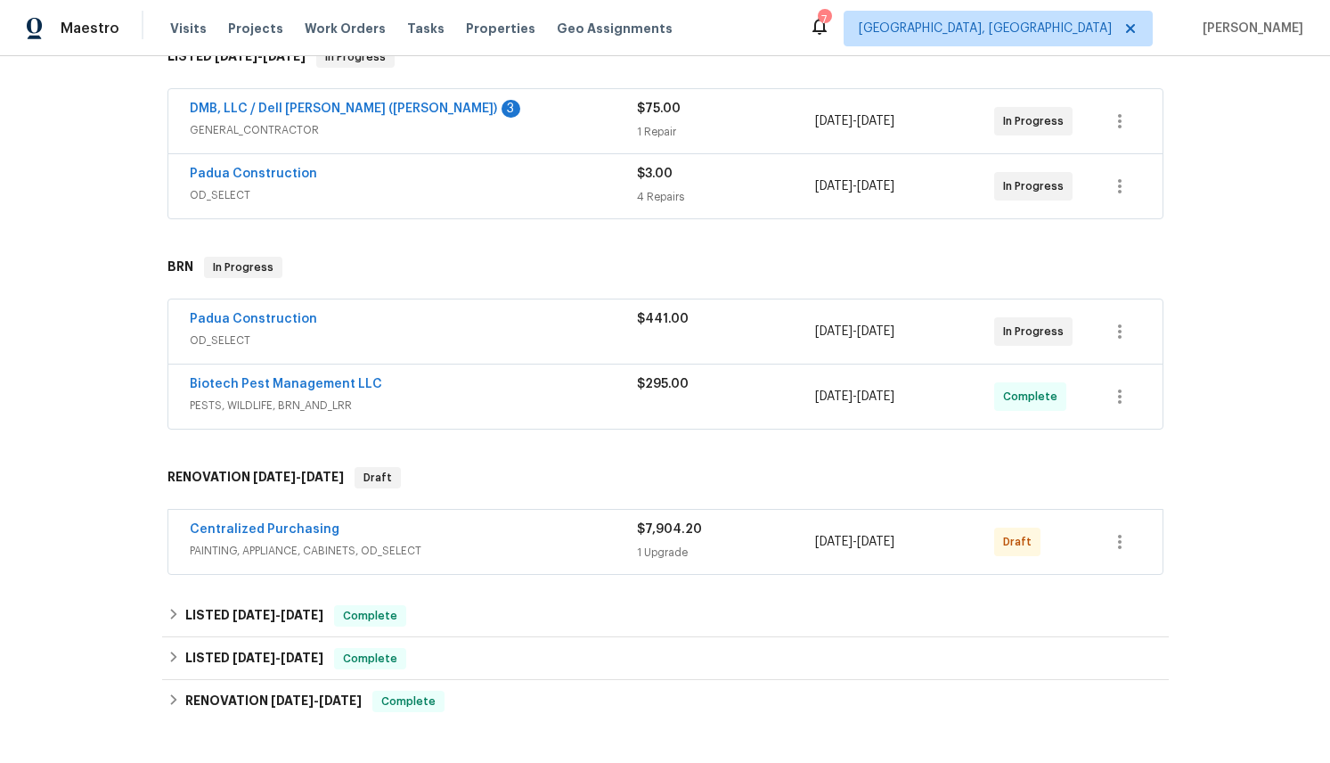
scroll to position [542, 0]
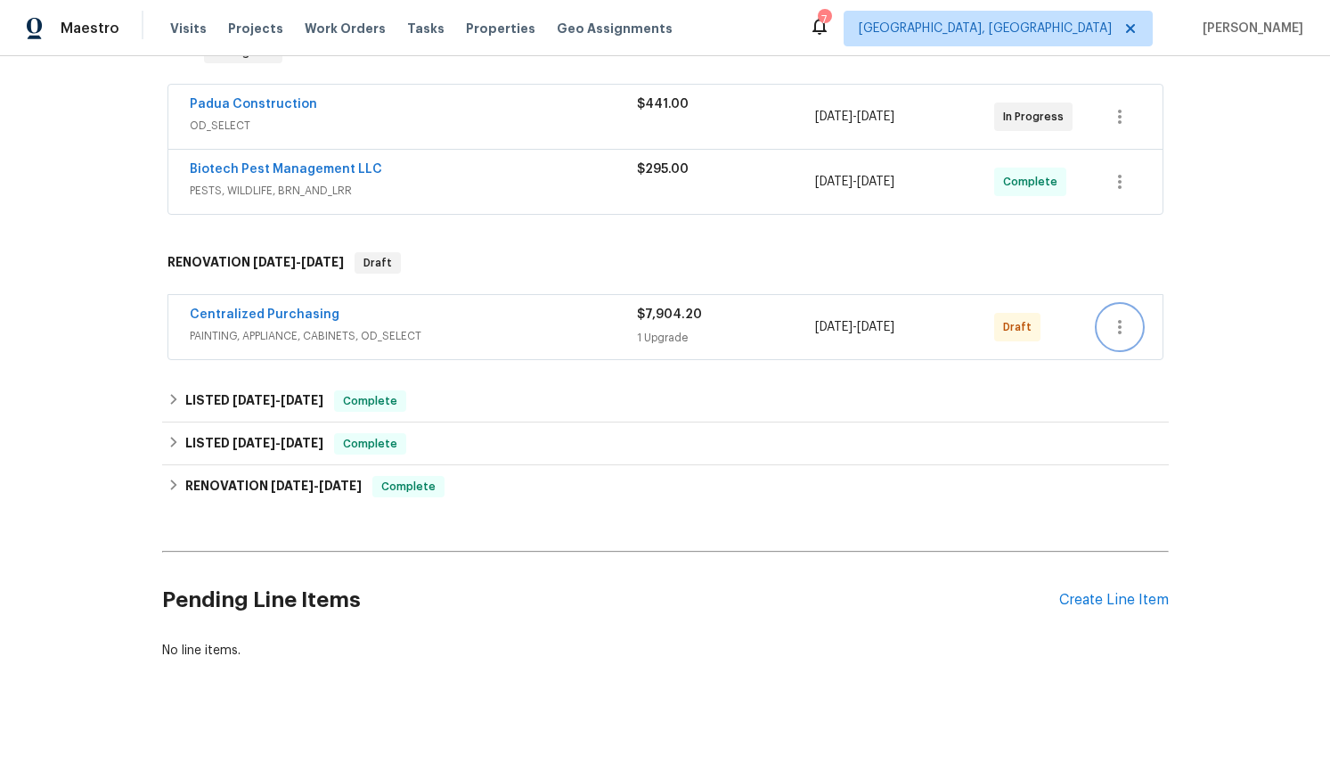
click at [1116, 316] on icon "button" at bounding box center [1119, 326] width 21 height 21
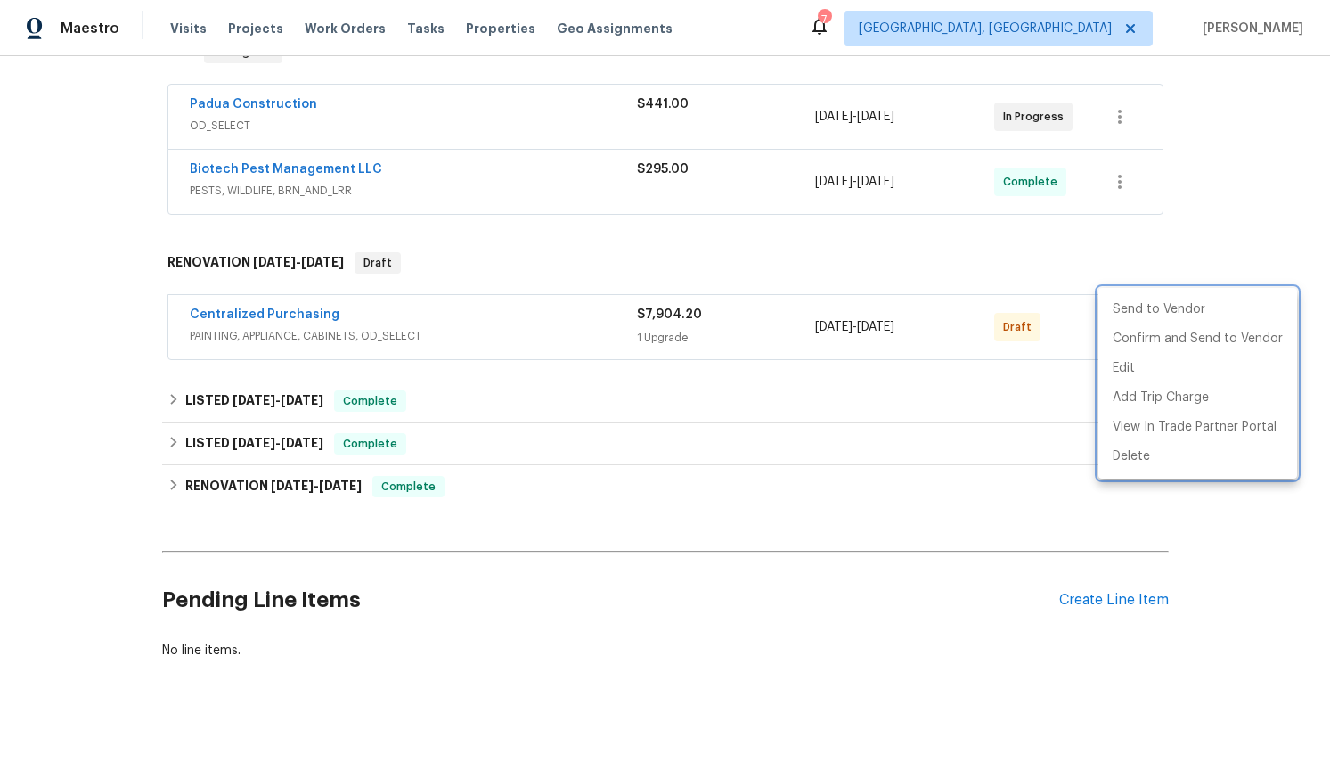
click at [287, 287] on div at bounding box center [665, 381] width 1330 height 763
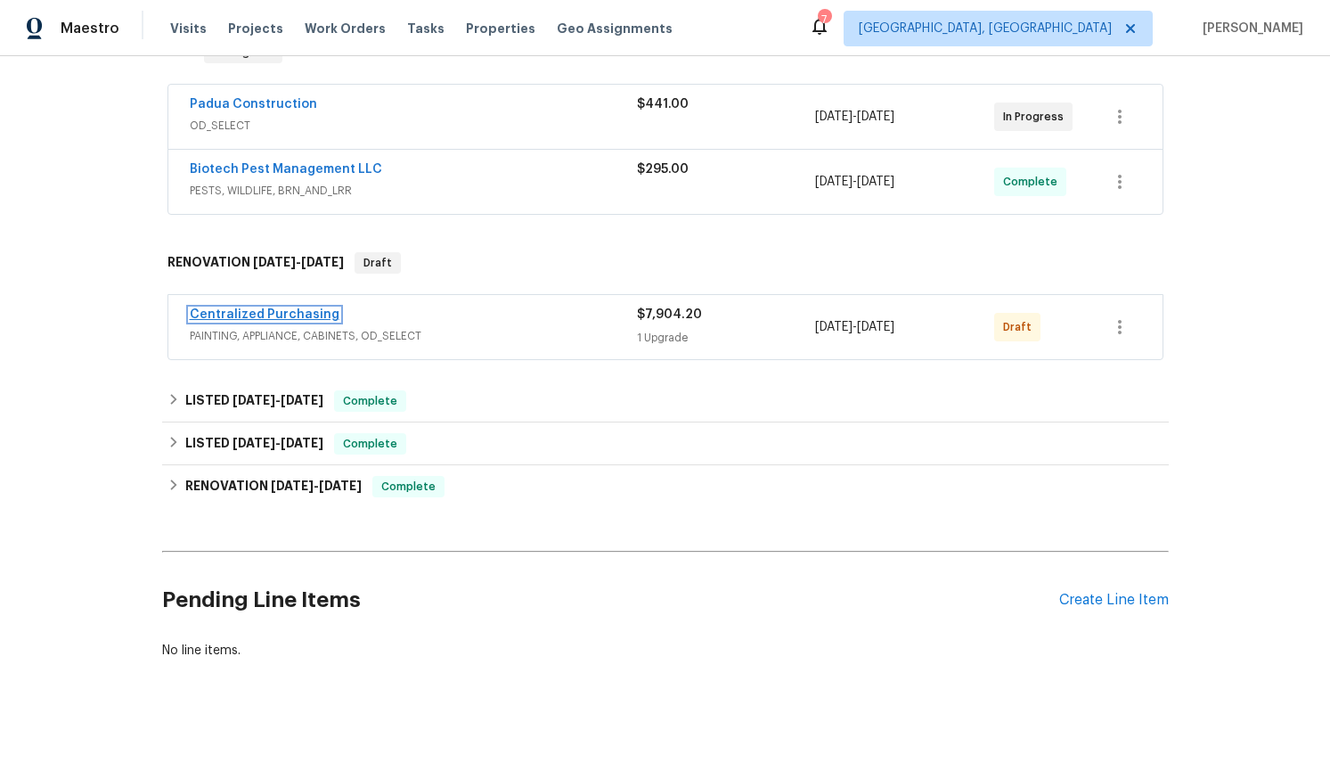
click at [288, 308] on link "Centralized Purchasing" at bounding box center [265, 314] width 150 height 12
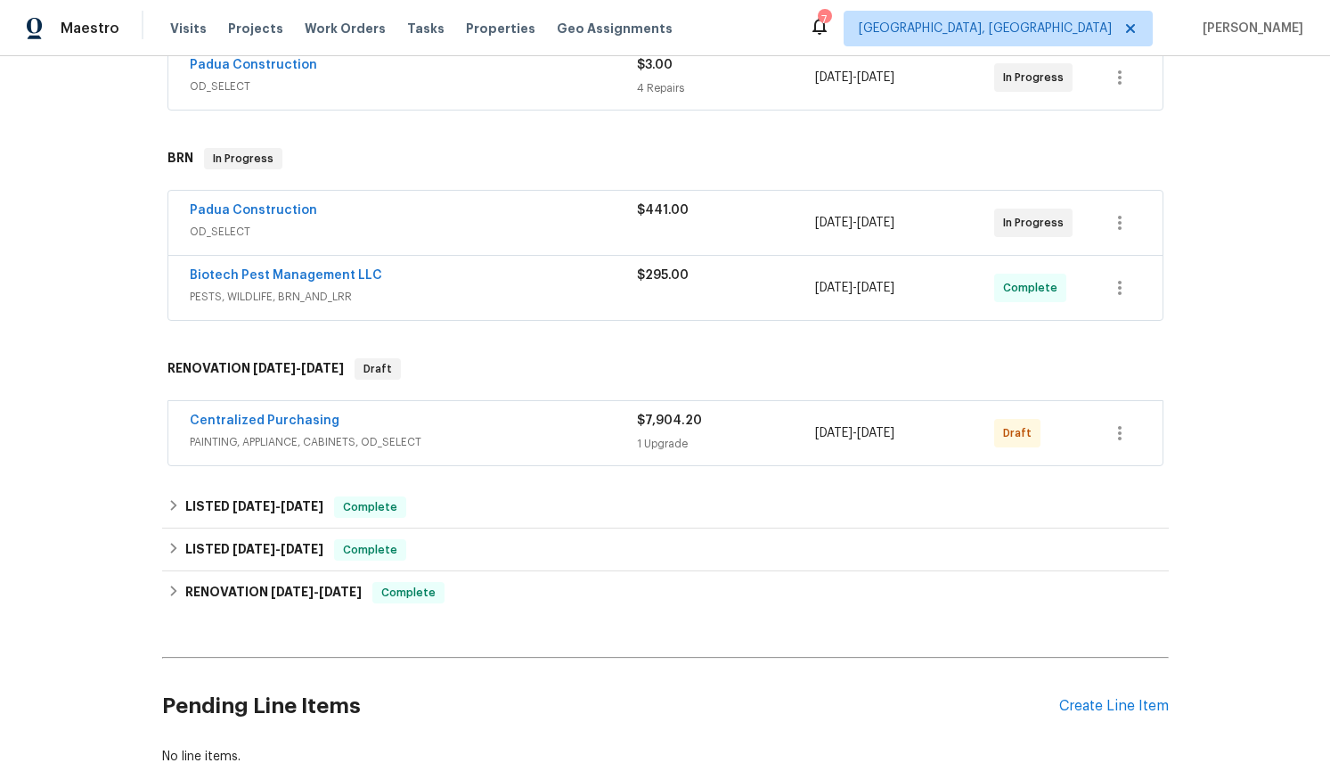
scroll to position [430, 0]
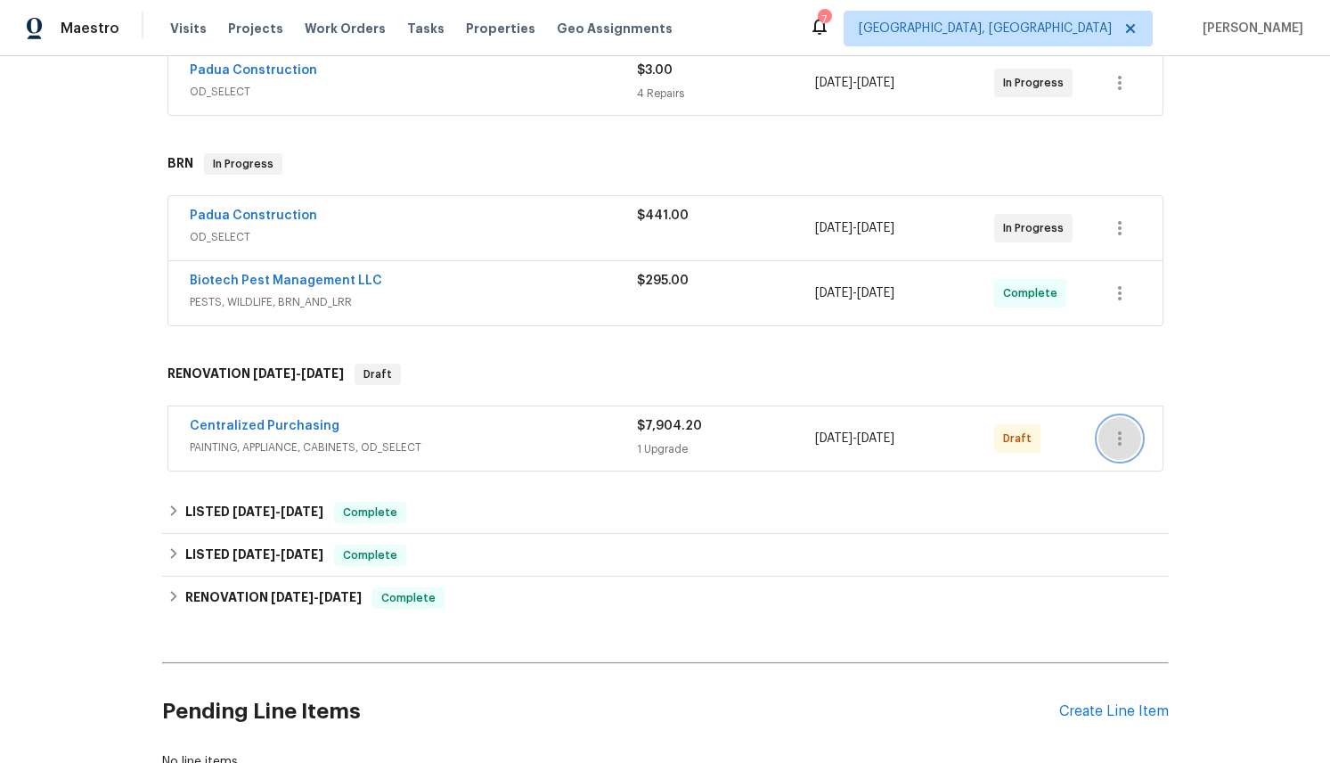
click at [1119, 431] on icon "button" at bounding box center [1120, 438] width 4 height 14
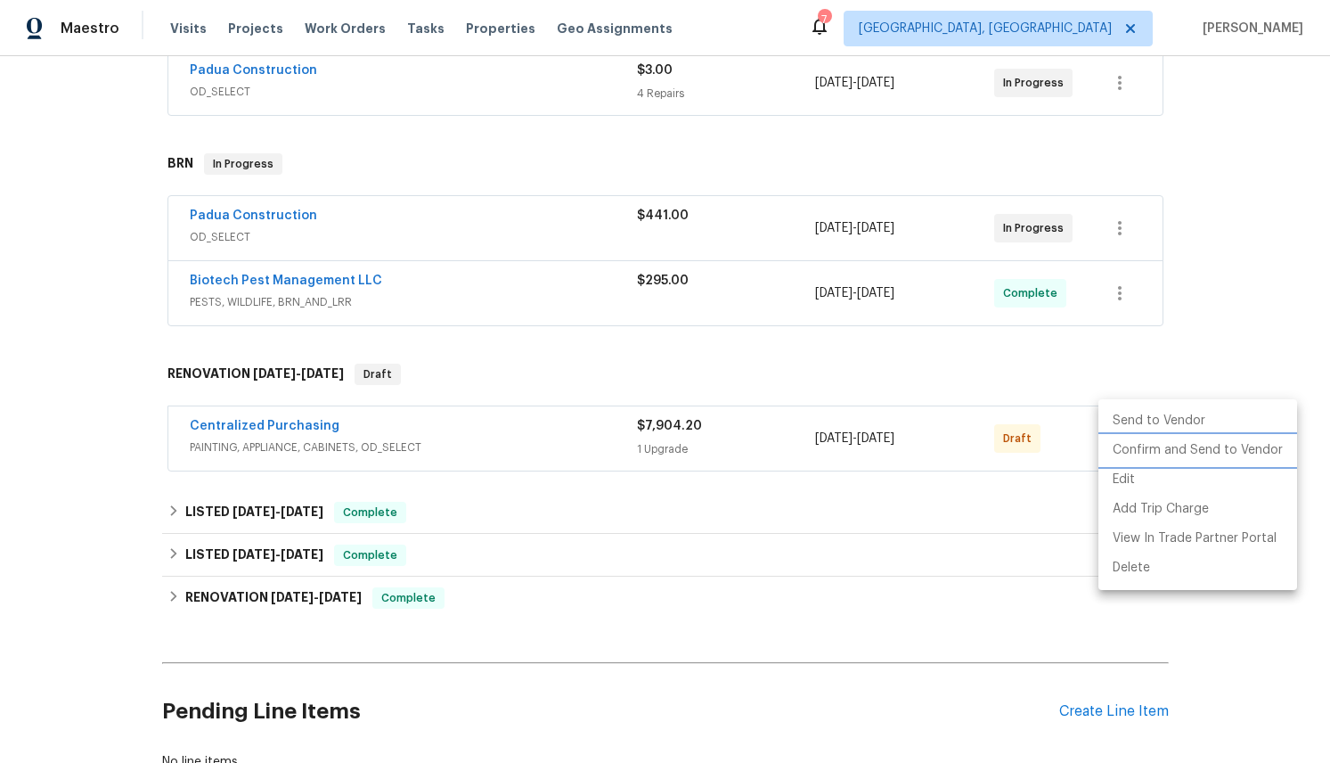
click at [1170, 452] on li "Confirm and Send to Vendor" at bounding box center [1197, 450] width 199 height 29
